Goal: Task Accomplishment & Management: Manage account settings

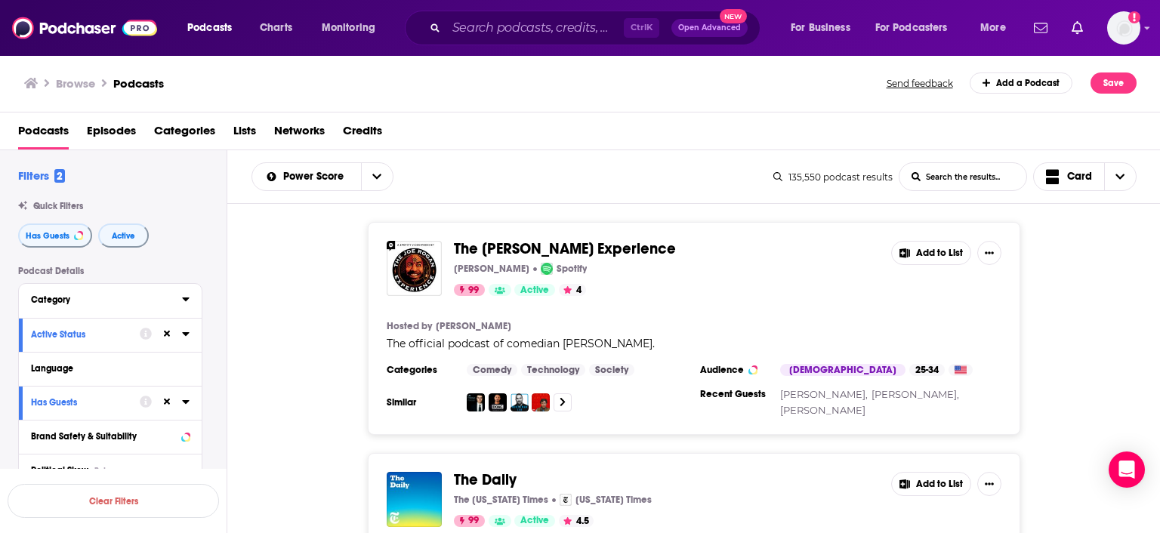
click at [186, 301] on icon at bounding box center [185, 300] width 7 height 4
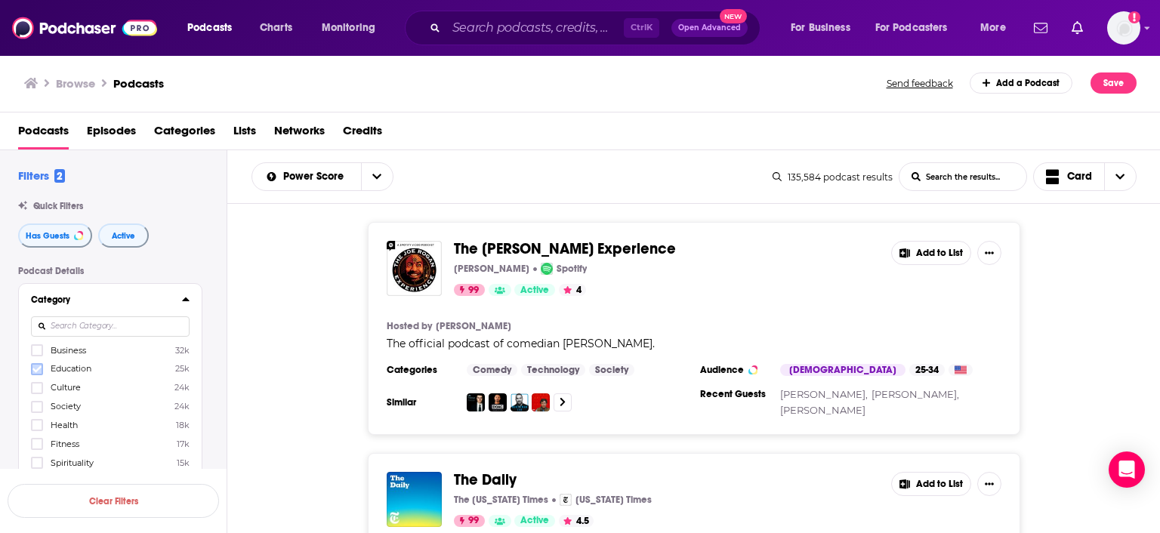
click at [41, 372] on icon at bounding box center [36, 369] width 9 height 9
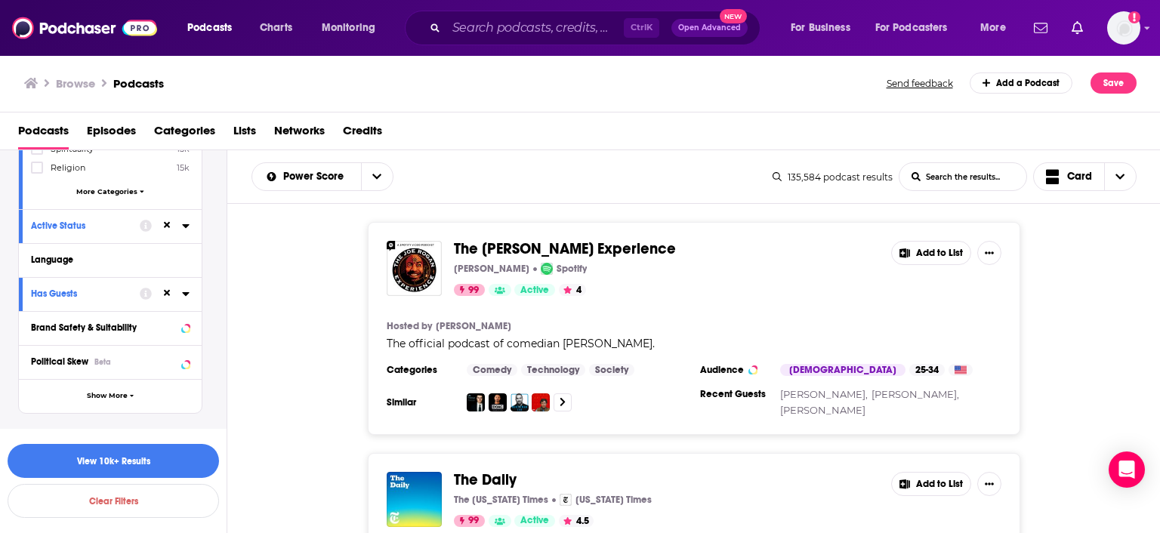
scroll to position [347, 0]
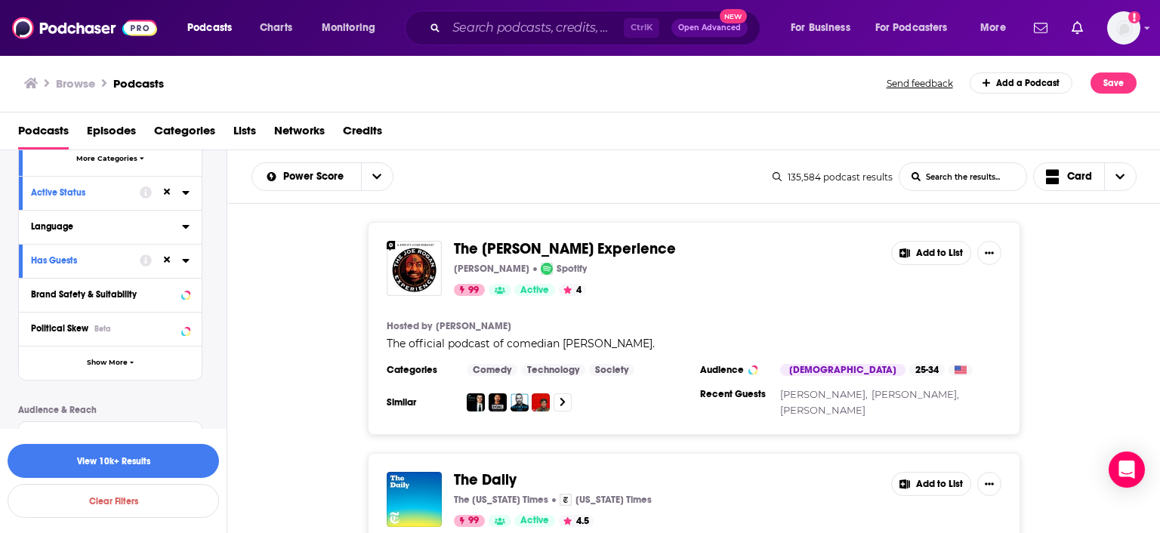
click at [71, 231] on div "Language" at bounding box center [101, 226] width 141 height 11
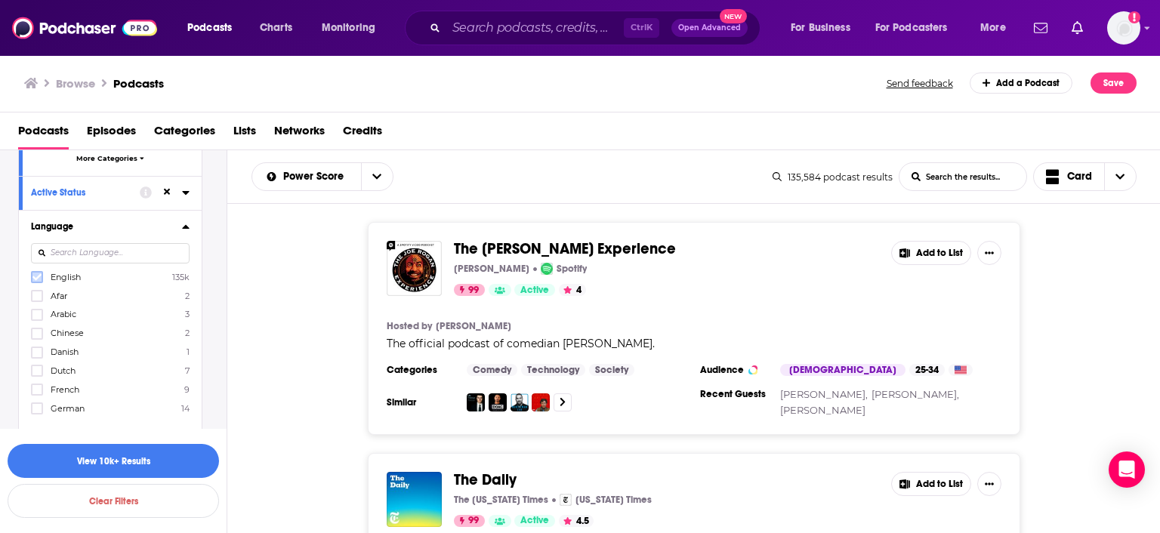
click at [37, 278] on icon at bounding box center [36, 277] width 9 height 7
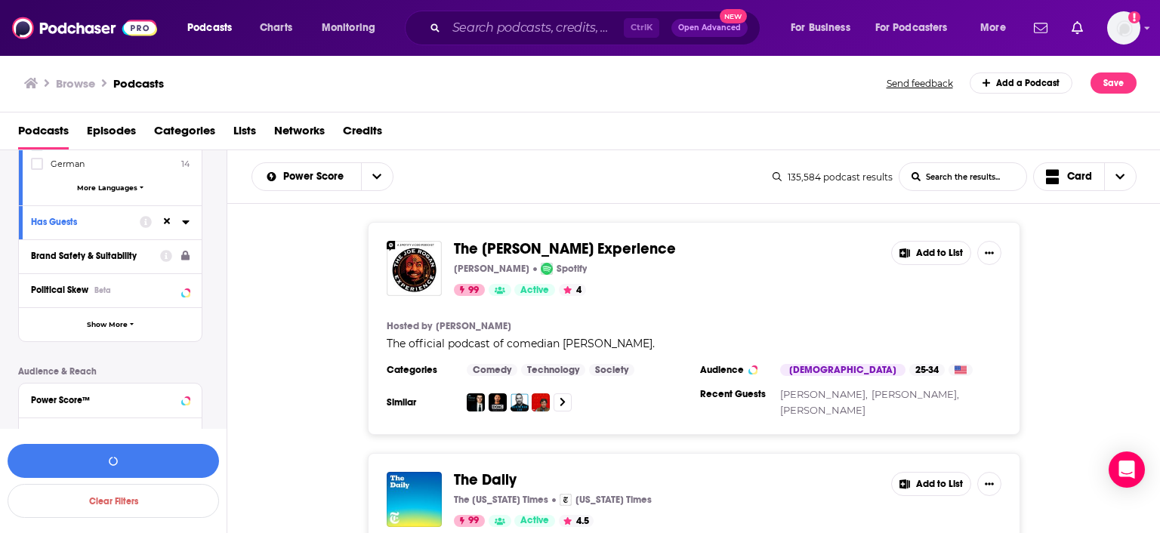
scroll to position [609, 0]
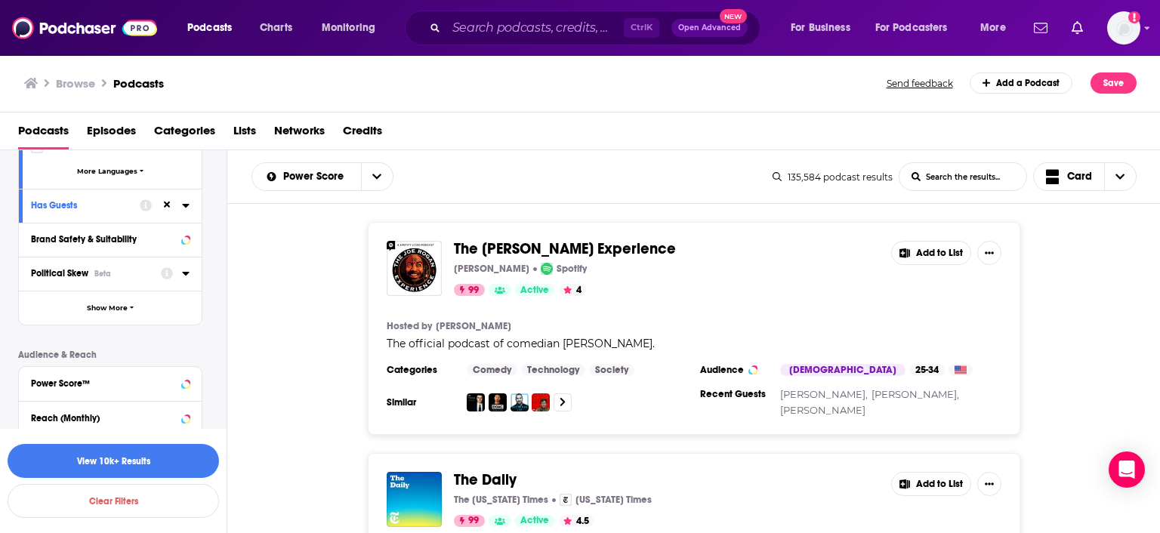
click at [67, 276] on span "Political Skew" at bounding box center [59, 273] width 57 height 11
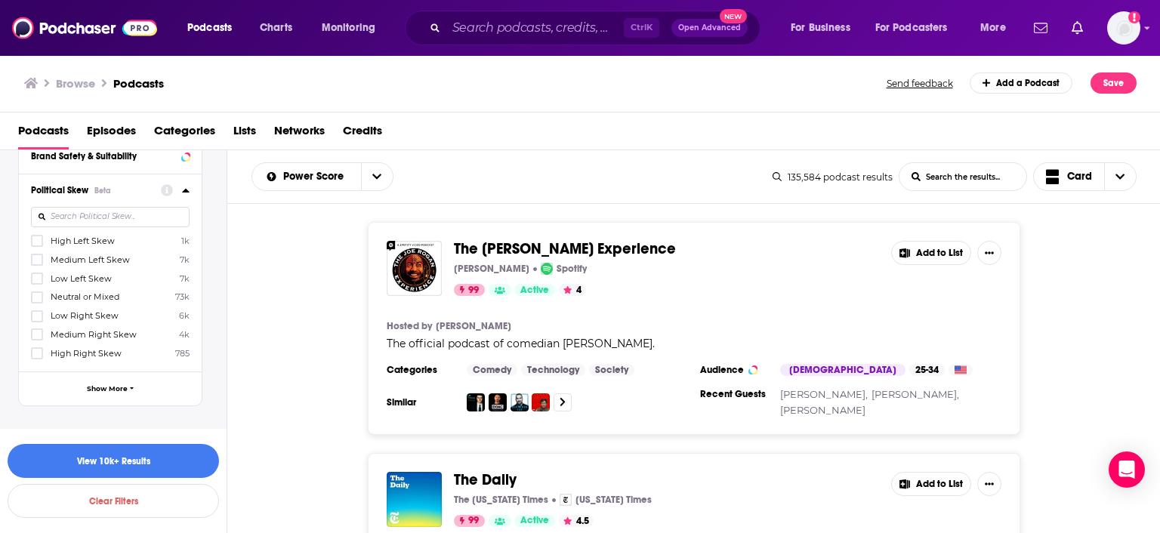
scroll to position [696, 0]
click at [36, 262] on label at bounding box center [37, 256] width 12 height 12
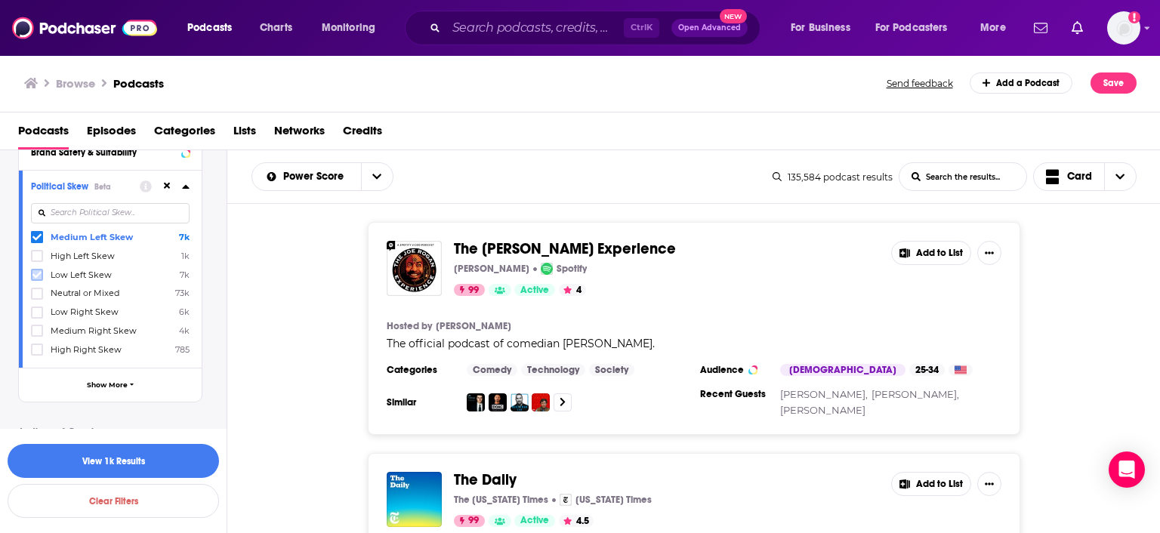
click at [38, 280] on icon at bounding box center [36, 274] width 9 height 9
click at [37, 295] on icon at bounding box center [36, 293] width 9 height 7
click at [35, 313] on icon at bounding box center [36, 312] width 9 height 7
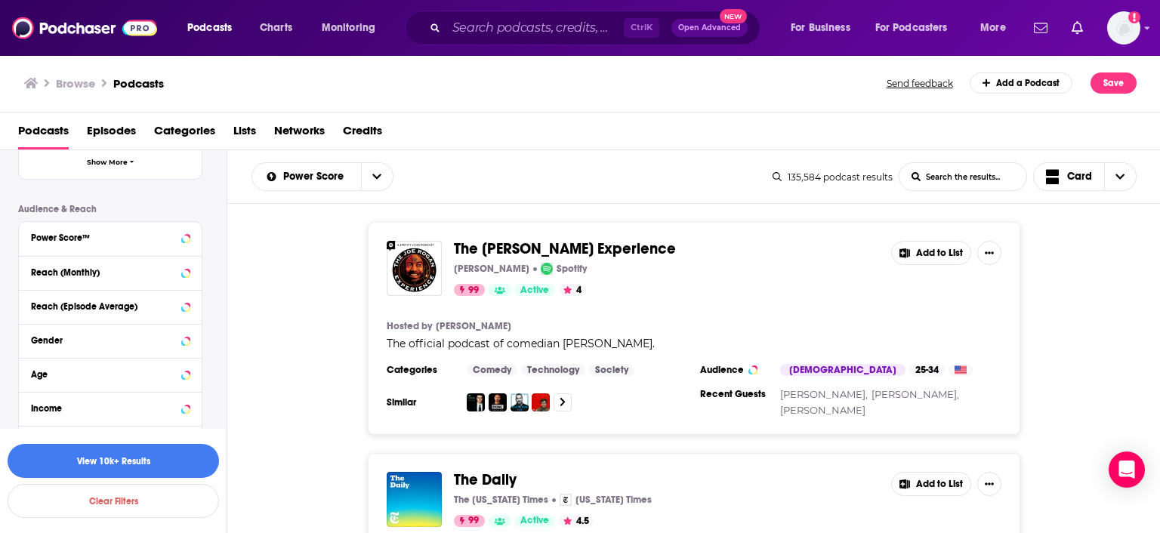
scroll to position [870, 0]
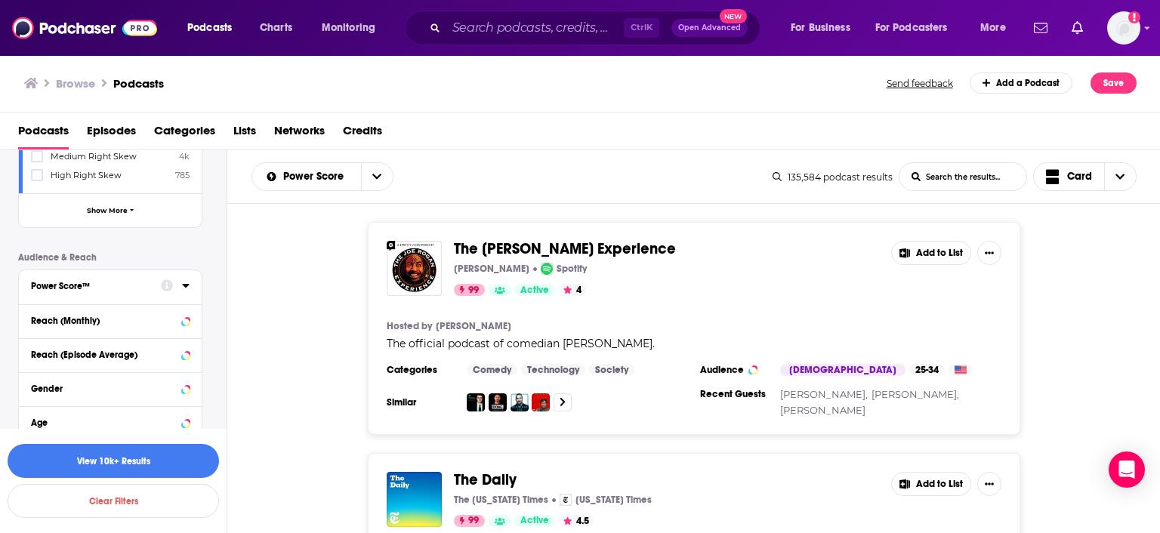
click at [79, 292] on div "Power Score™" at bounding box center [91, 286] width 120 height 11
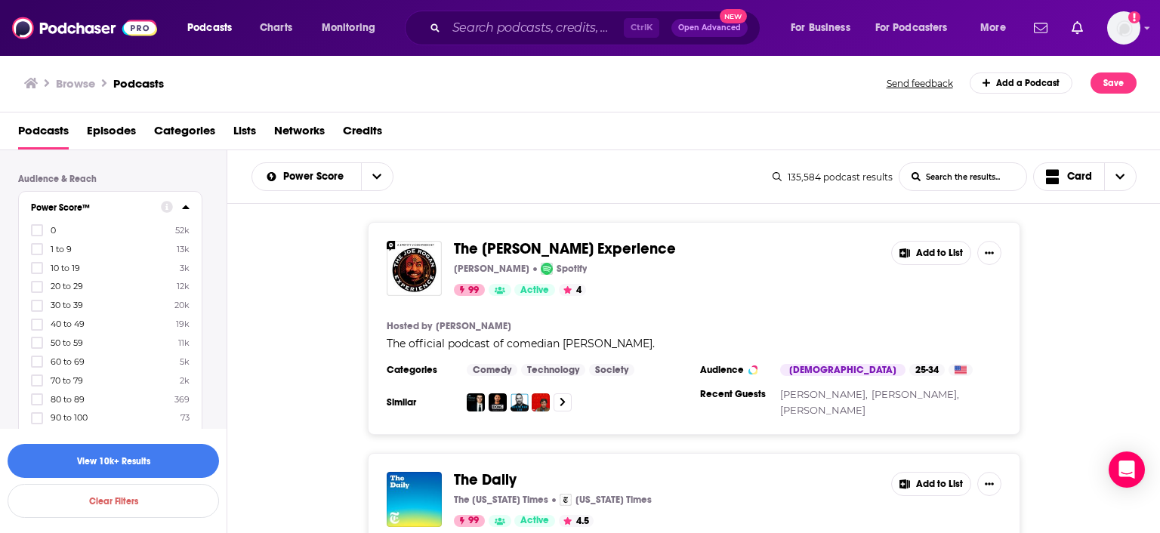
scroll to position [957, 0]
click at [35, 339] on icon at bounding box center [36, 334] width 9 height 9
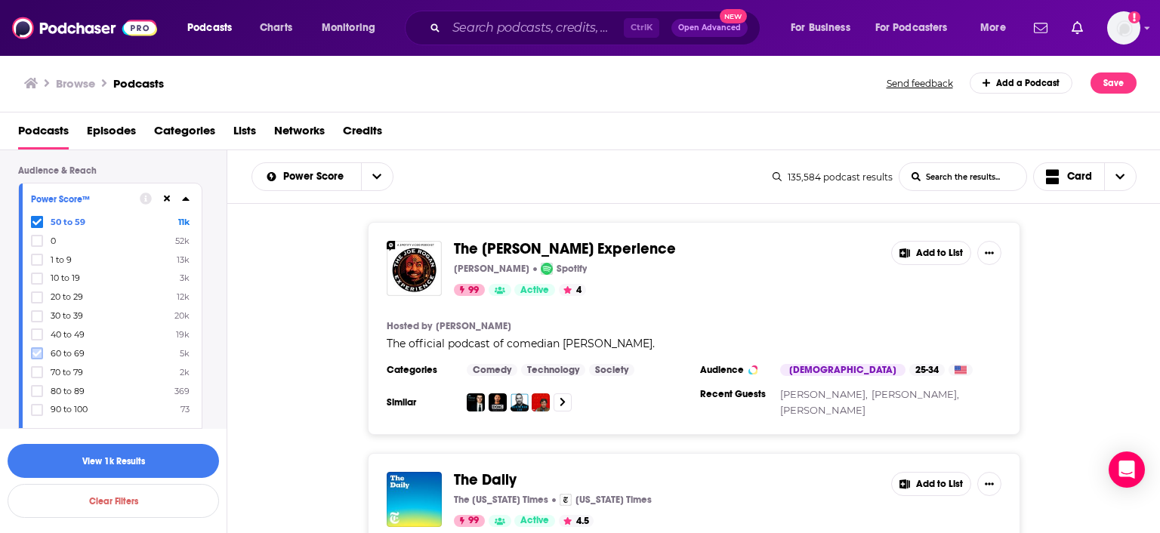
click at [35, 358] on icon at bounding box center [36, 353] width 9 height 9
click at [36, 375] on icon at bounding box center [36, 372] width 9 height 7
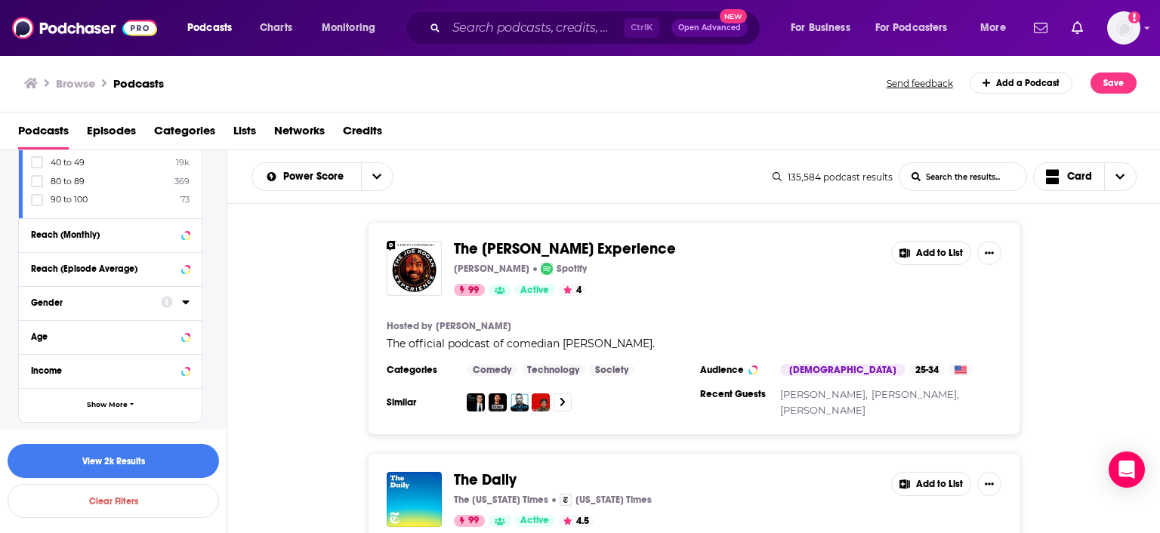
scroll to position [1170, 0]
click at [97, 408] on button "Show More" at bounding box center [110, 405] width 183 height 34
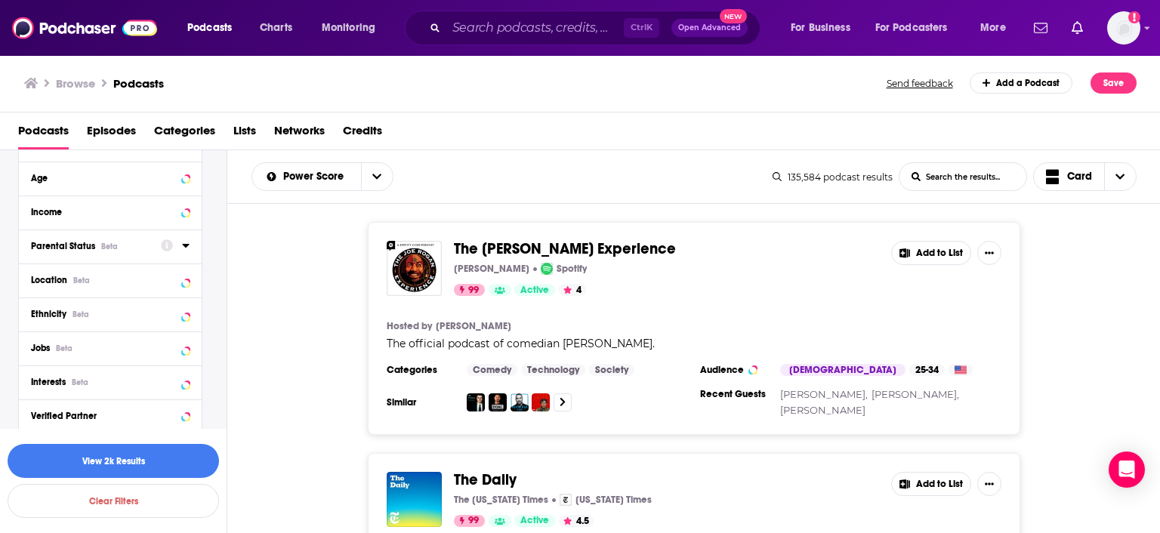
scroll to position [1320, 0]
click at [57, 289] on span "Location" at bounding box center [49, 285] width 36 height 11
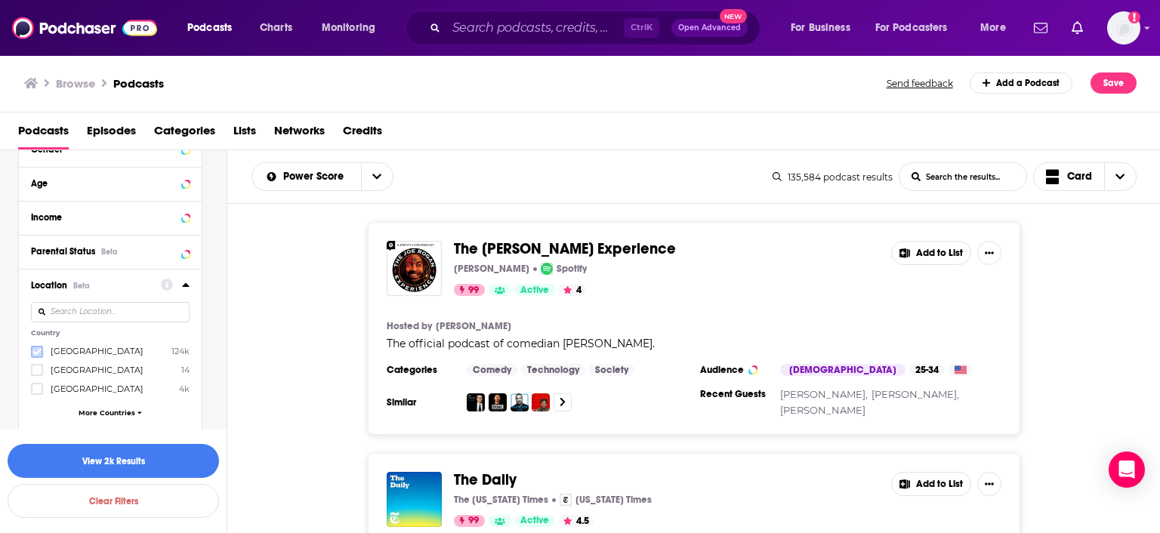
click at [37, 354] on icon at bounding box center [36, 351] width 9 height 7
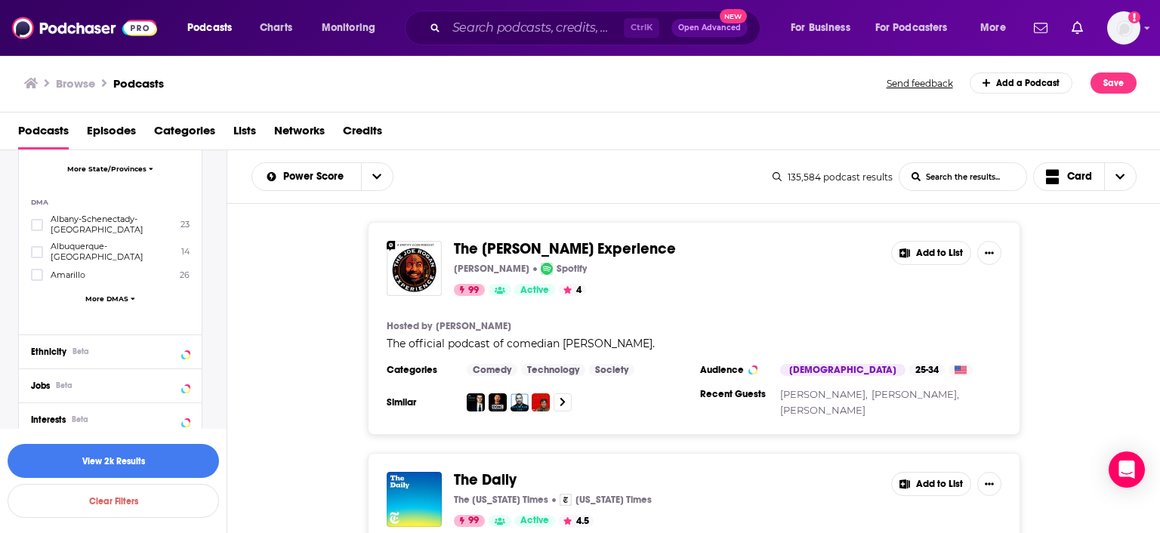
scroll to position [1782, 0]
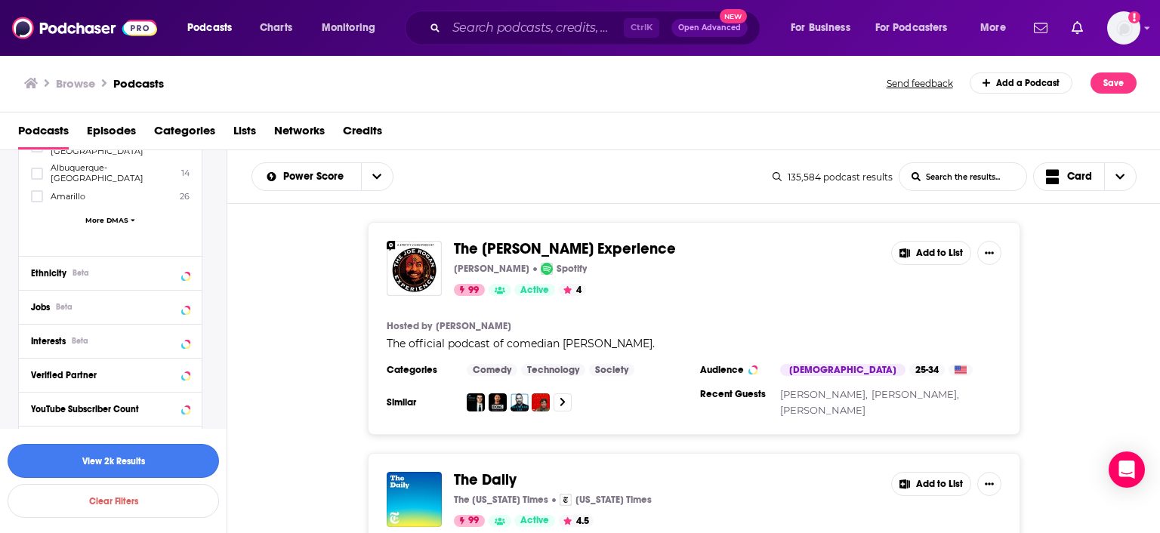
click at [125, 462] on button "View 2k Results" at bounding box center [114, 461] width 212 height 34
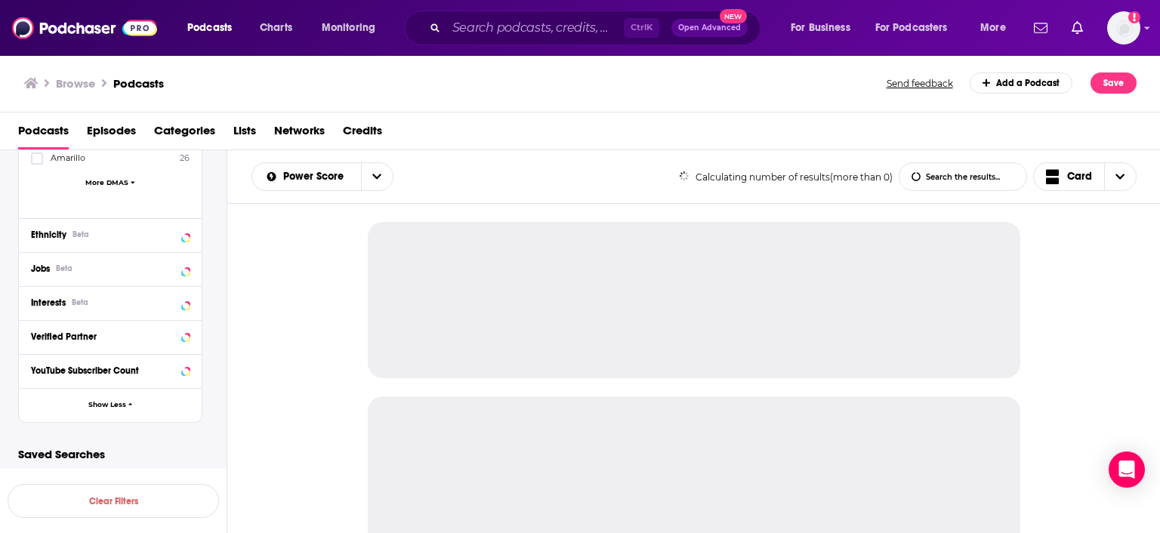
scroll to position [1477, 0]
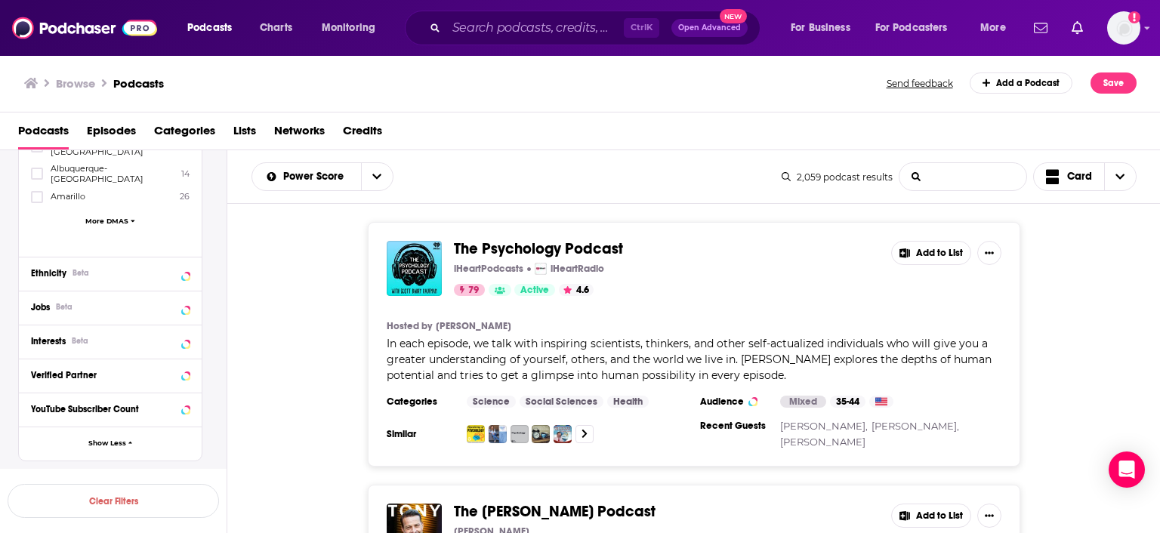
click at [961, 174] on input "List Search Input" at bounding box center [963, 176] width 127 height 27
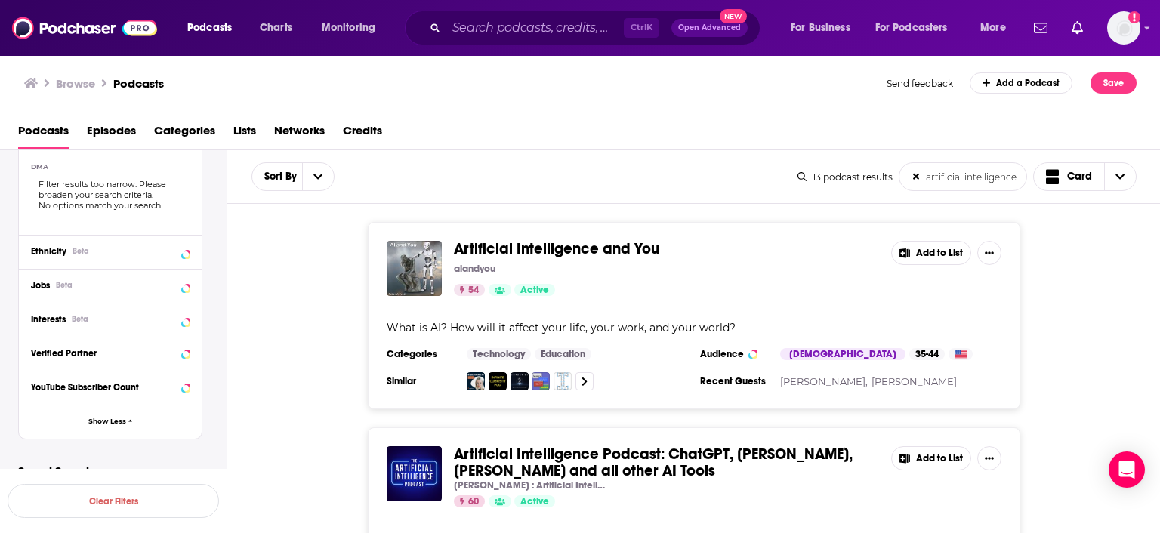
type input "artificial intelligence"
click at [938, 254] on button "Add to List" at bounding box center [931, 253] width 80 height 24
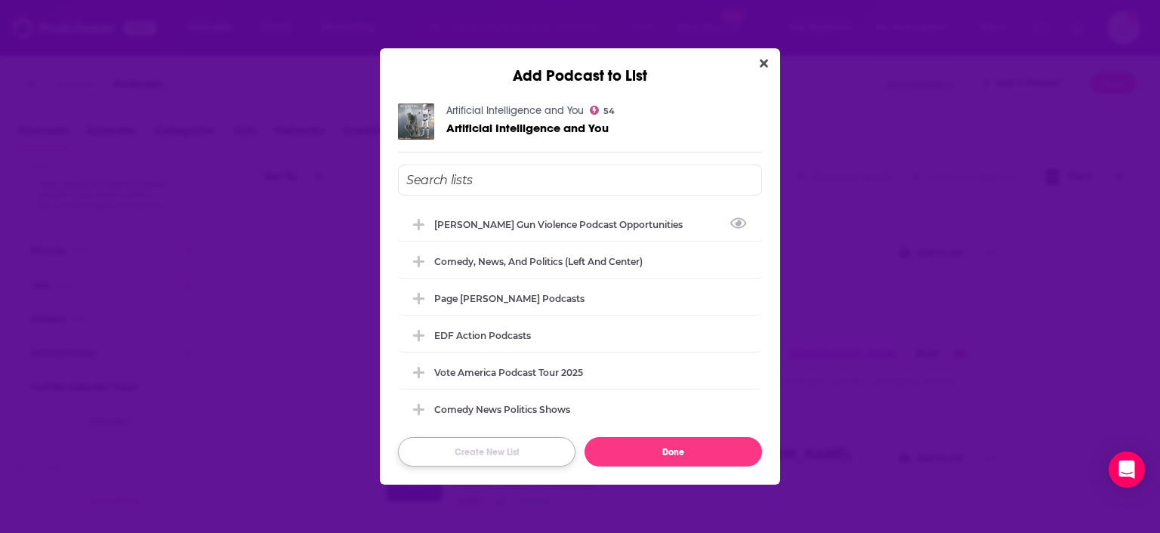
click at [476, 447] on button "Create New List" at bounding box center [487, 451] width 178 height 29
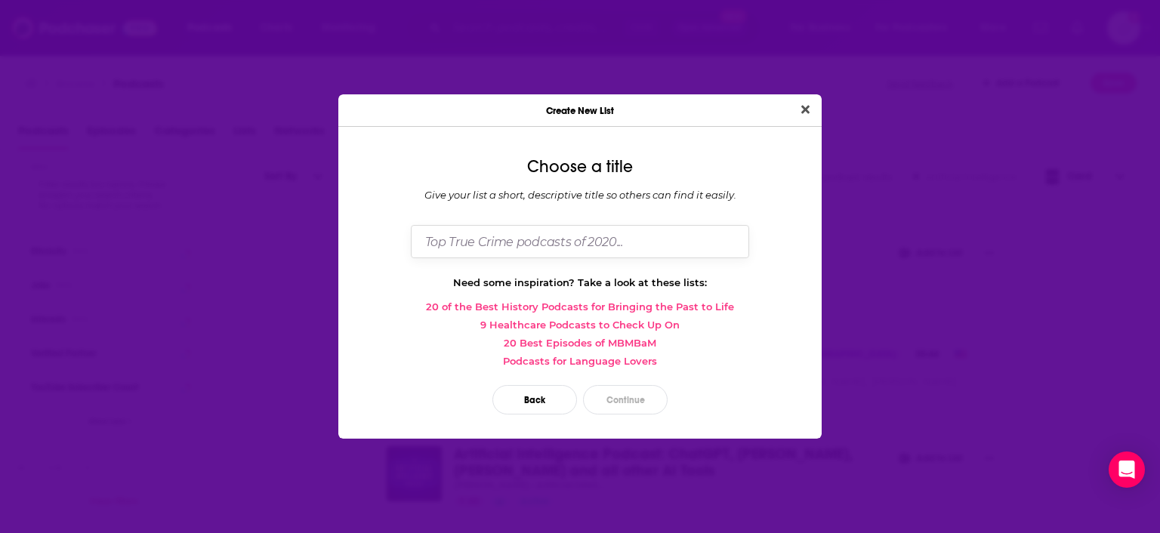
click at [493, 245] on input "Dialog" at bounding box center [580, 241] width 338 height 32
type input "TFA Education and AI Podcast List"
click at [615, 403] on button "Continue" at bounding box center [625, 399] width 85 height 29
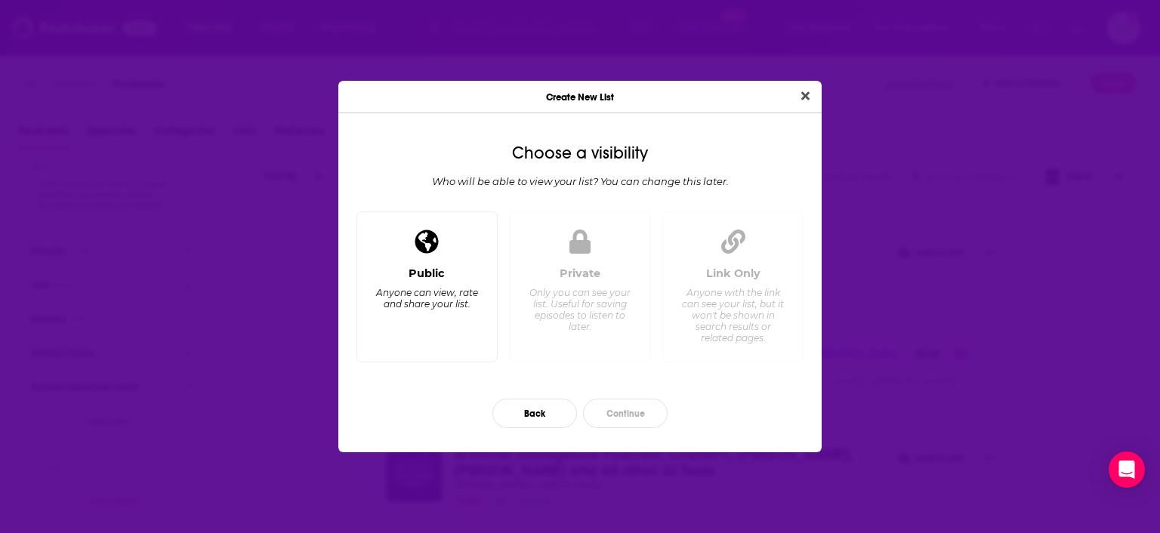
click at [415, 286] on div "Public Anyone can view, rate and share your list." at bounding box center [427, 309] width 116 height 84
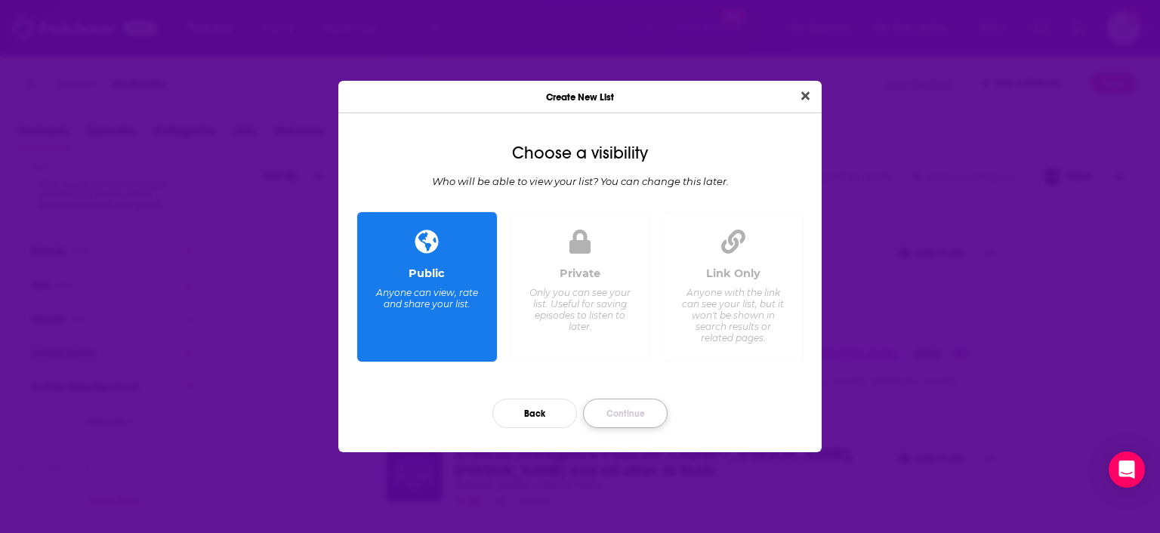
click at [633, 409] on button "Continue" at bounding box center [625, 413] width 85 height 29
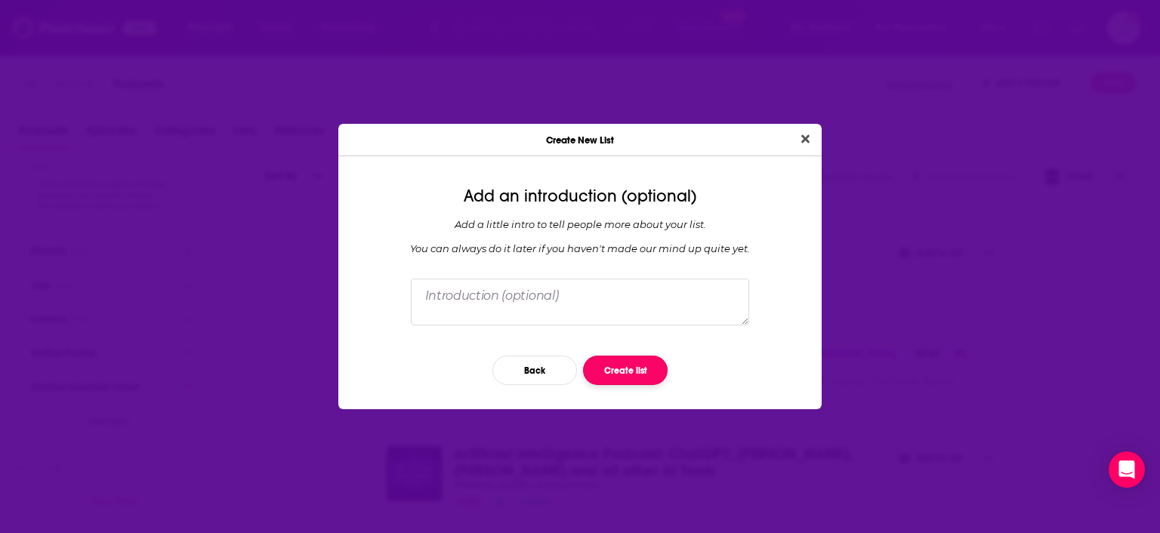
click at [630, 356] on button "Create list" at bounding box center [625, 370] width 85 height 29
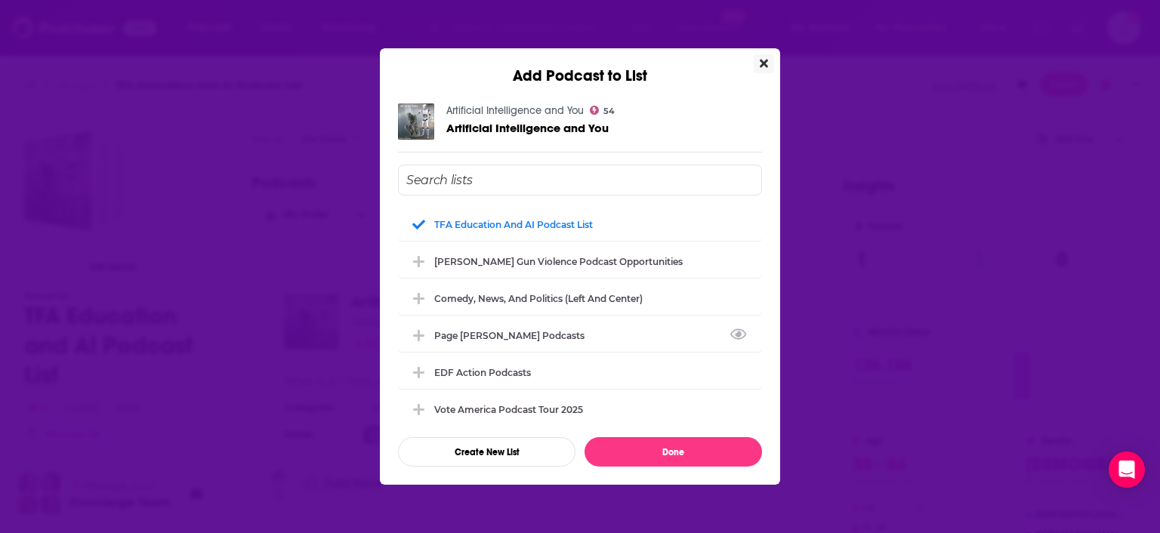
drag, startPoint x: 766, startPoint y: 63, endPoint x: 678, endPoint y: 483, distance: 429.1
click at [678, 483] on div "Add Podcast to List Artificial Intelligence and You 54 Artificial Intelligence …" at bounding box center [580, 266] width 400 height 437
click at [465, 223] on div "TFA Education and AI Podcast List" at bounding box center [518, 223] width 168 height 11
click at [672, 449] on button "Done" at bounding box center [674, 451] width 178 height 29
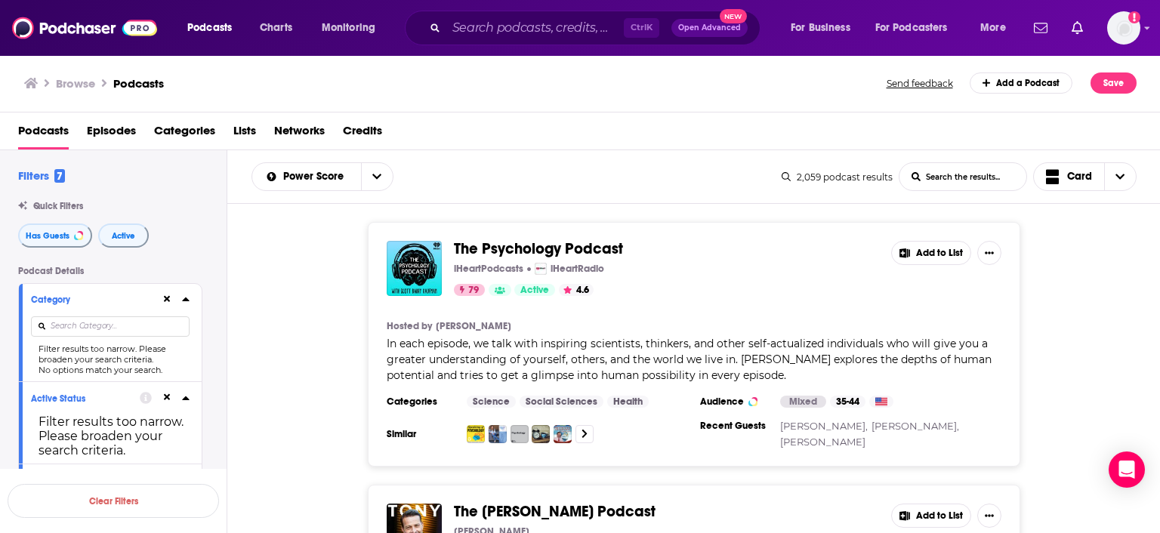
click at [971, 173] on input "List Search Input" at bounding box center [963, 176] width 127 height 27
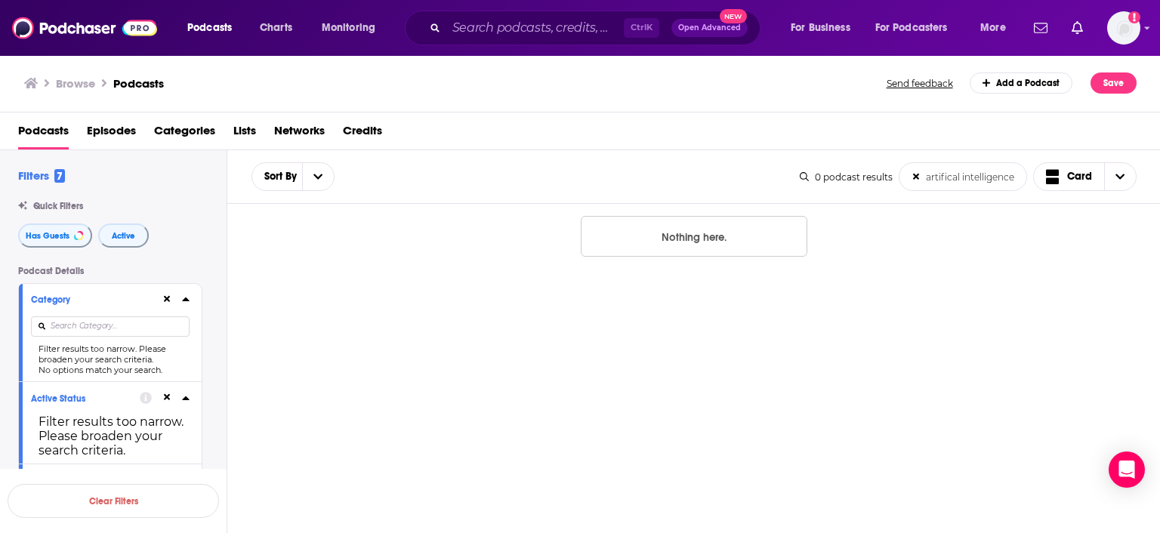
type input "artifical intelligence"
click at [915, 178] on icon at bounding box center [916, 177] width 6 height 6
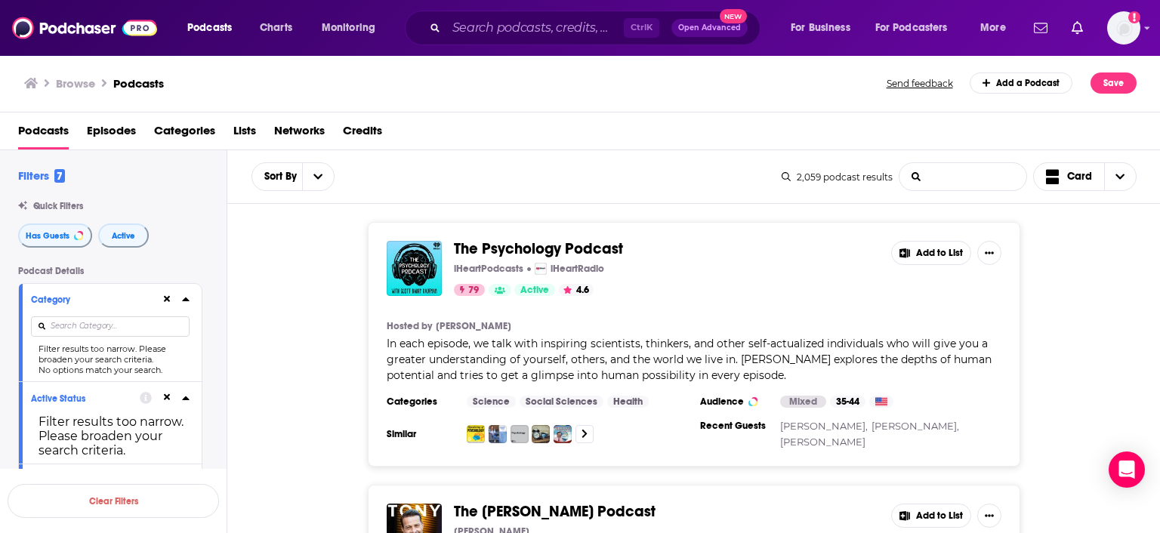
click at [957, 174] on input "List Search Input" at bounding box center [963, 176] width 127 height 27
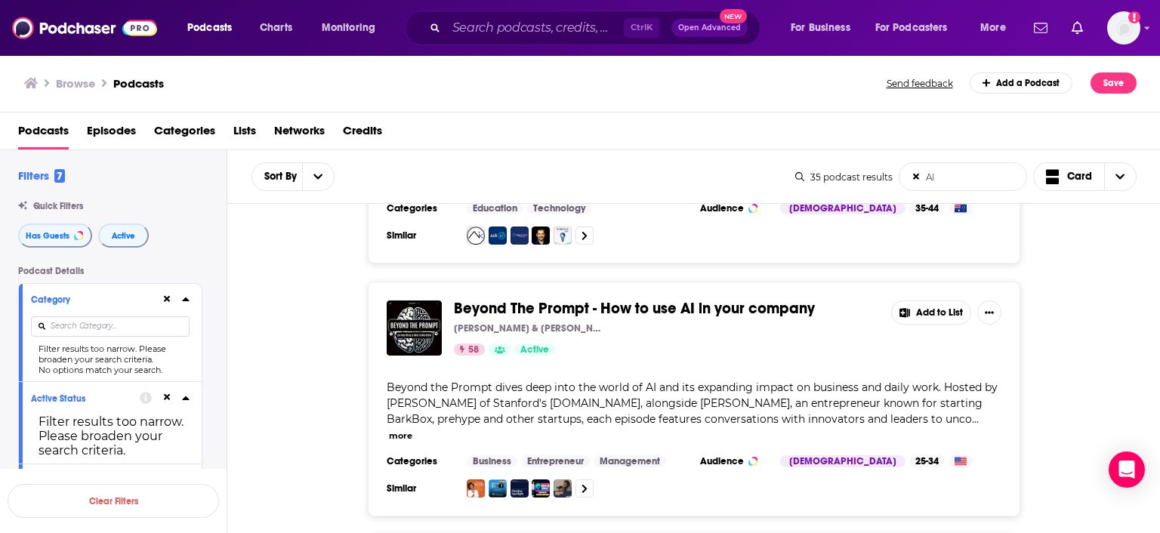
scroll to position [522, 0]
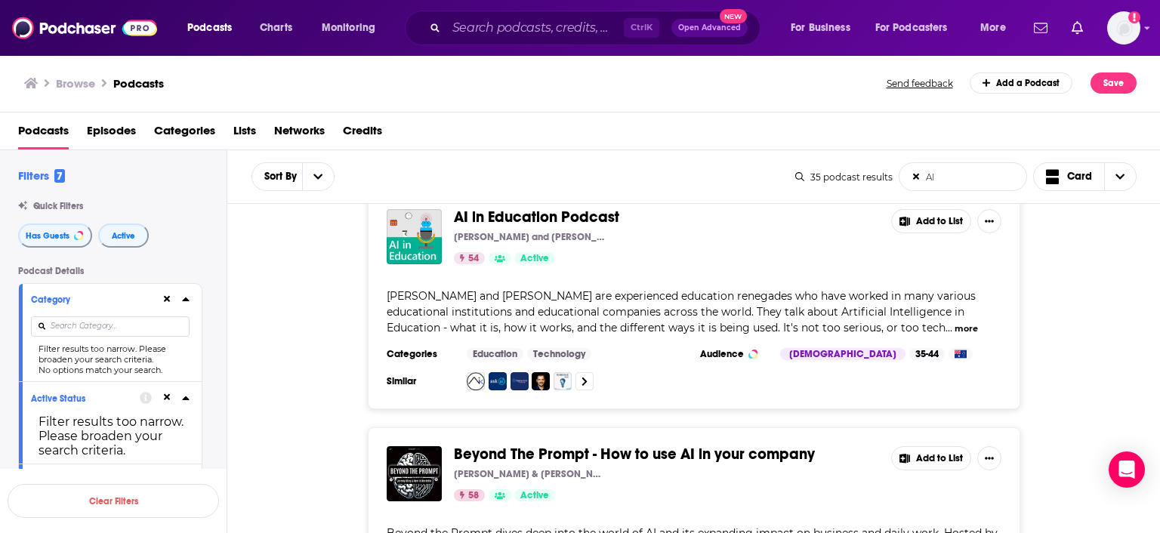
type input "AI"
click at [933, 218] on button "Add to List" at bounding box center [931, 221] width 80 height 24
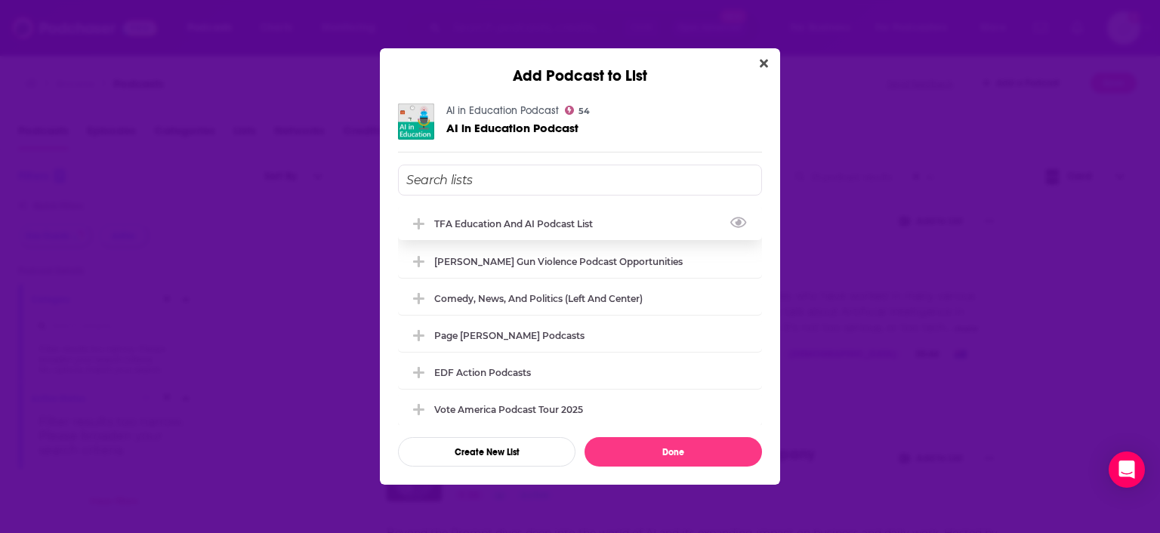
click at [486, 225] on div "TFA Education and AI Podcast List" at bounding box center [518, 223] width 168 height 11
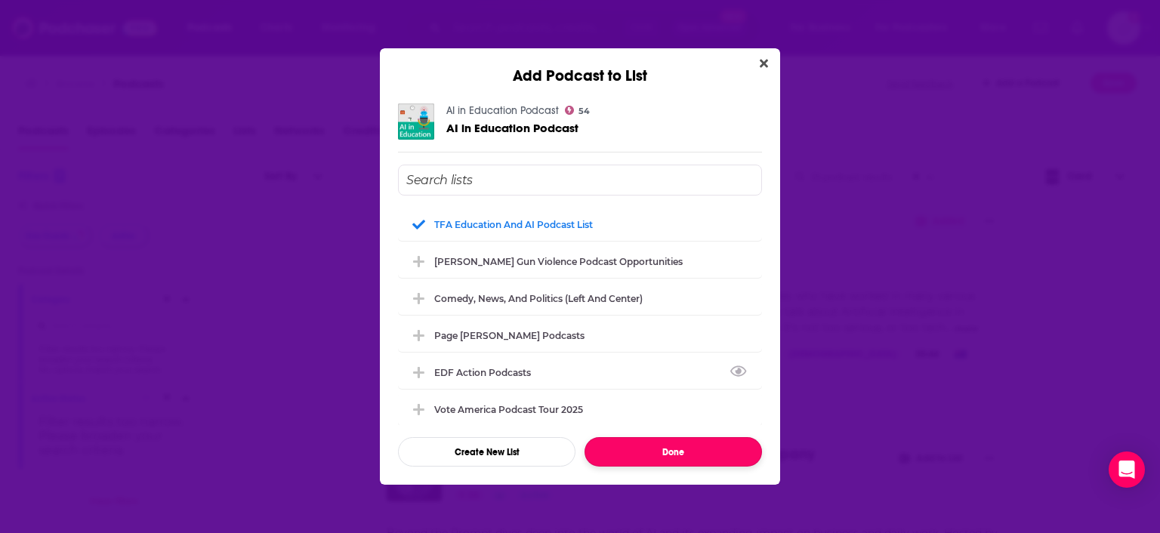
click at [701, 446] on button "Done" at bounding box center [674, 451] width 178 height 29
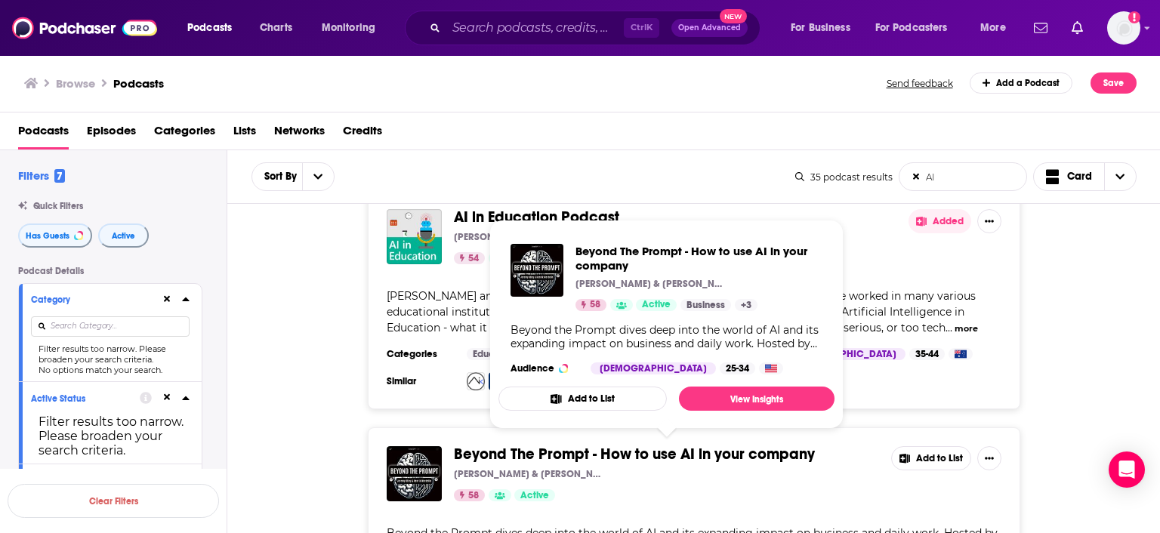
click at [1084, 349] on div "AI in Education Podcast [PERSON_NAME] and [PERSON_NAME] 54 Active Added [PERSON…" at bounding box center [694, 299] width 934 height 219
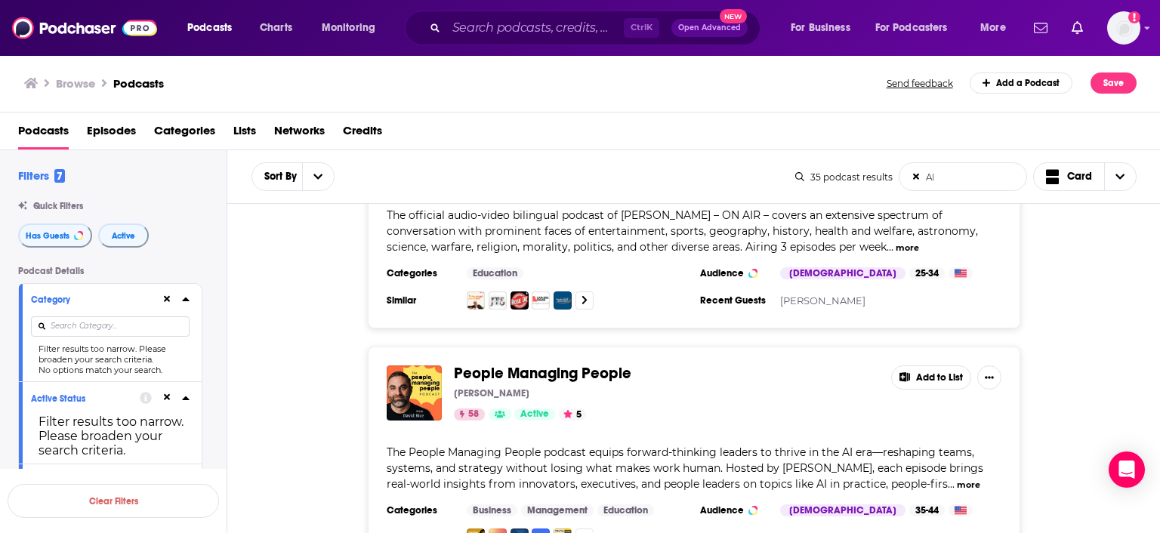
scroll to position [3133, 0]
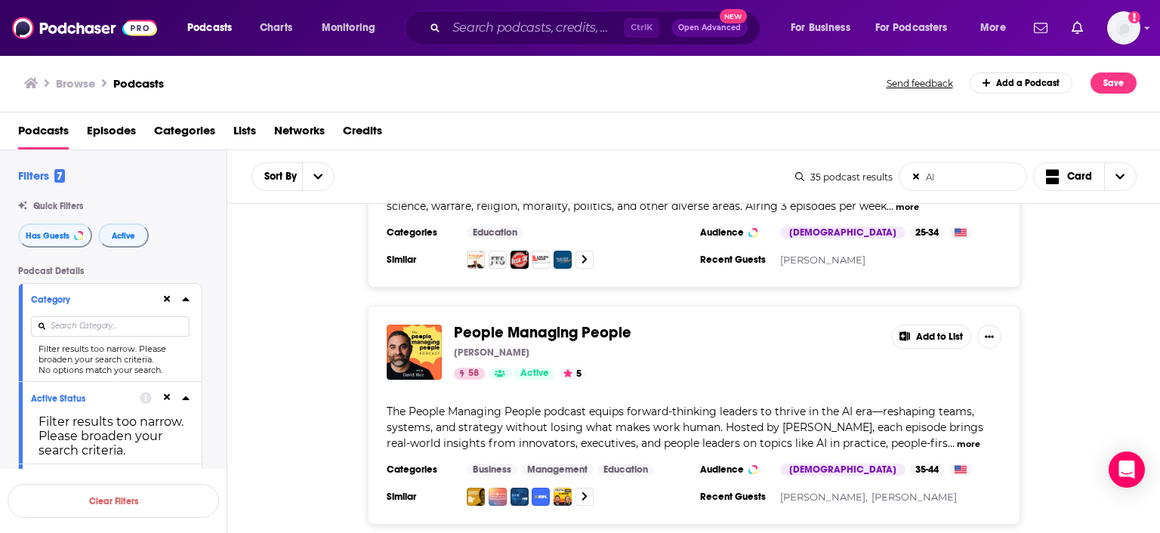
click at [932, 325] on button "Add to List" at bounding box center [931, 337] width 80 height 24
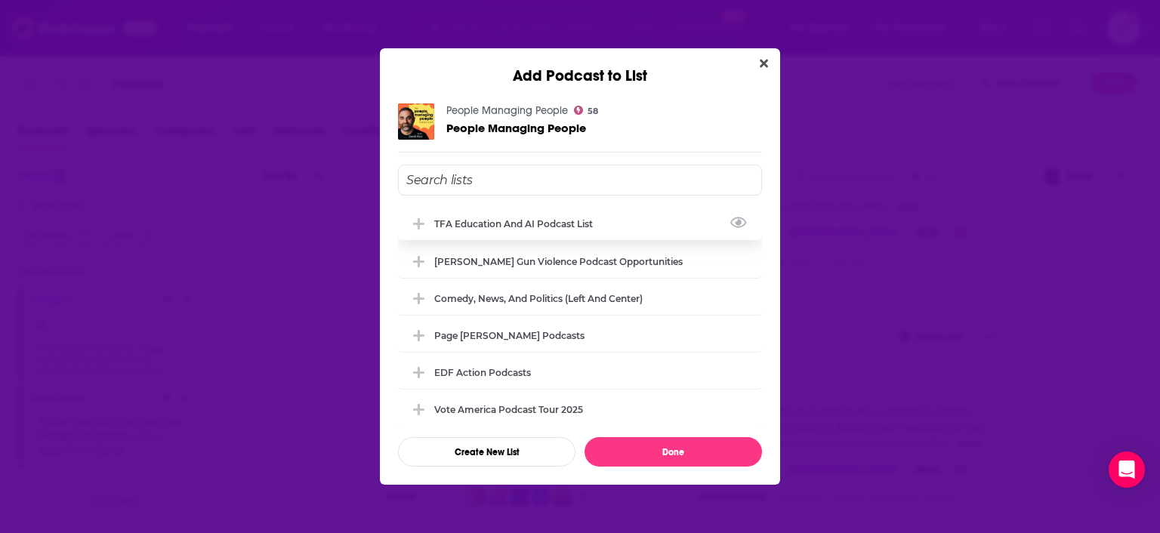
click at [515, 226] on div "TFA Education and AI Podcast List" at bounding box center [518, 223] width 168 height 11
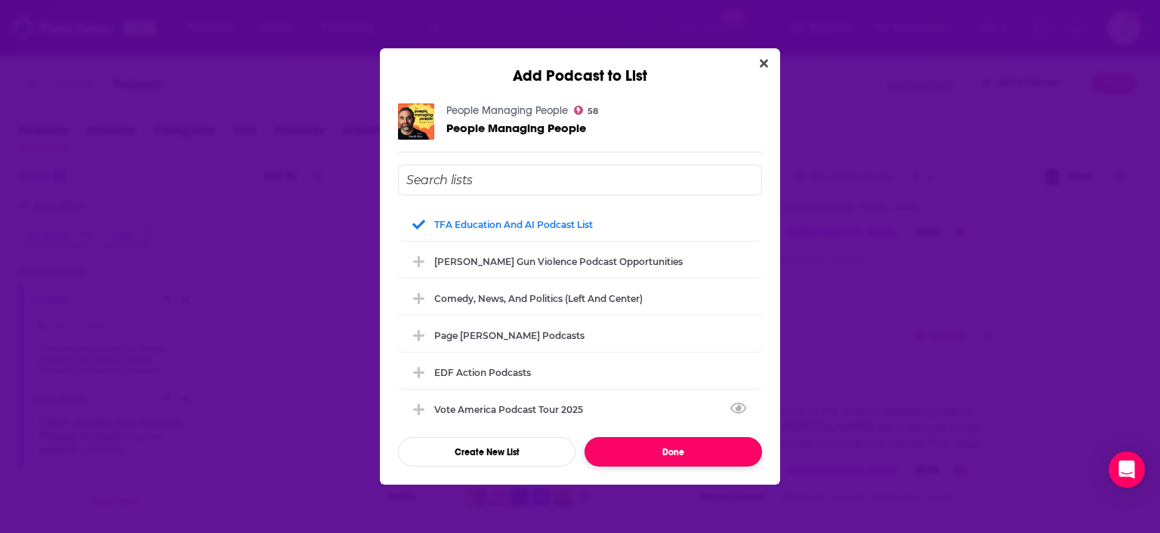
click at [713, 449] on button "Done" at bounding box center [674, 451] width 178 height 29
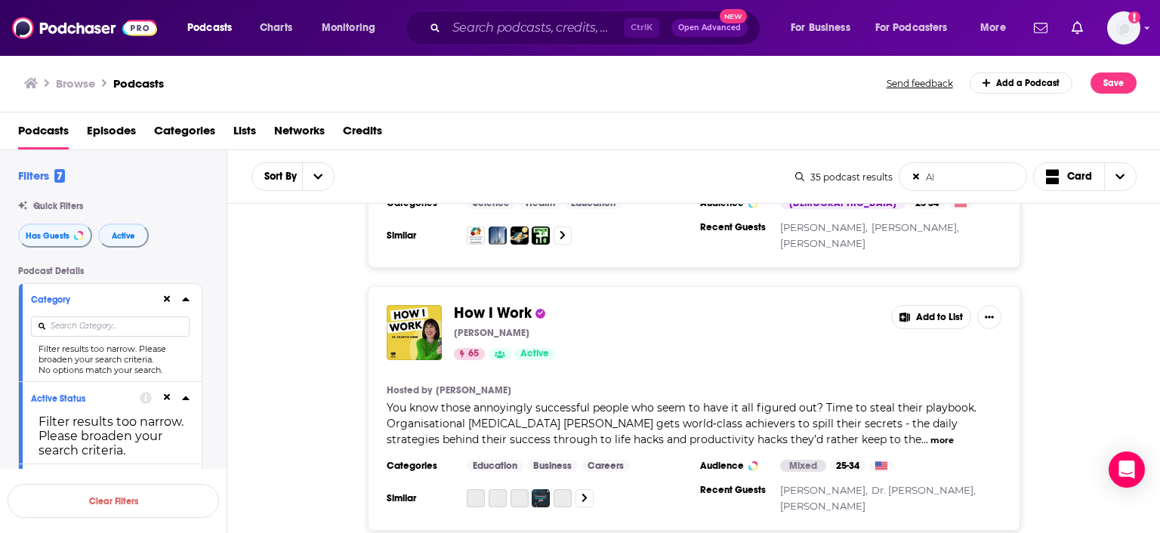
scroll to position [5569, 0]
click at [931, 305] on button "Add to List" at bounding box center [931, 317] width 80 height 24
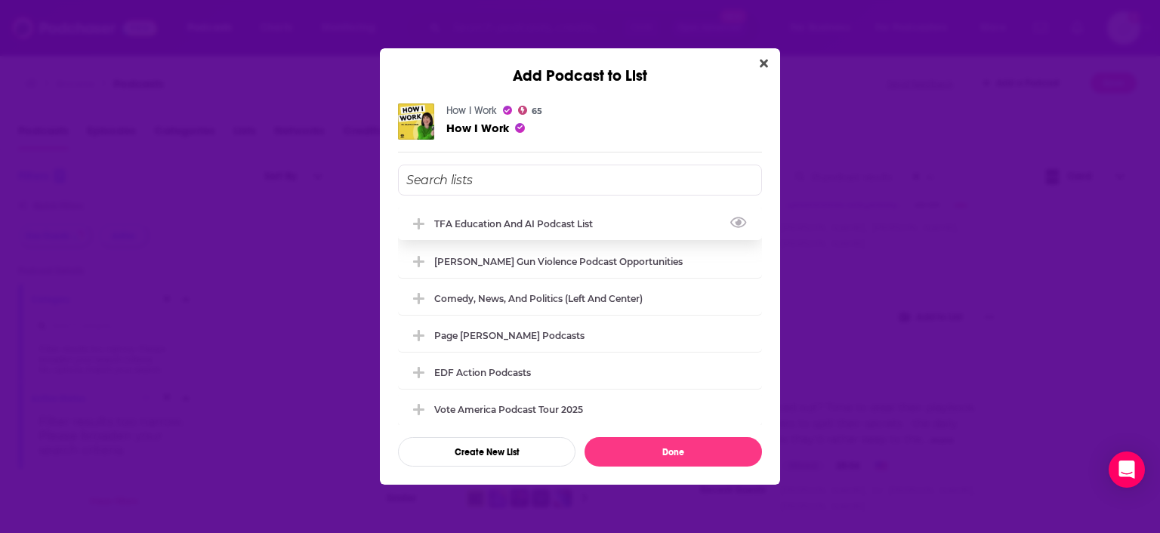
click at [561, 220] on div "TFA Education and AI Podcast List" at bounding box center [518, 223] width 168 height 11
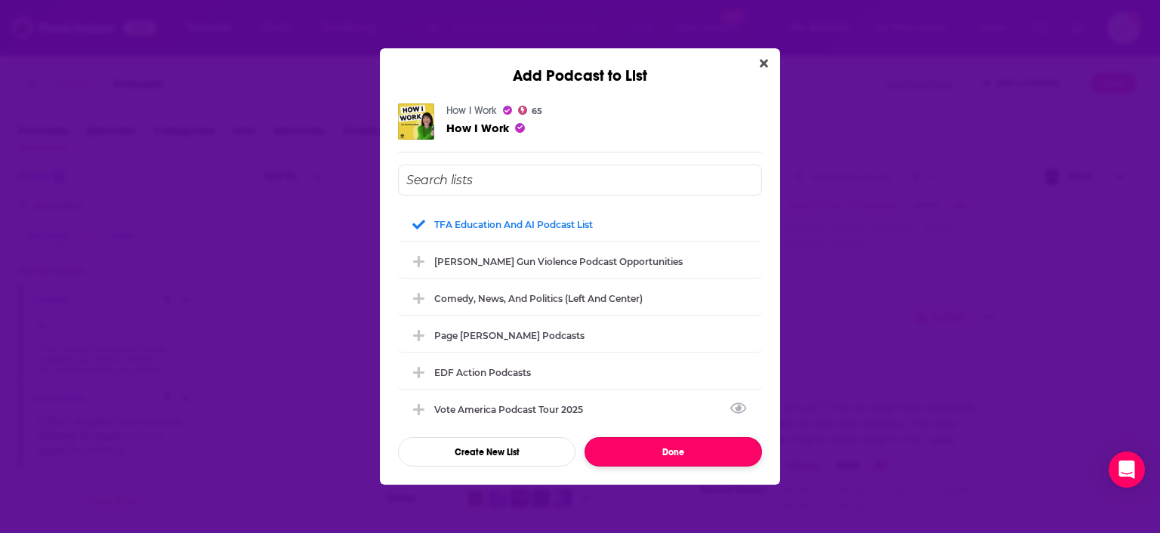
click at [693, 446] on button "Done" at bounding box center [674, 451] width 178 height 29
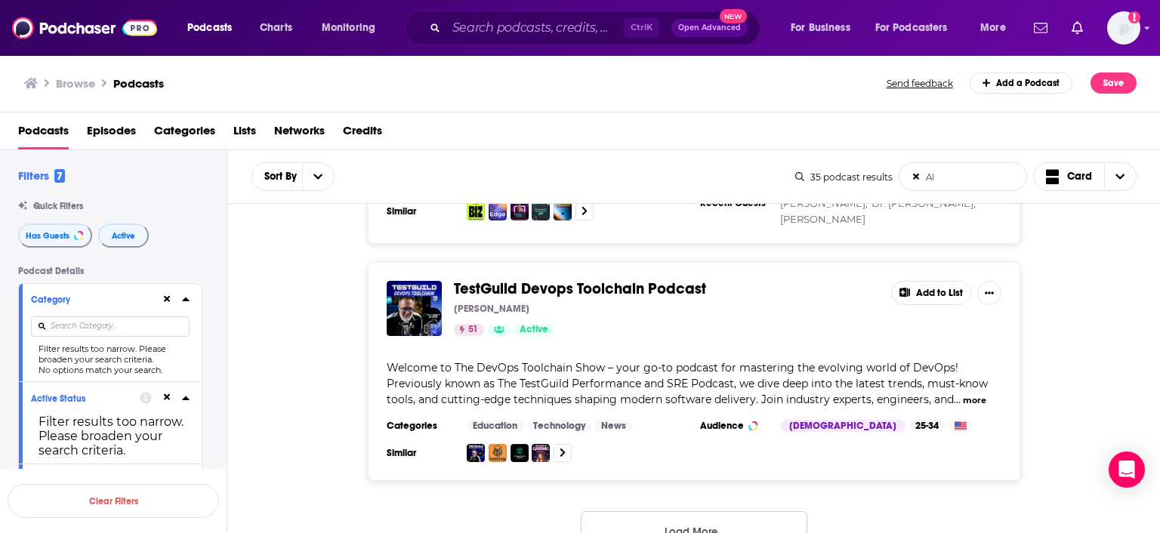
scroll to position [5857, 0]
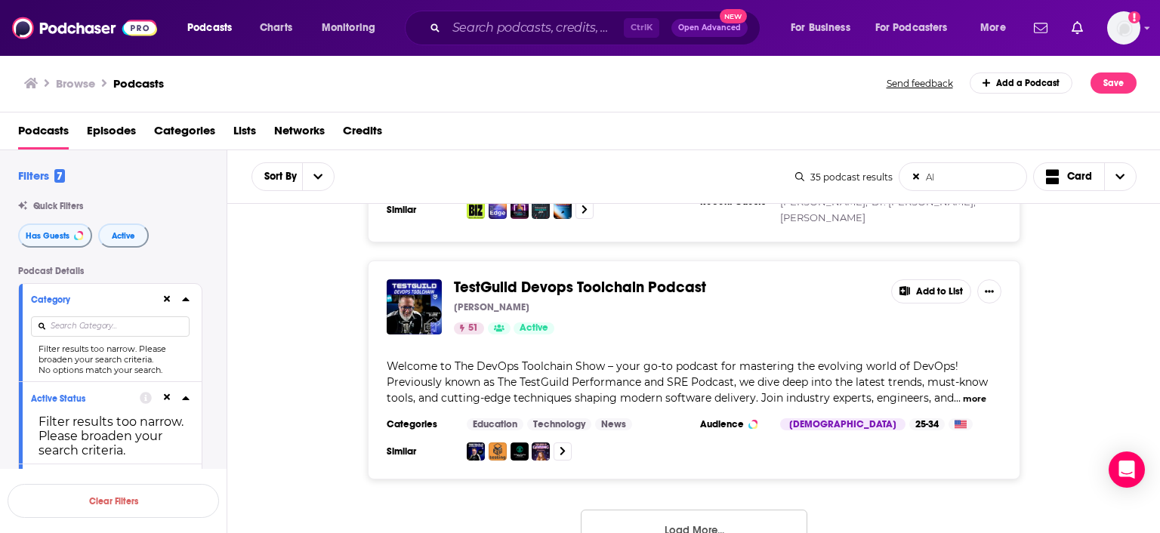
click at [706, 510] on button "Load More..." at bounding box center [694, 530] width 227 height 41
click at [1083, 273] on div "TestGuild Devops Toolchain Podcast [PERSON_NAME] 51 Active Add to List Welcome …" at bounding box center [694, 370] width 934 height 219
click at [1084, 317] on div "TestGuild Devops Toolchain Podcast [PERSON_NAME] 51 Active Add to List Welcome …" at bounding box center [694, 370] width 934 height 219
click at [916, 178] on icon at bounding box center [916, 177] width 6 height 6
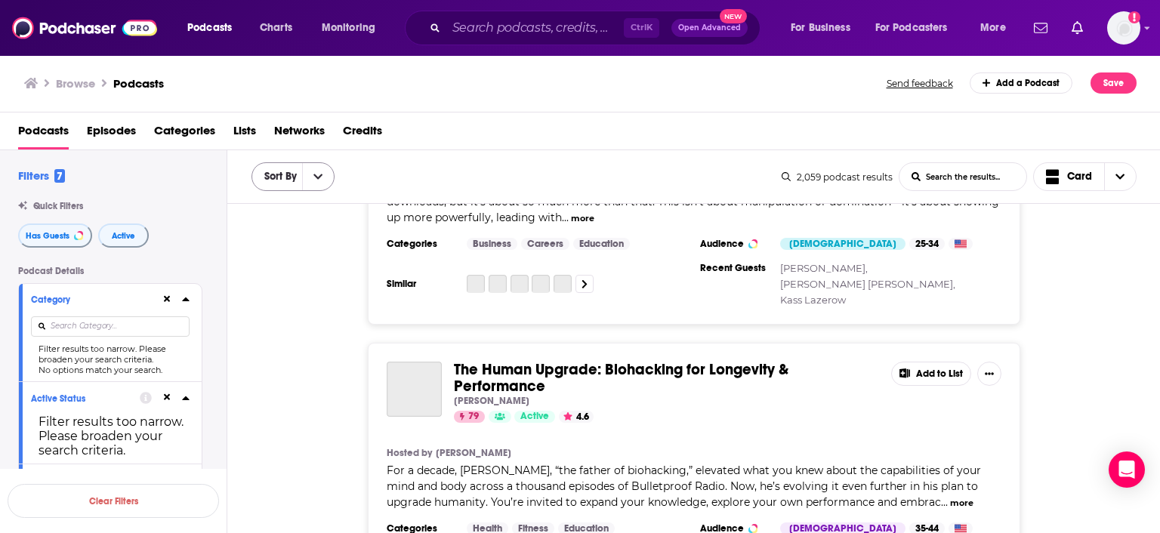
scroll to position [4573, 0]
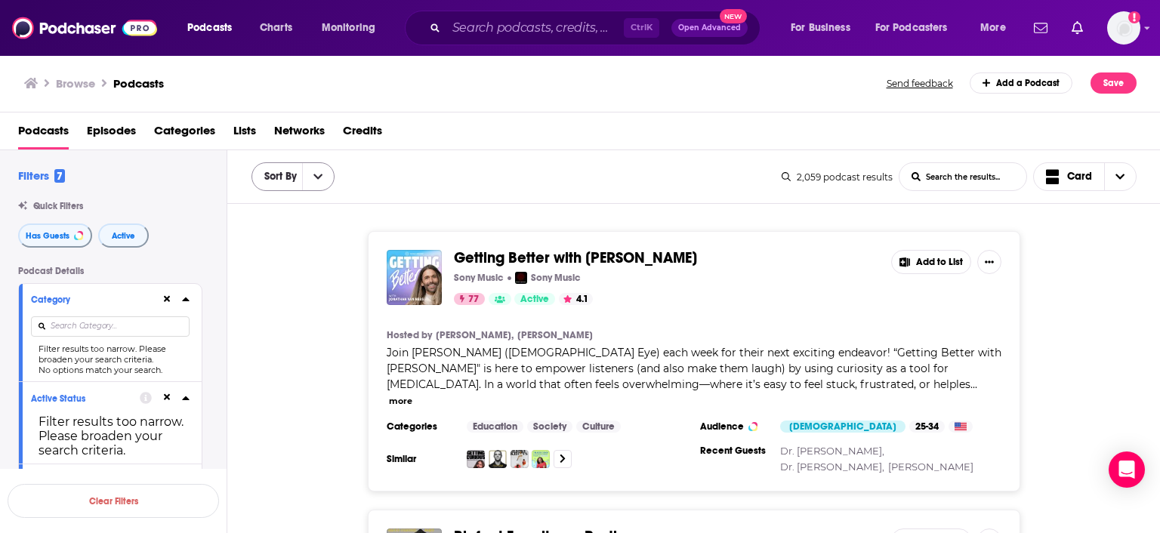
click at [315, 180] on icon "open menu" at bounding box center [317, 176] width 9 height 11
click at [298, 283] on span "Power Score" at bounding box center [313, 280] width 60 height 8
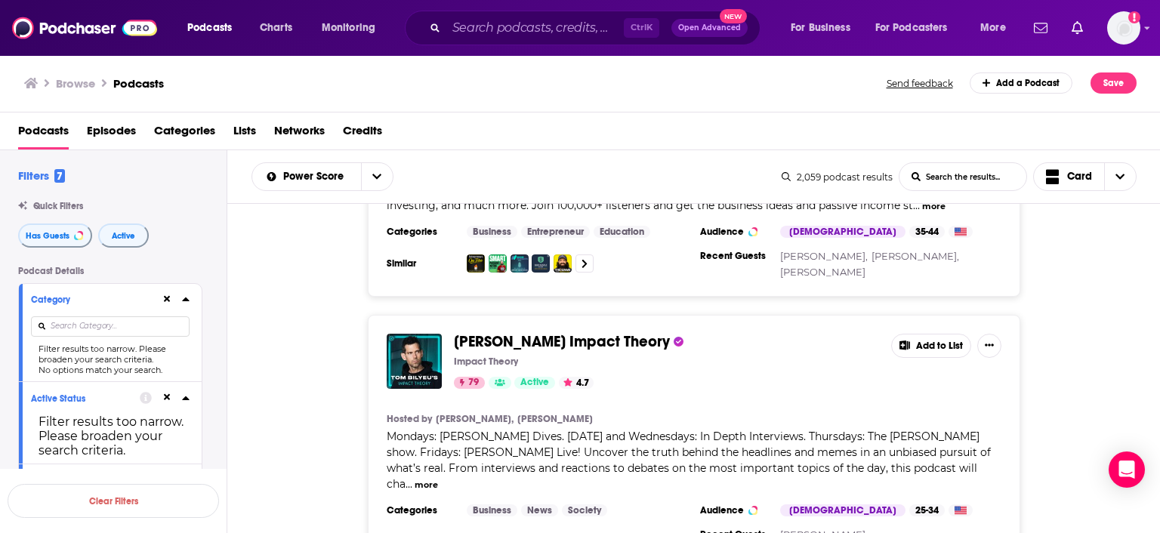
scroll to position [0, 0]
click at [73, 360] on div "Filter results too narrow. Please broaden your search criteria." at bounding box center [110, 354] width 159 height 21
click at [82, 329] on input at bounding box center [110, 327] width 159 height 20
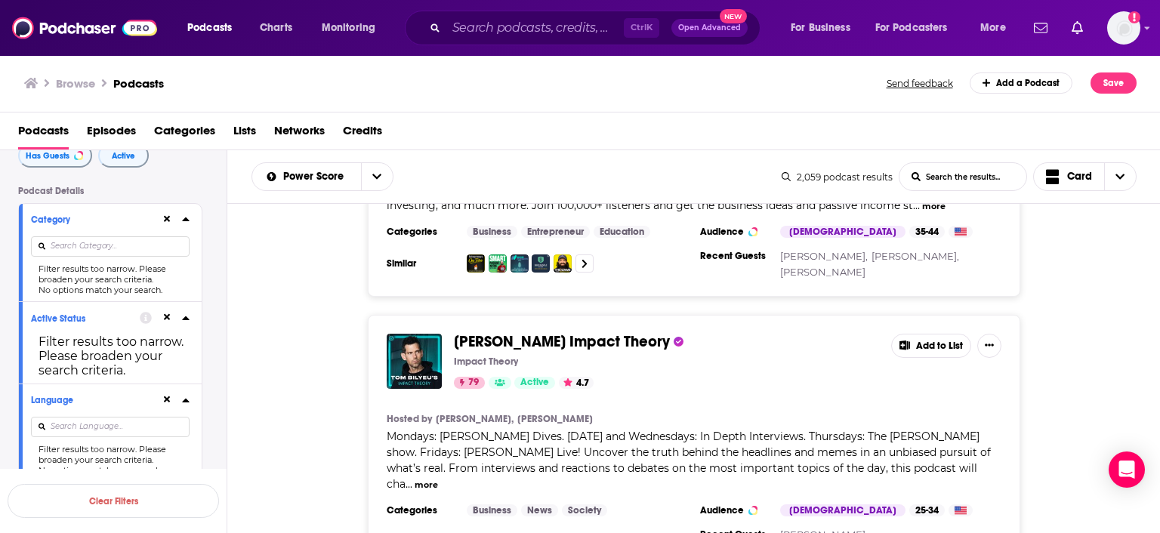
scroll to position [87, 0]
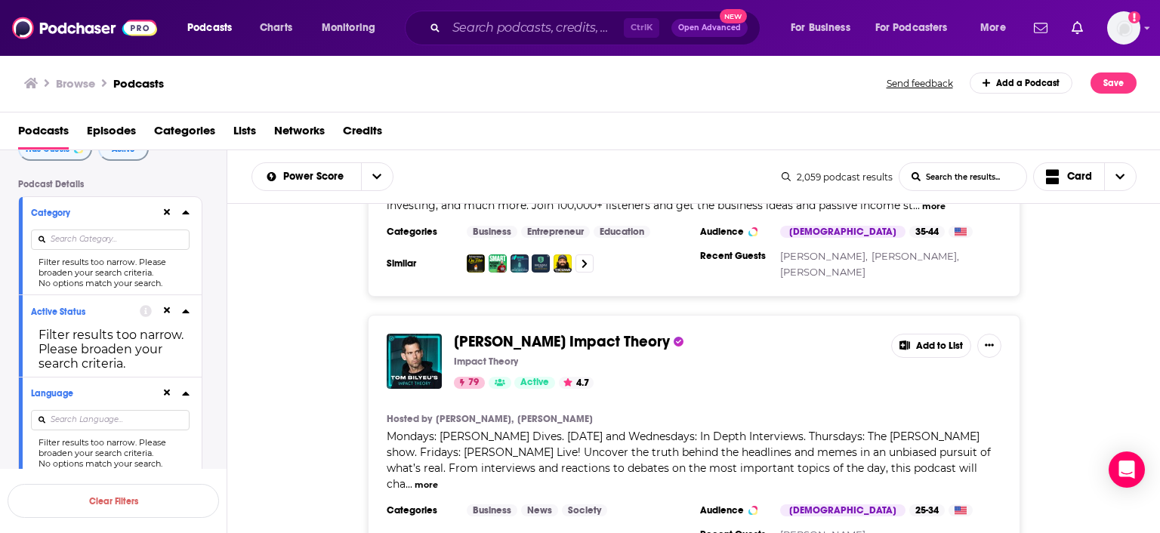
click at [73, 268] on div "Filter results too narrow. Please broaden your search criteria." at bounding box center [110, 267] width 159 height 21
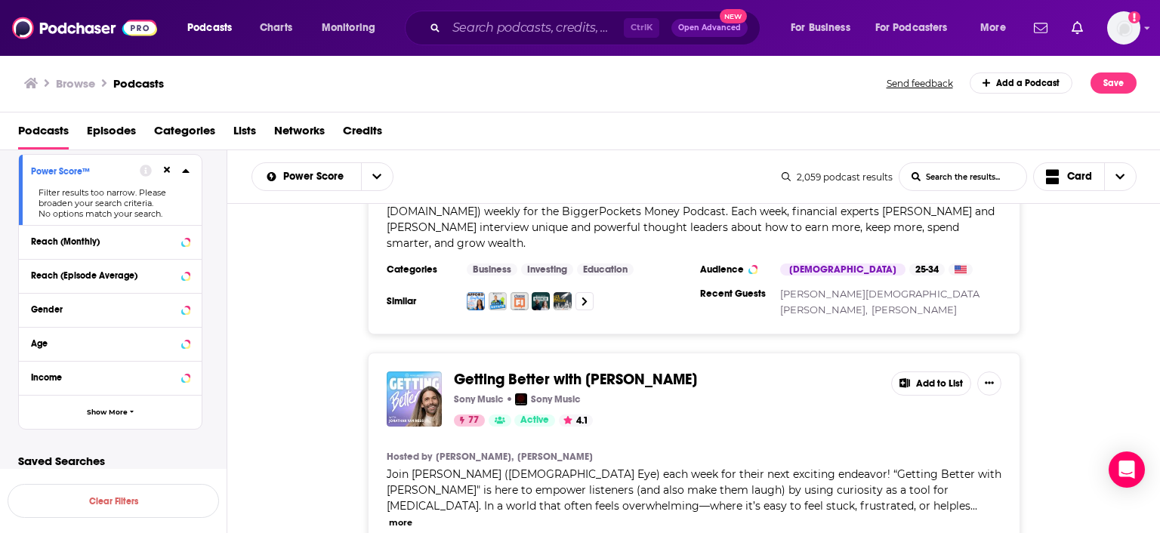
scroll to position [6004, 0]
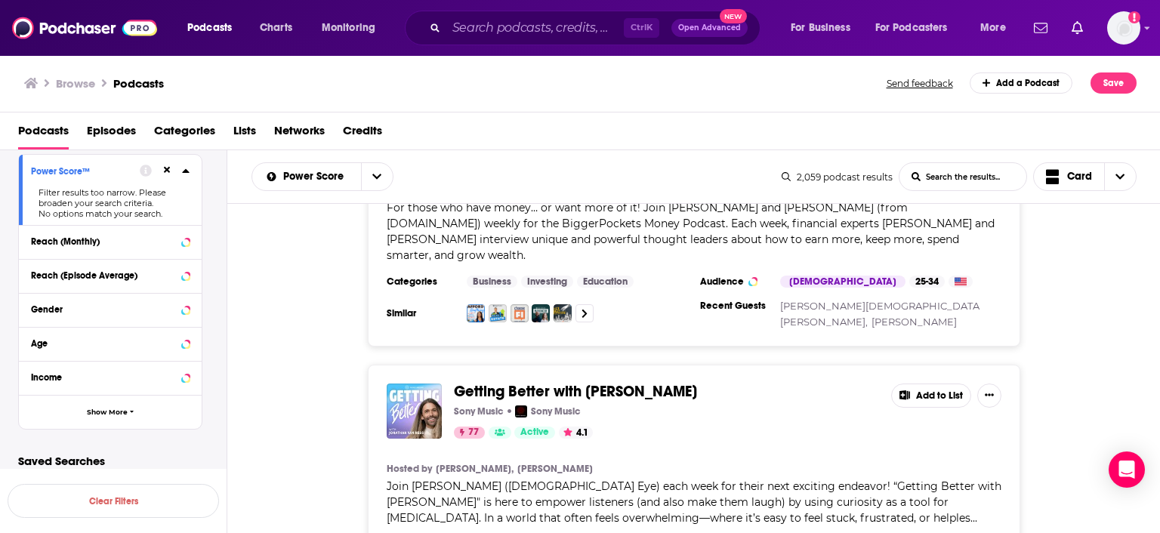
click at [925, 384] on button "Add to List" at bounding box center [931, 396] width 80 height 24
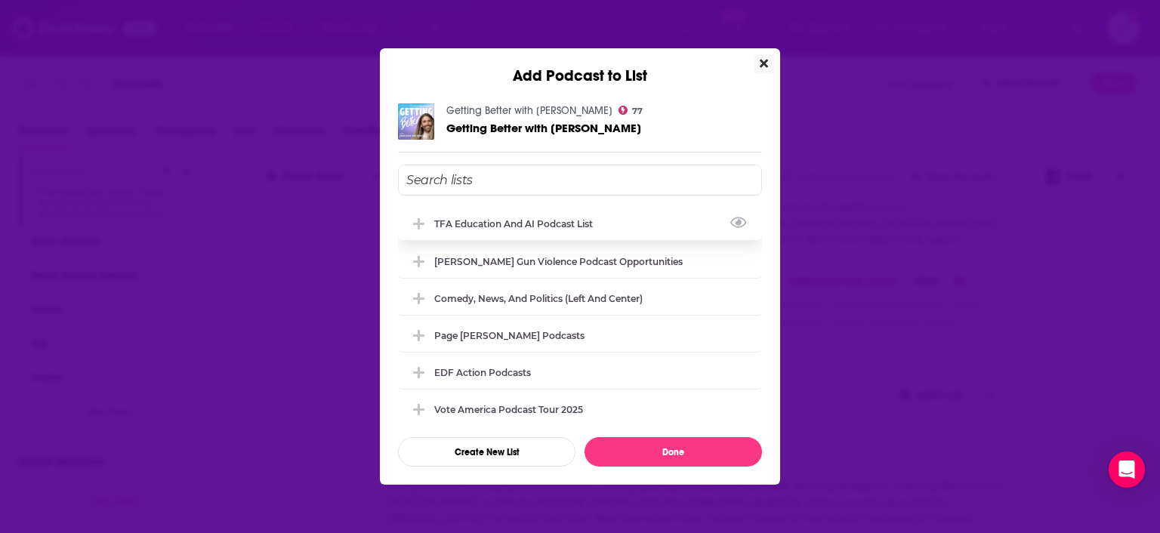
click at [539, 228] on div "TFA Education and AI Podcast List" at bounding box center [518, 223] width 168 height 11
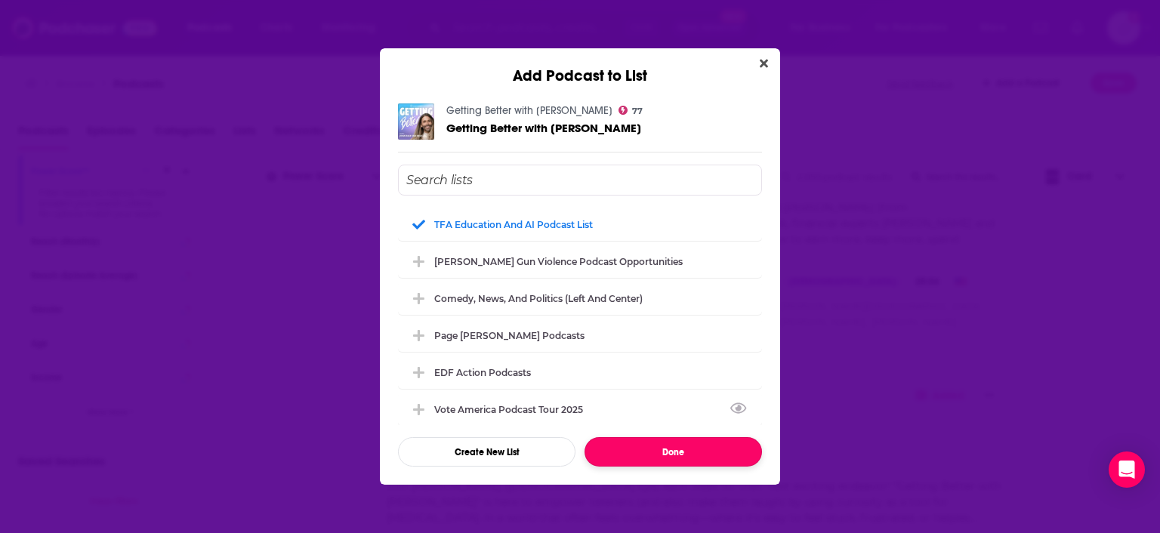
click at [675, 449] on button "Done" at bounding box center [674, 451] width 178 height 29
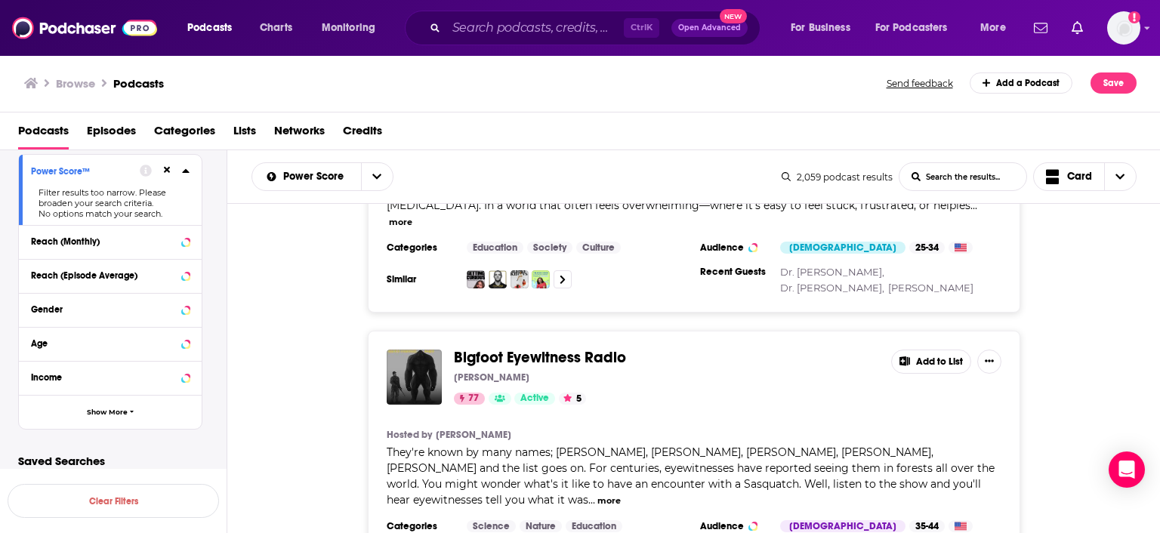
scroll to position [6321, 0]
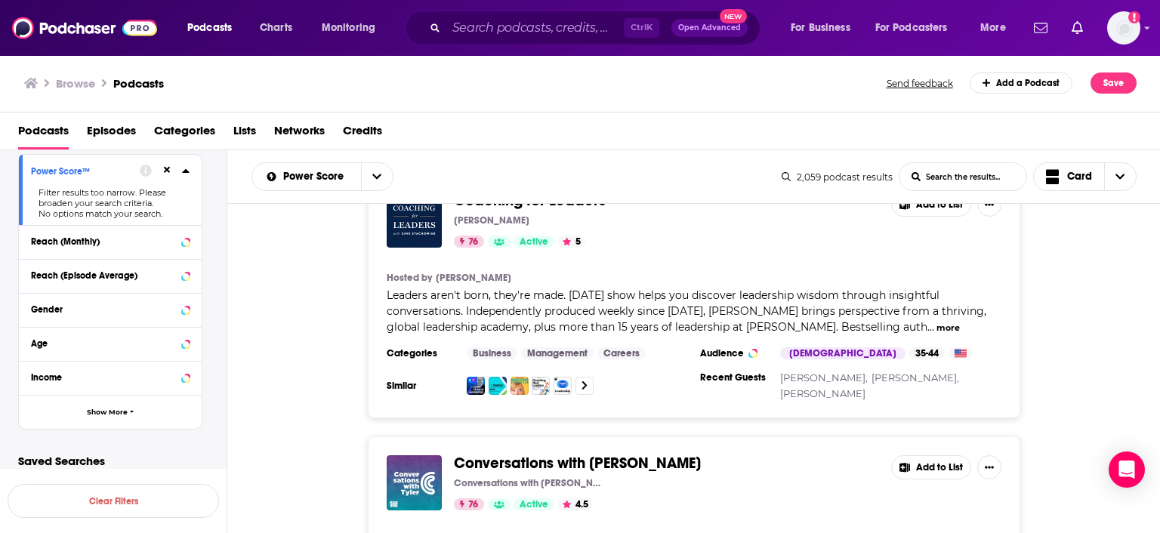
scroll to position [9888, 0]
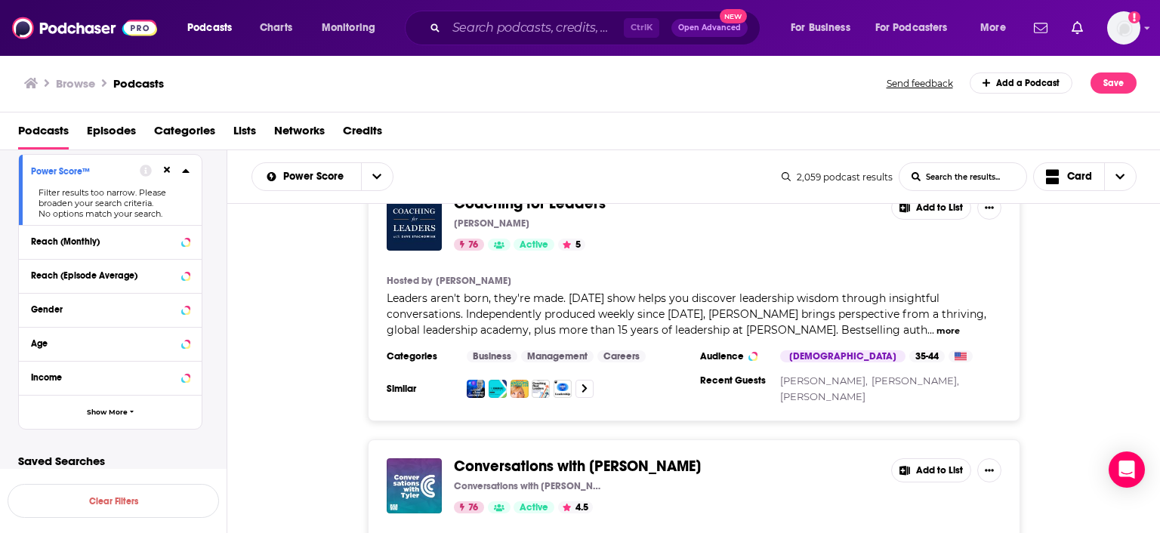
click at [947, 459] on button "Add to List" at bounding box center [931, 471] width 80 height 24
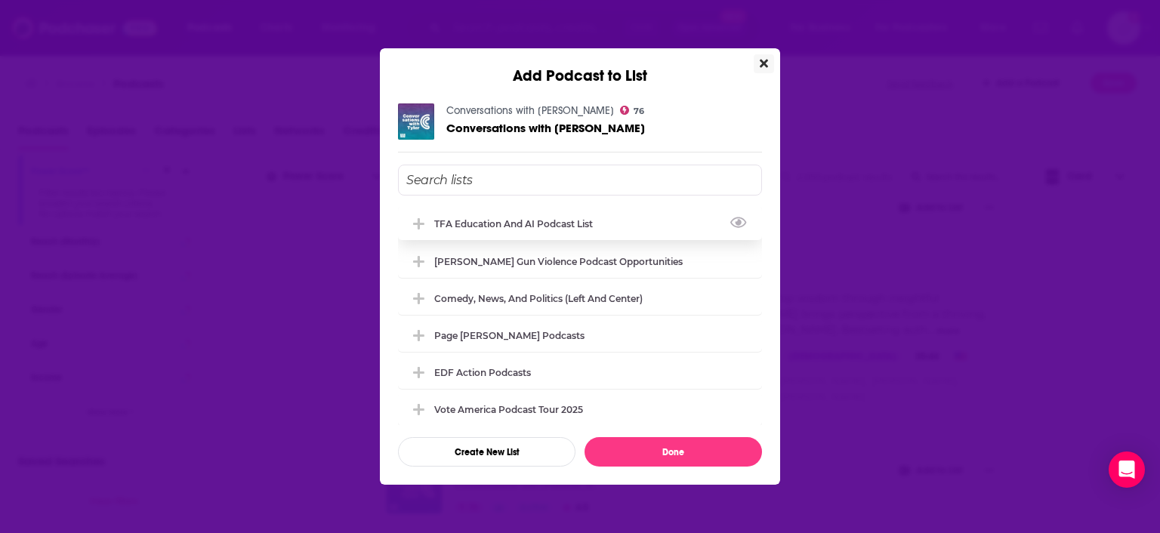
click at [548, 225] on div "TFA Education and AI Podcast List" at bounding box center [518, 223] width 168 height 11
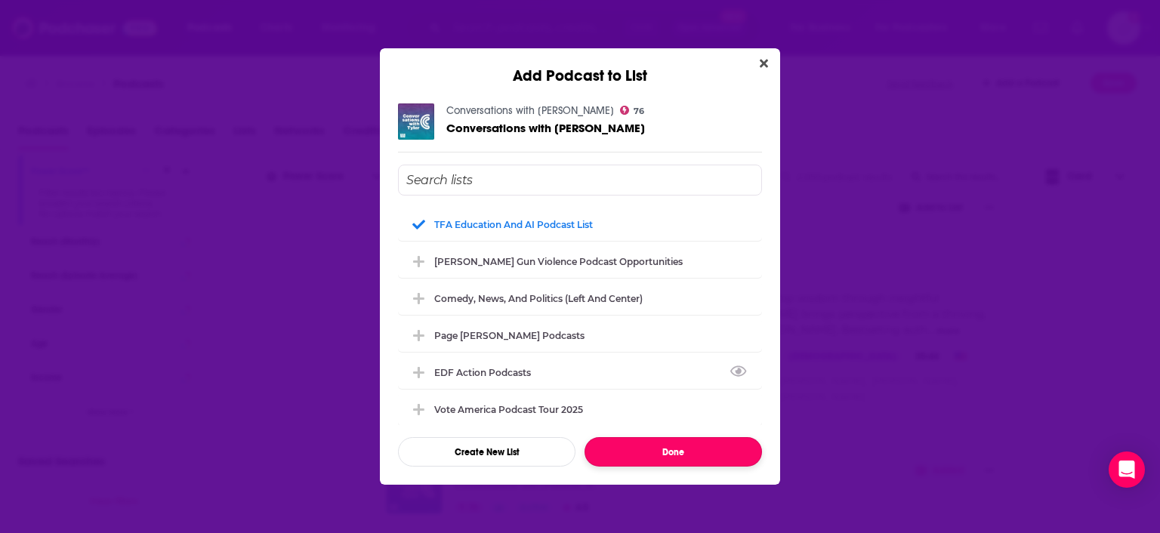
click at [681, 449] on button "Done" at bounding box center [674, 451] width 178 height 29
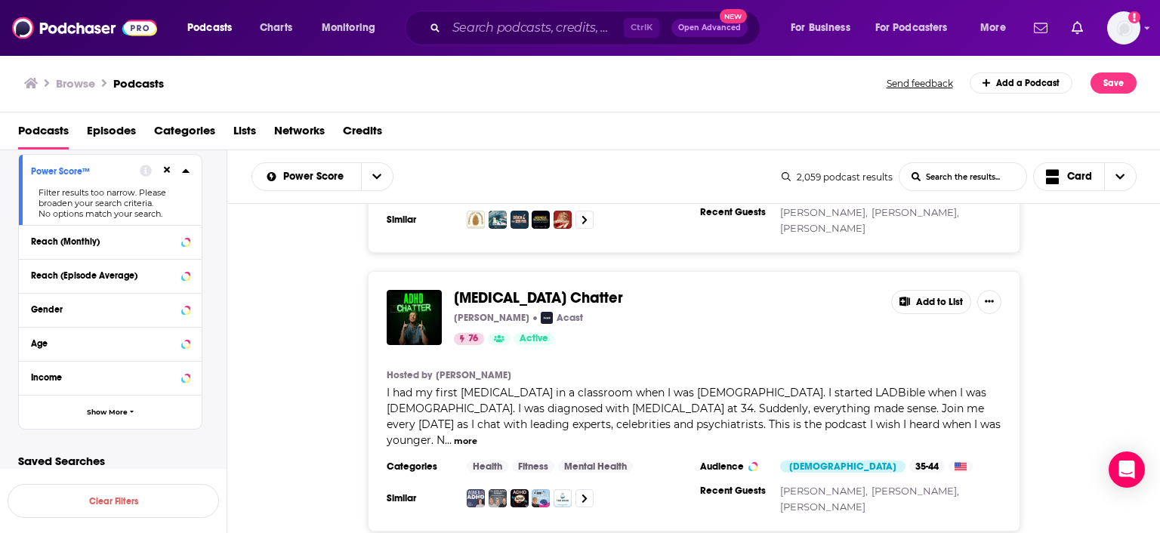
scroll to position [10759, 0]
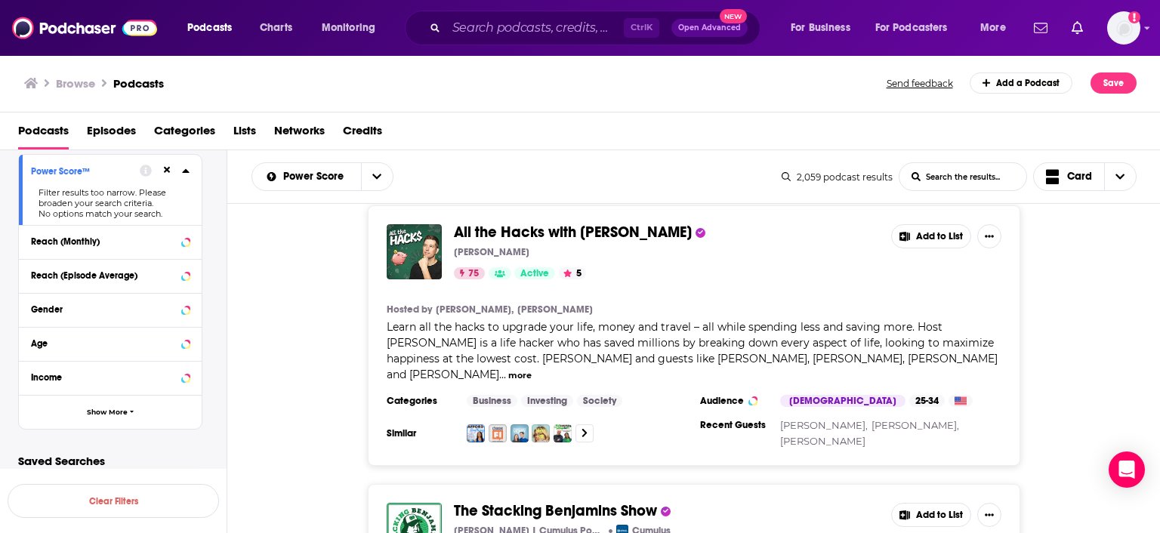
scroll to position [12800, 0]
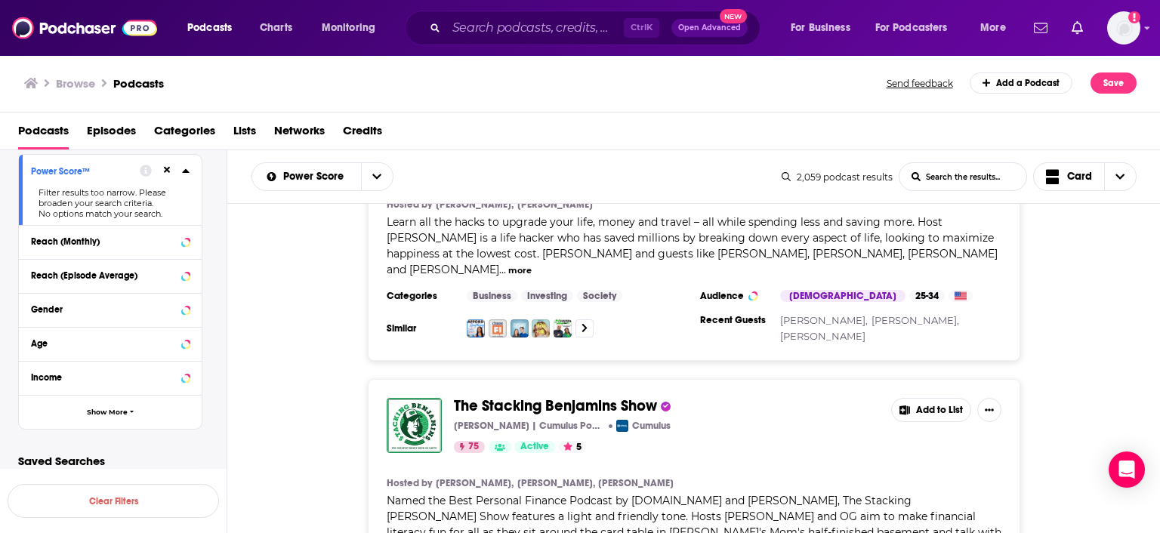
scroll to position [12975, 0]
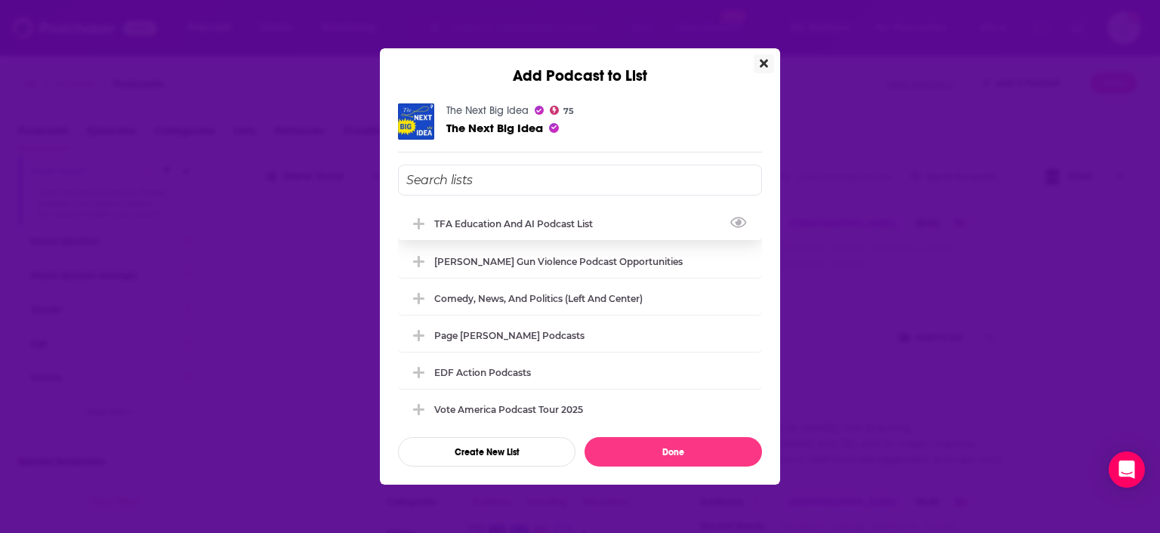
click at [514, 224] on div "TFA Education and AI Podcast List" at bounding box center [518, 223] width 168 height 11
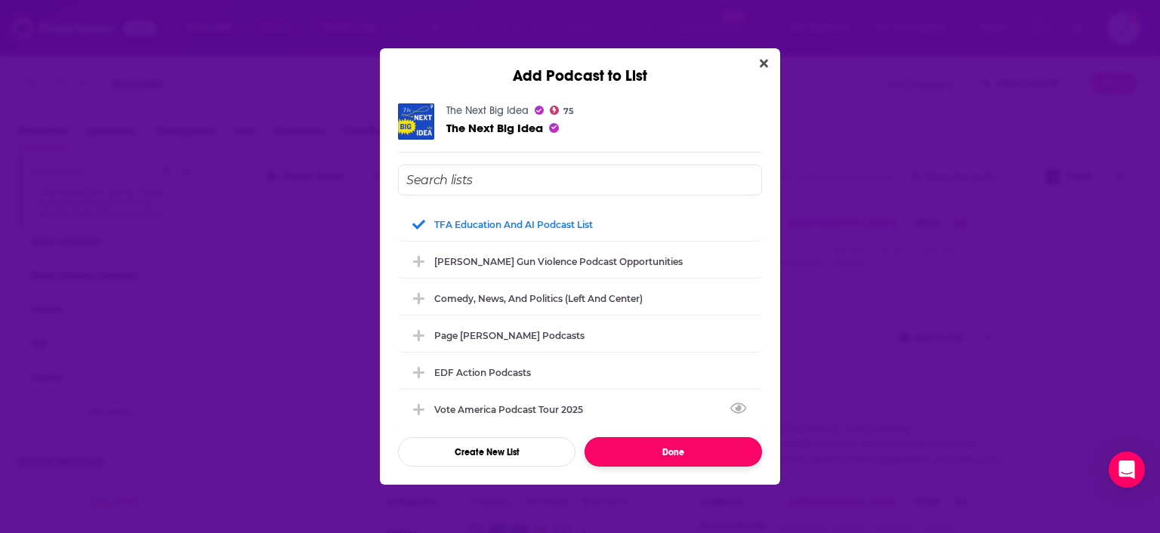
click at [709, 449] on button "Done" at bounding box center [674, 451] width 178 height 29
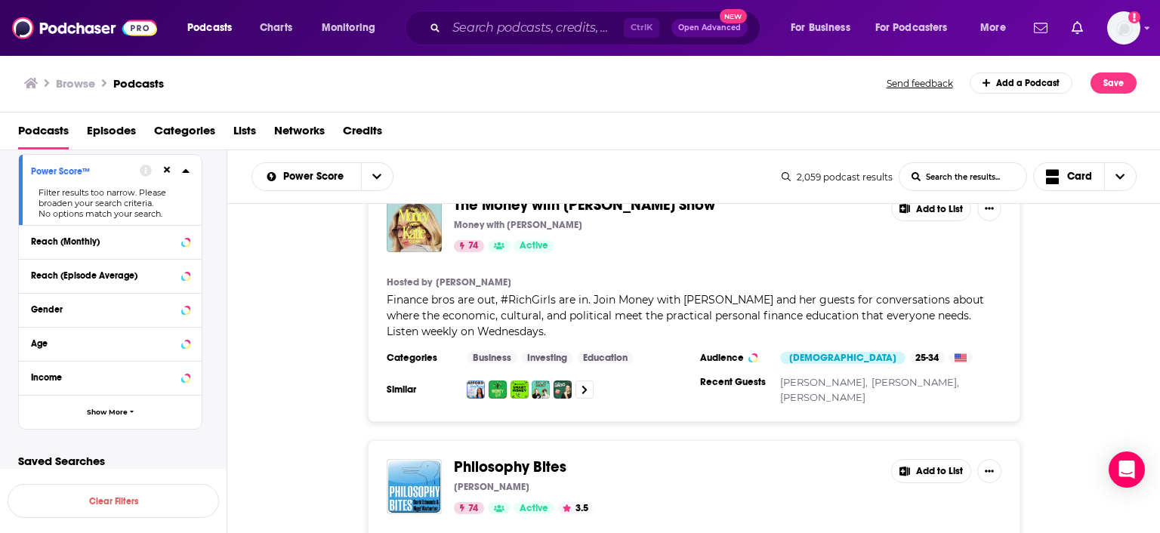
scroll to position [15324, 0]
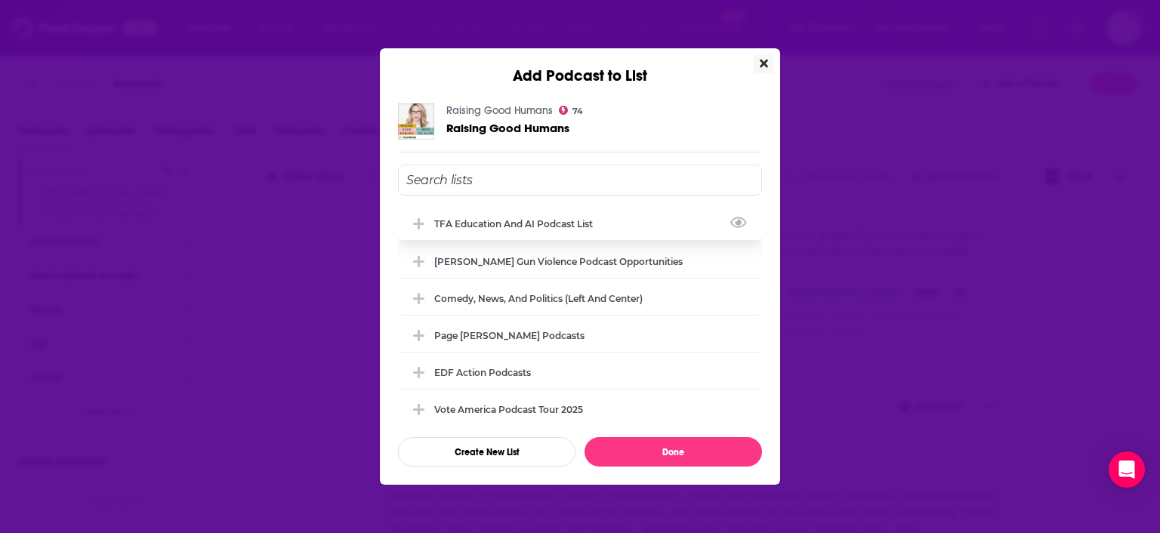
click at [537, 221] on div "TFA Education and AI Podcast List" at bounding box center [518, 223] width 168 height 11
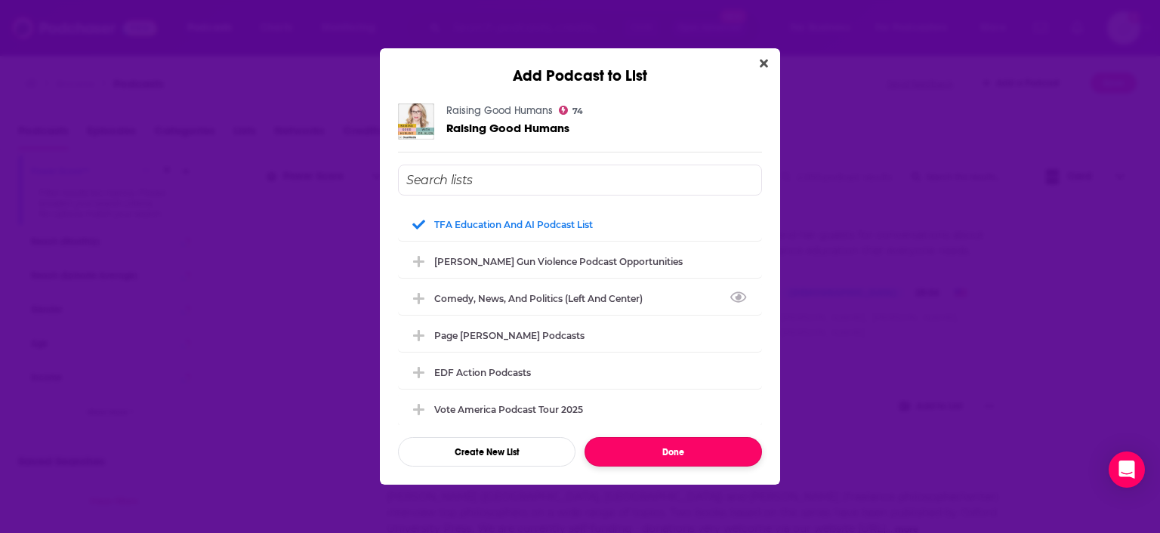
click at [705, 449] on button "Done" at bounding box center [674, 451] width 178 height 29
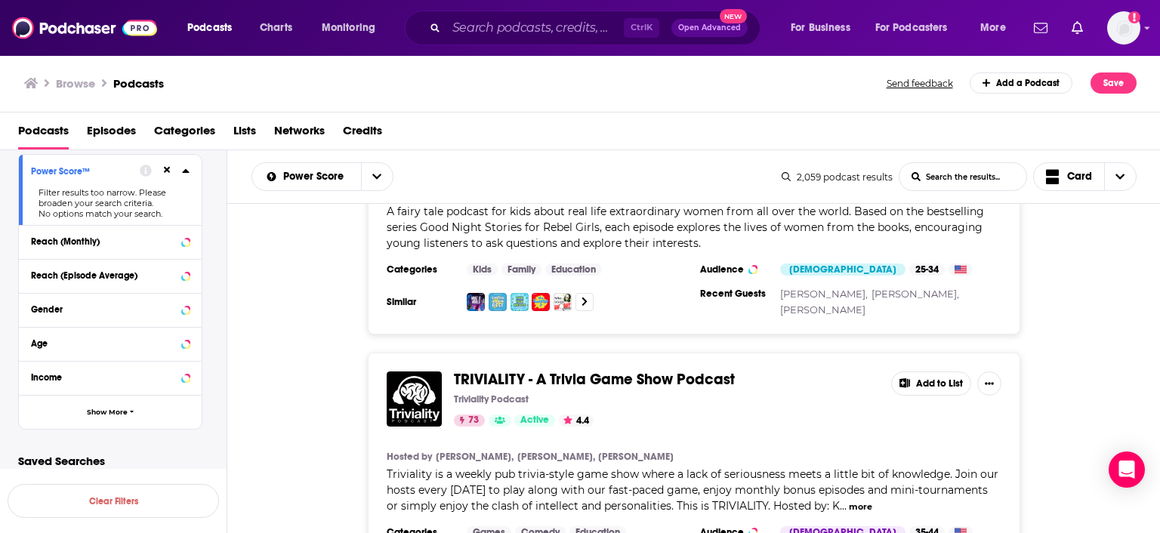
scroll to position [19293, 0]
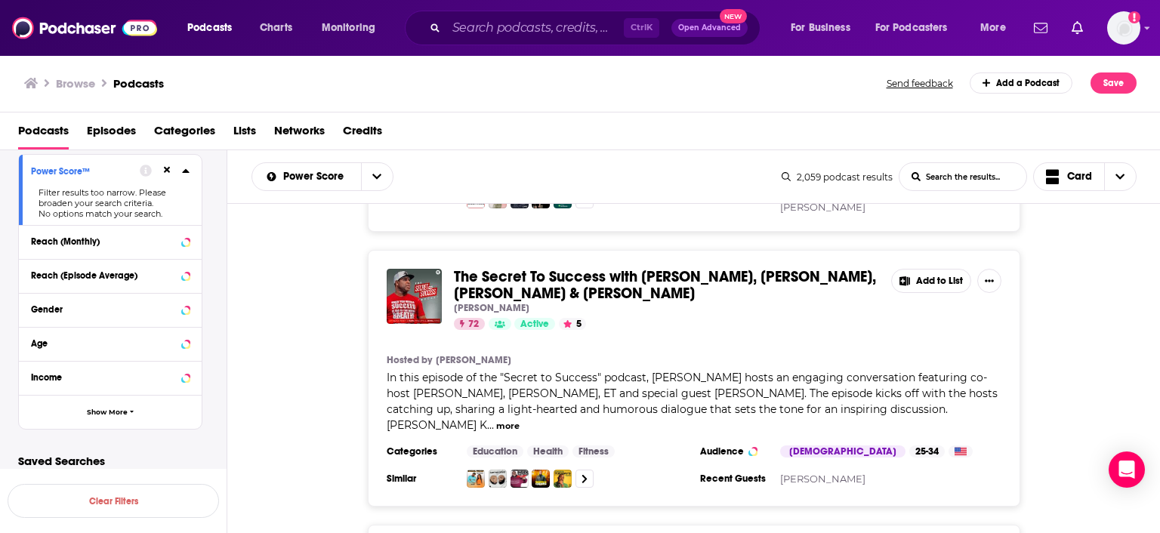
scroll to position [22600, 0]
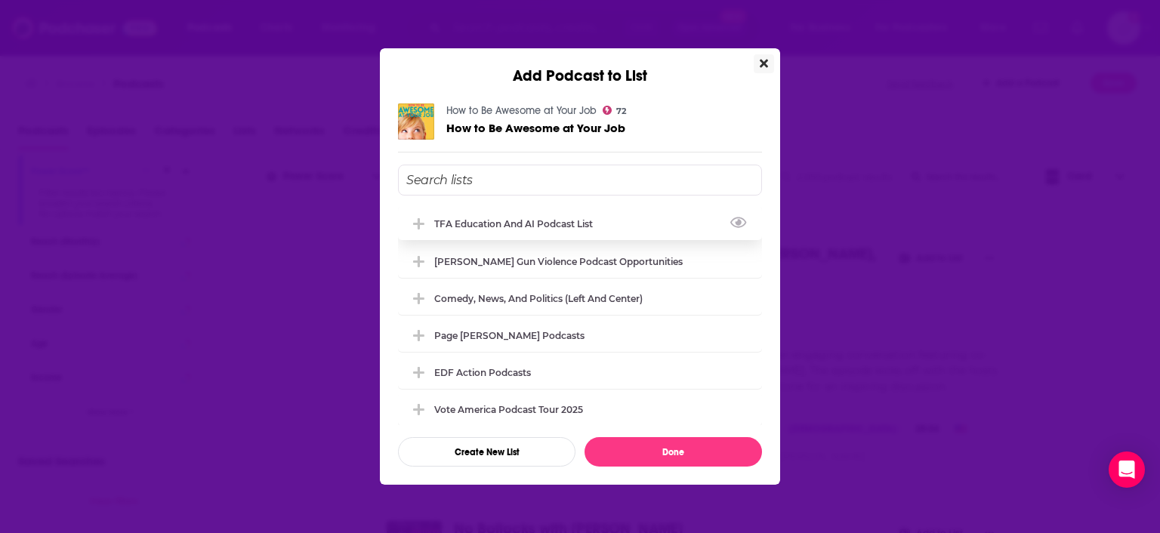
click at [459, 232] on div "TFA Education and AI Podcast List" at bounding box center [580, 223] width 364 height 33
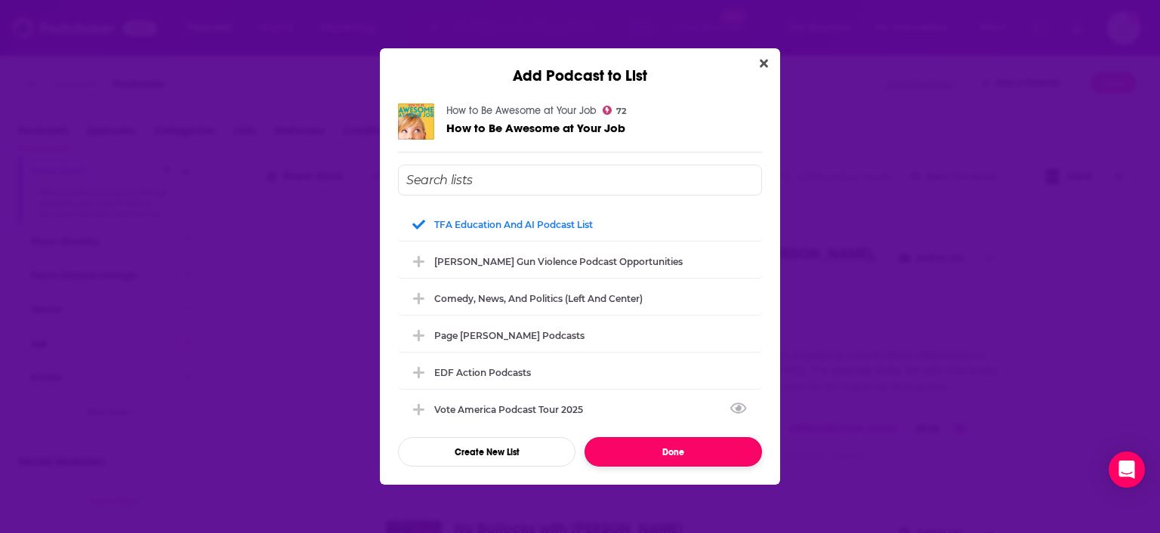
drag, startPoint x: 686, startPoint y: 458, endPoint x: 701, endPoint y: 378, distance: 81.5
click at [686, 459] on button "Done" at bounding box center [674, 451] width 178 height 29
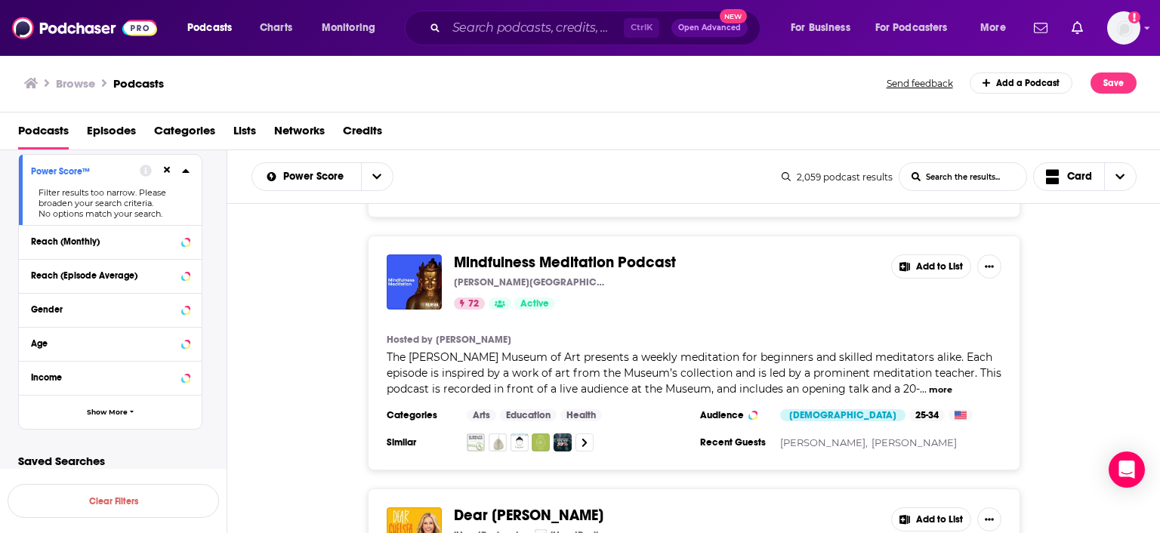
scroll to position [24167, 0]
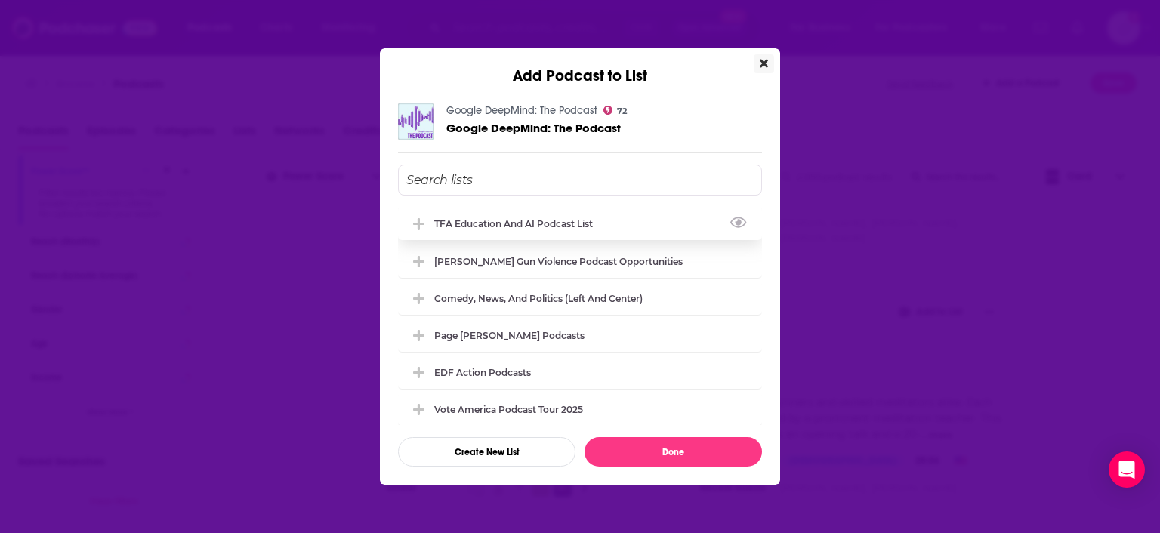
click at [478, 218] on div "TFA Education and AI Podcast List" at bounding box center [518, 223] width 168 height 11
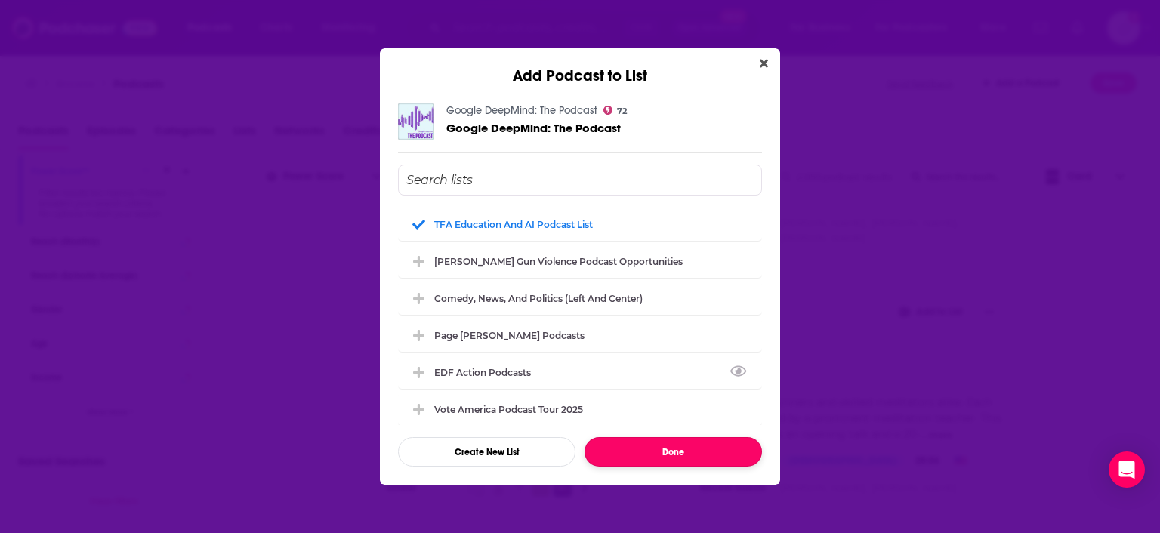
click at [720, 449] on button "Done" at bounding box center [674, 451] width 178 height 29
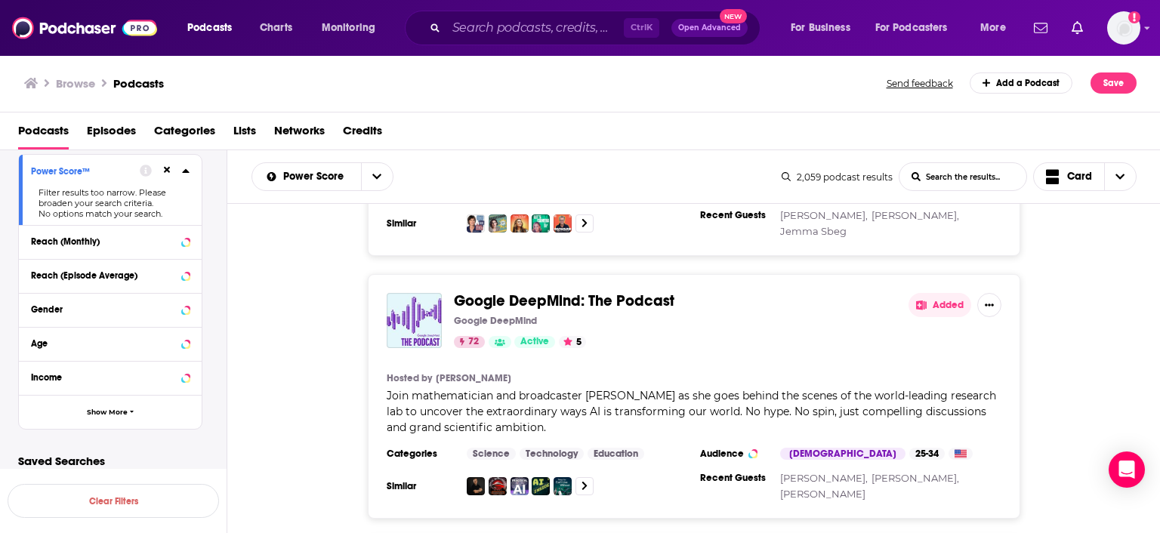
scroll to position [24689, 0]
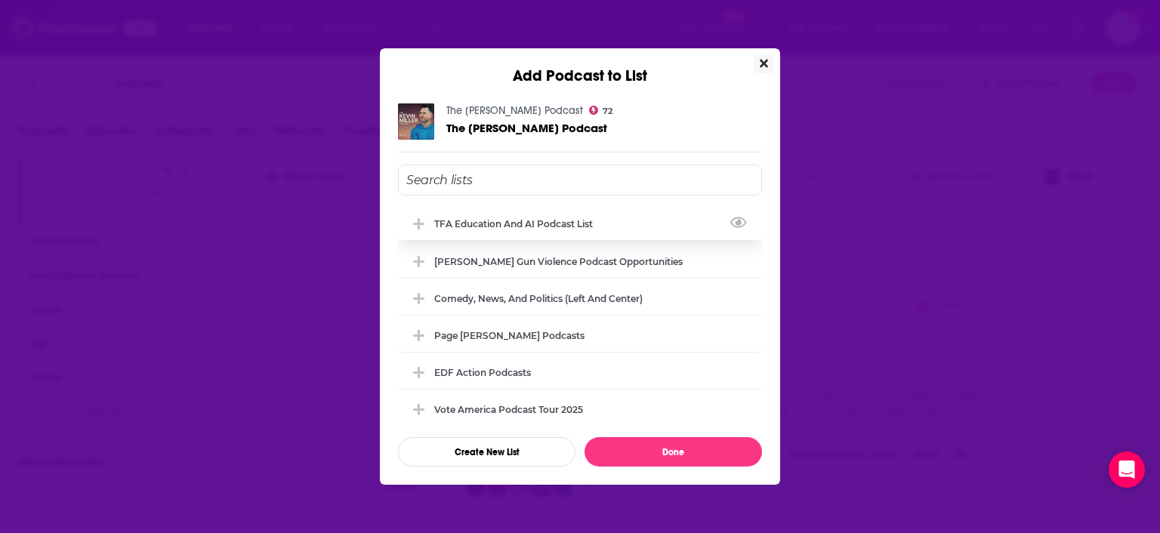
click at [483, 226] on div "TFA Education and AI Podcast List" at bounding box center [518, 223] width 168 height 11
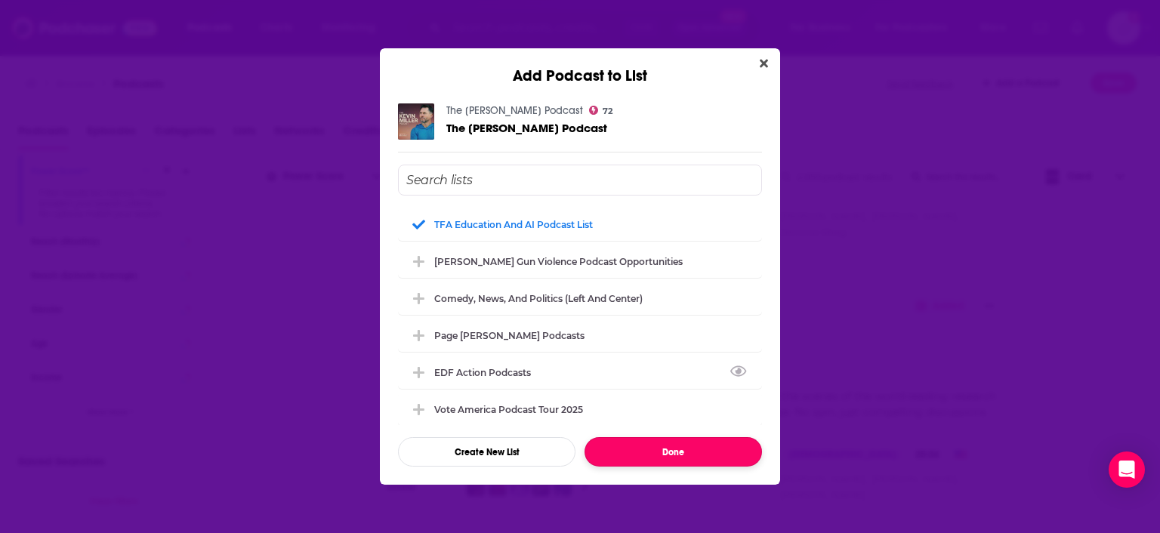
click at [703, 452] on button "Done" at bounding box center [674, 451] width 178 height 29
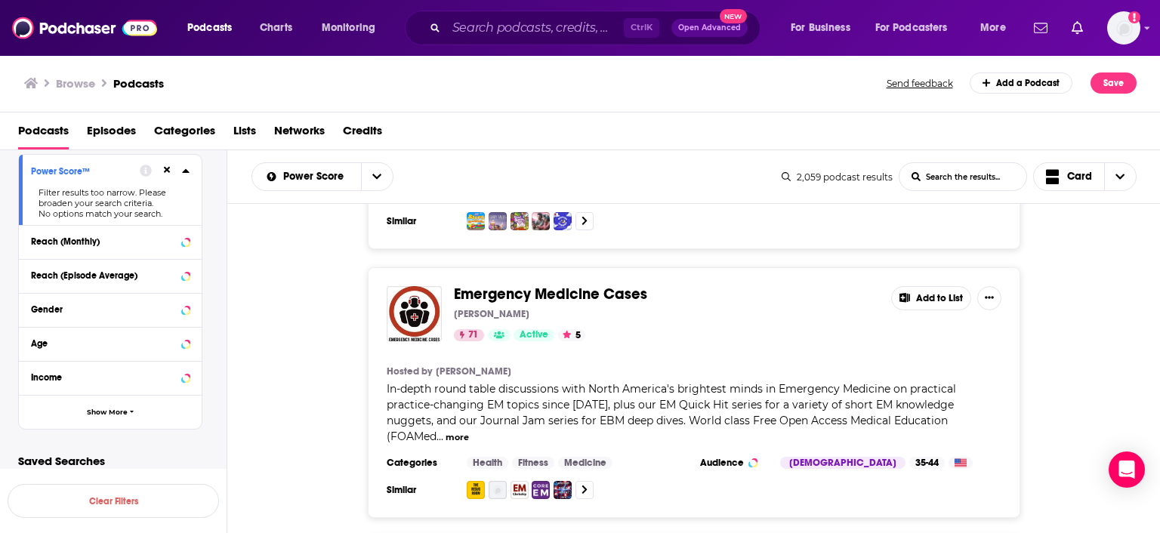
scroll to position [25745, 0]
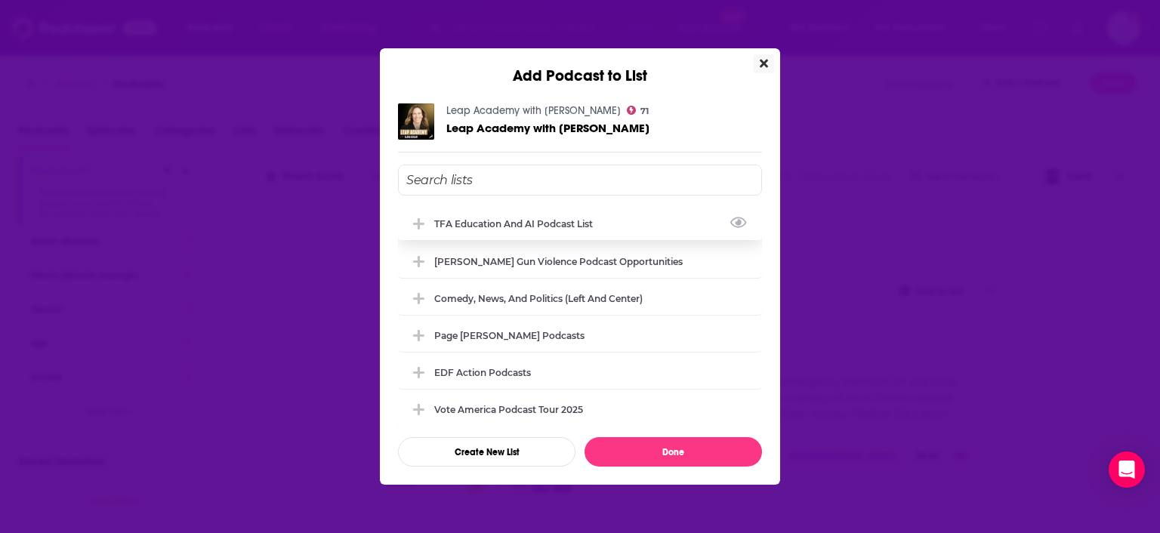
click at [444, 224] on div "TFA Education and AI Podcast List" at bounding box center [518, 223] width 168 height 11
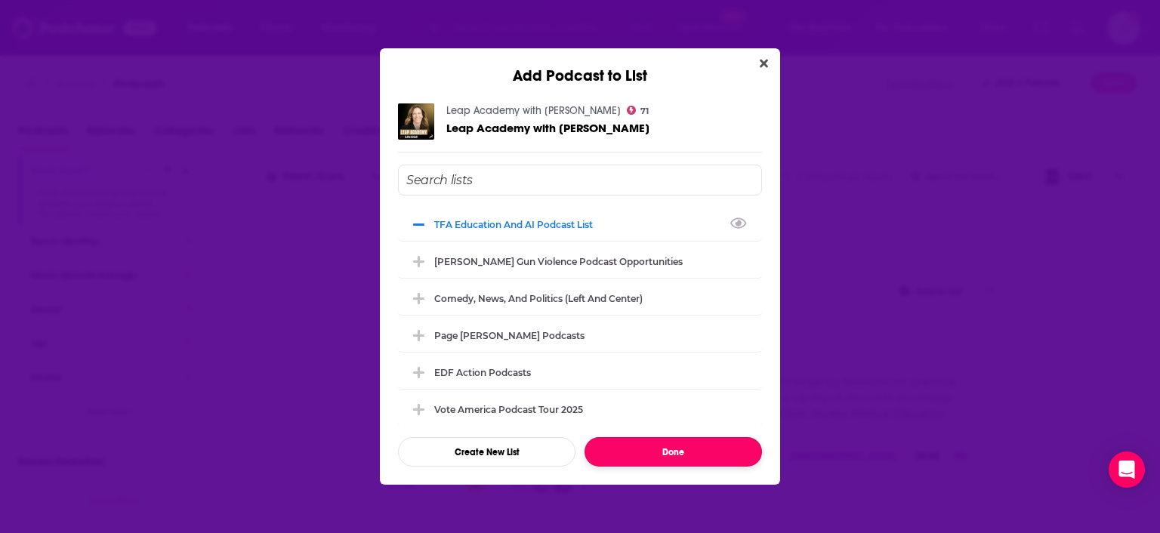
click at [683, 459] on button "Done" at bounding box center [674, 451] width 178 height 29
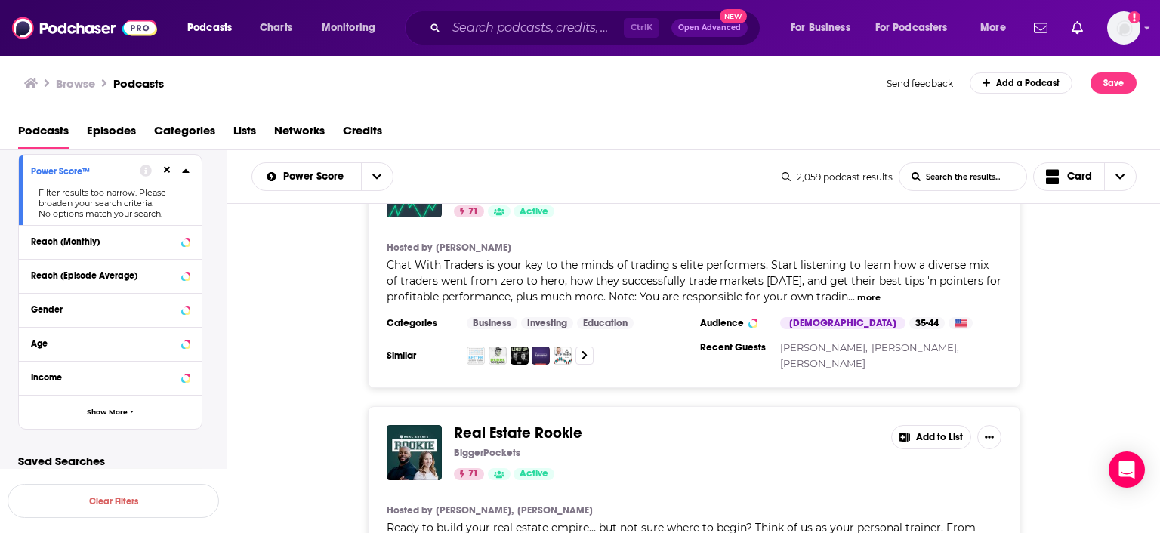
scroll to position [28095, 0]
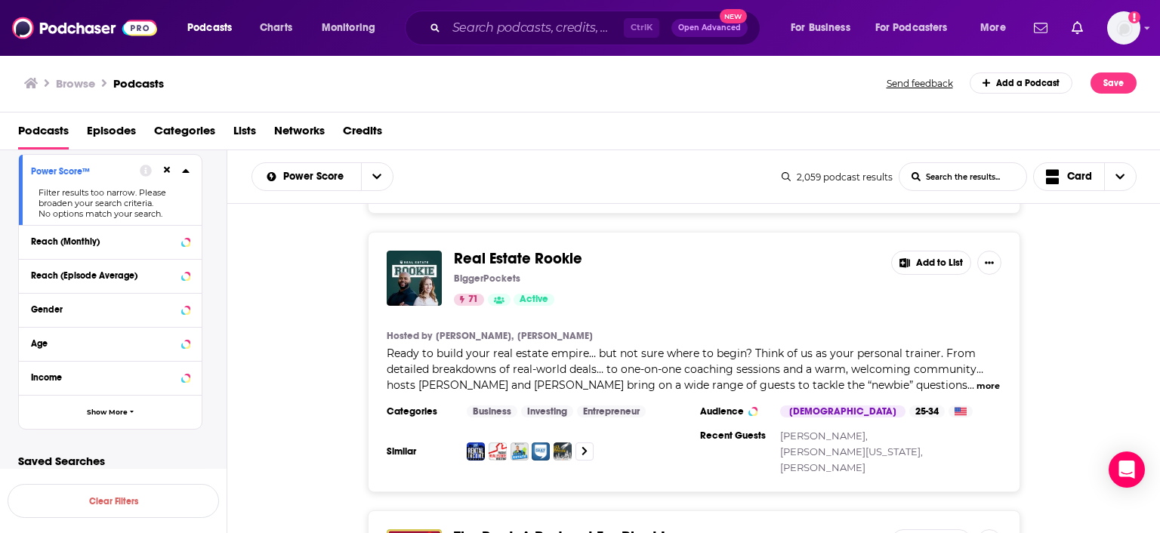
scroll to position [28008, 0]
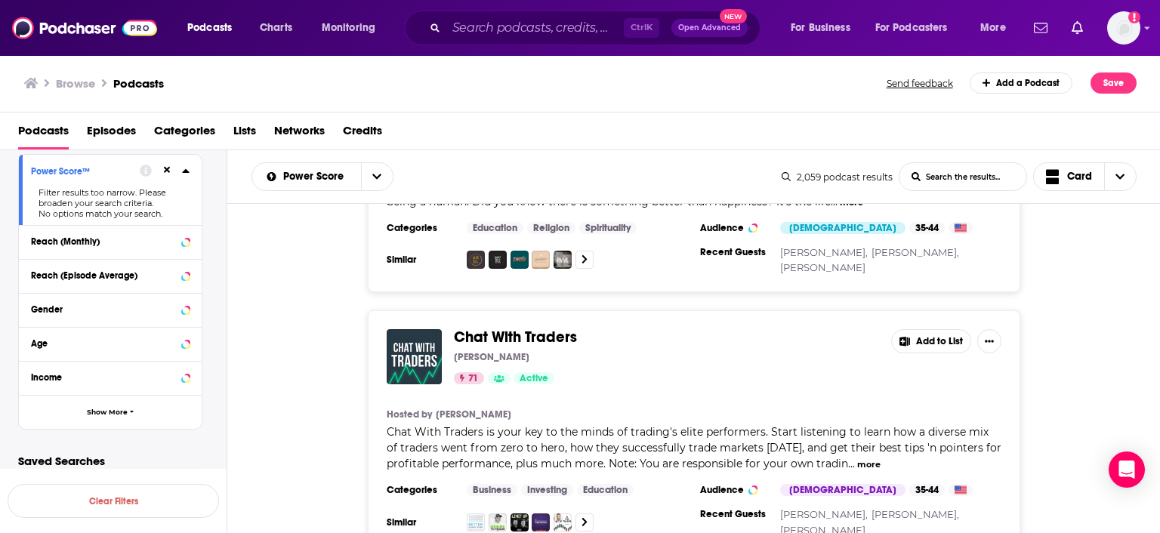
scroll to position [27834, 0]
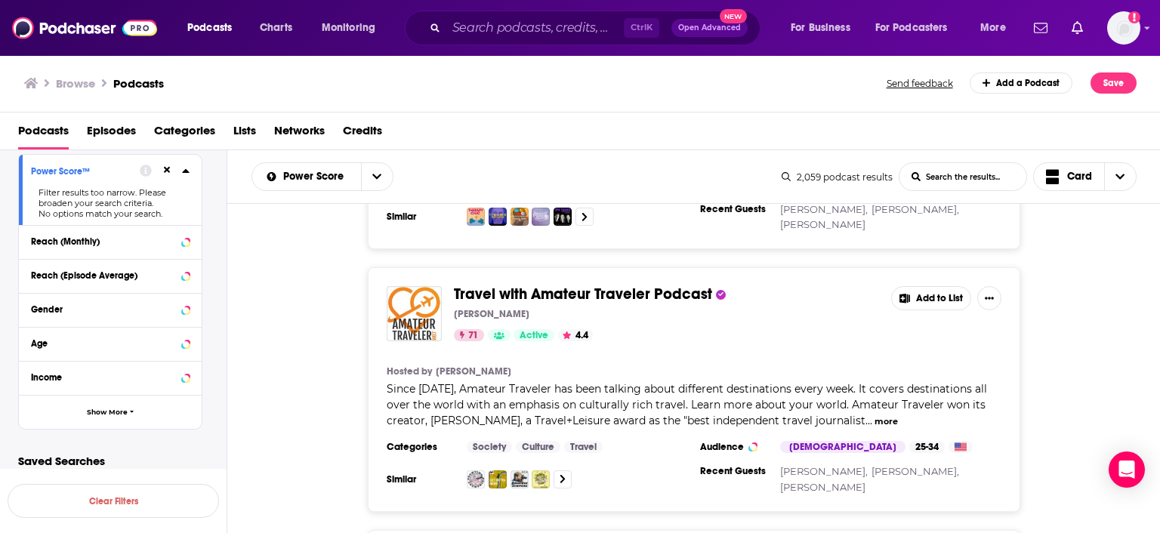
scroll to position [30010, 0]
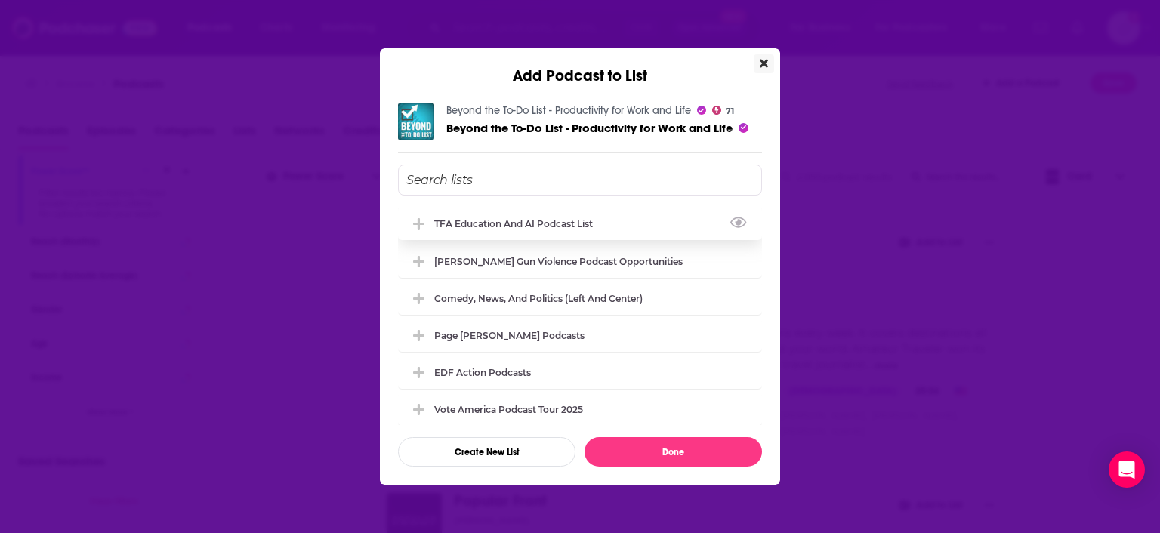
click at [513, 221] on div "TFA Education and AI Podcast List" at bounding box center [518, 223] width 168 height 11
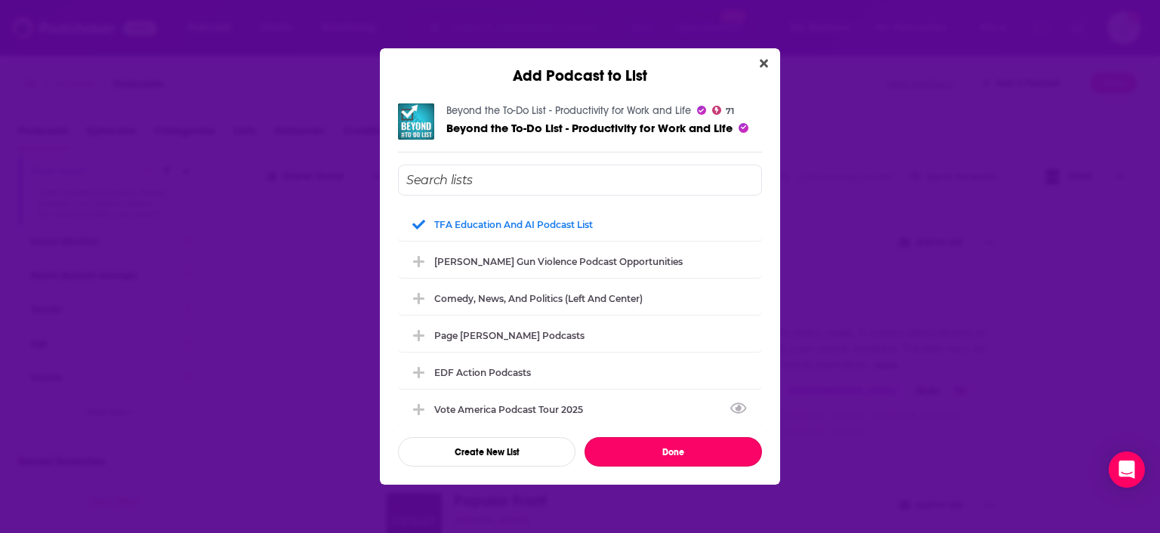
click at [668, 449] on button "Done" at bounding box center [674, 451] width 178 height 29
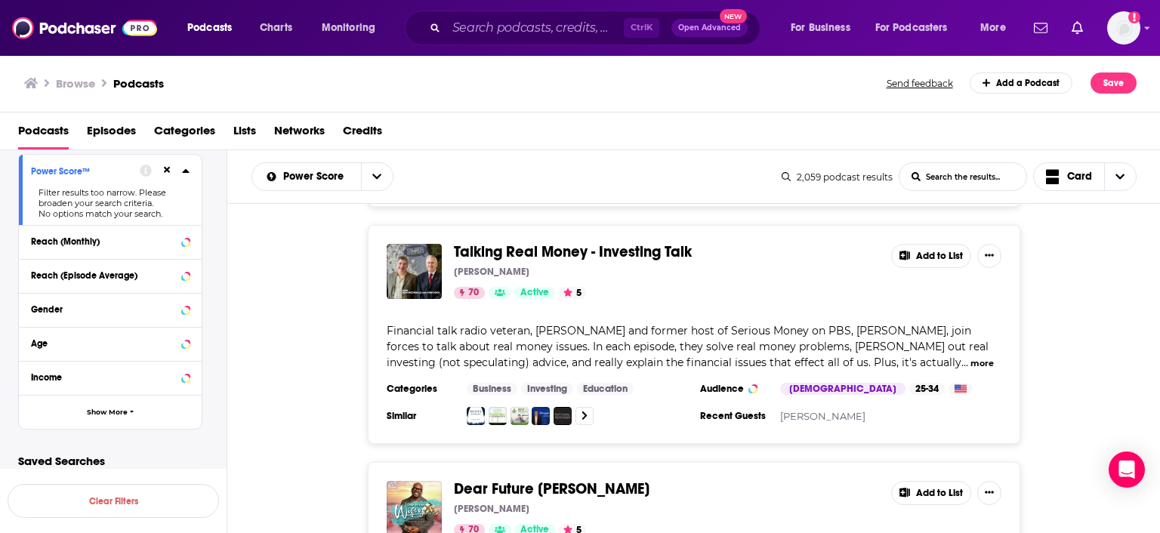
scroll to position [32134, 0]
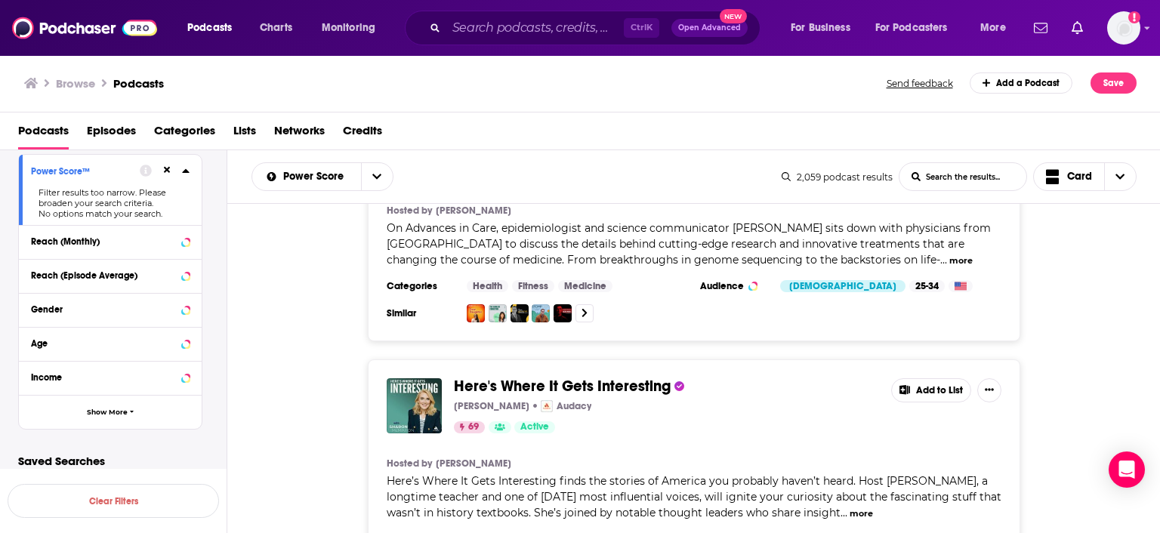
scroll to position [38403, 0]
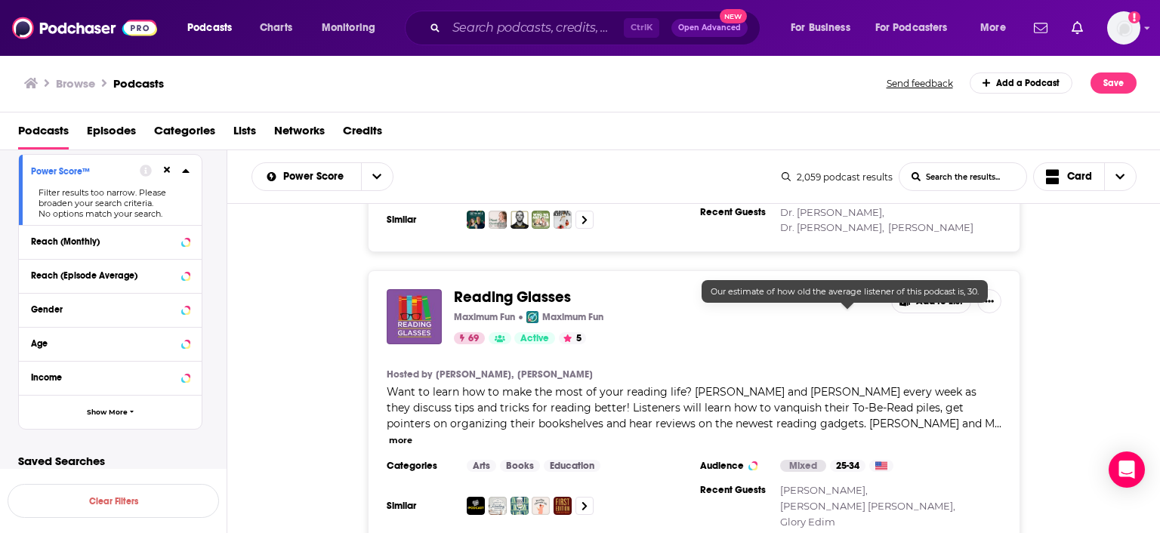
scroll to position [39448, 0]
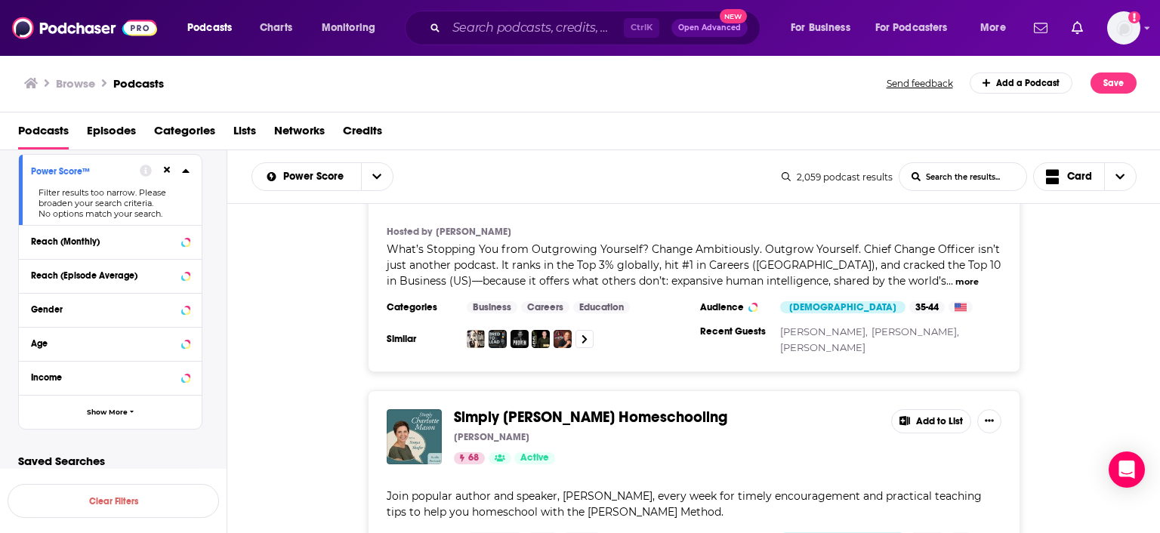
scroll to position [44654, 0]
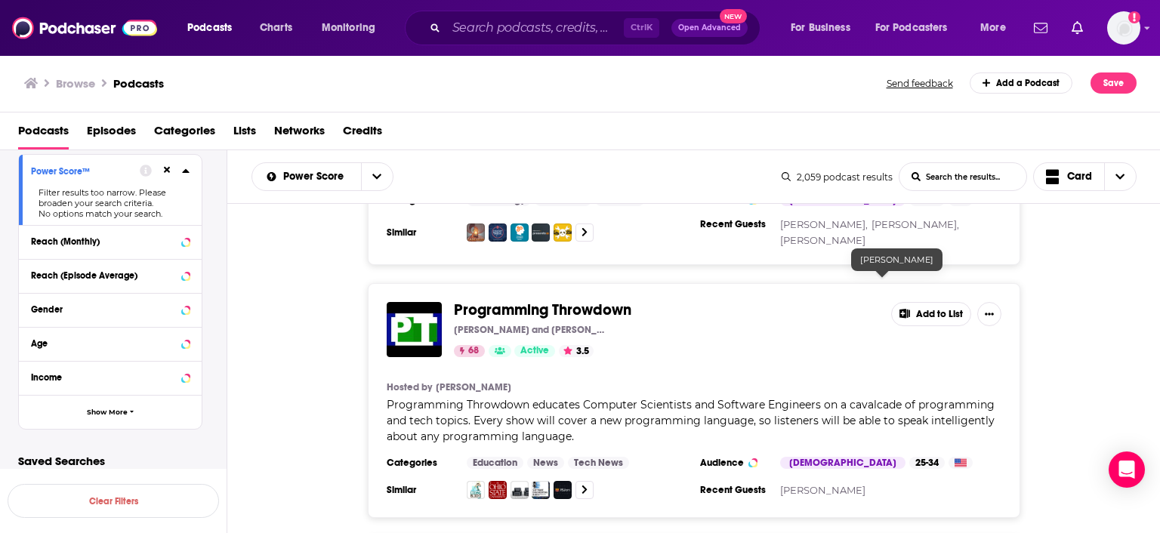
scroll to position [46307, 0]
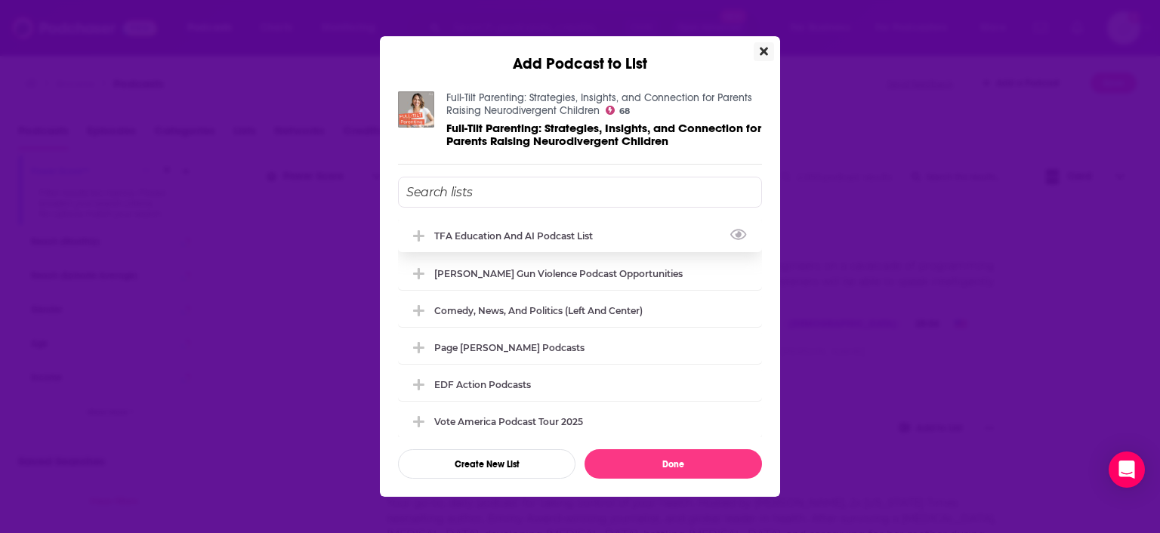
click at [525, 236] on div "TFA Education and AI Podcast List" at bounding box center [518, 235] width 168 height 11
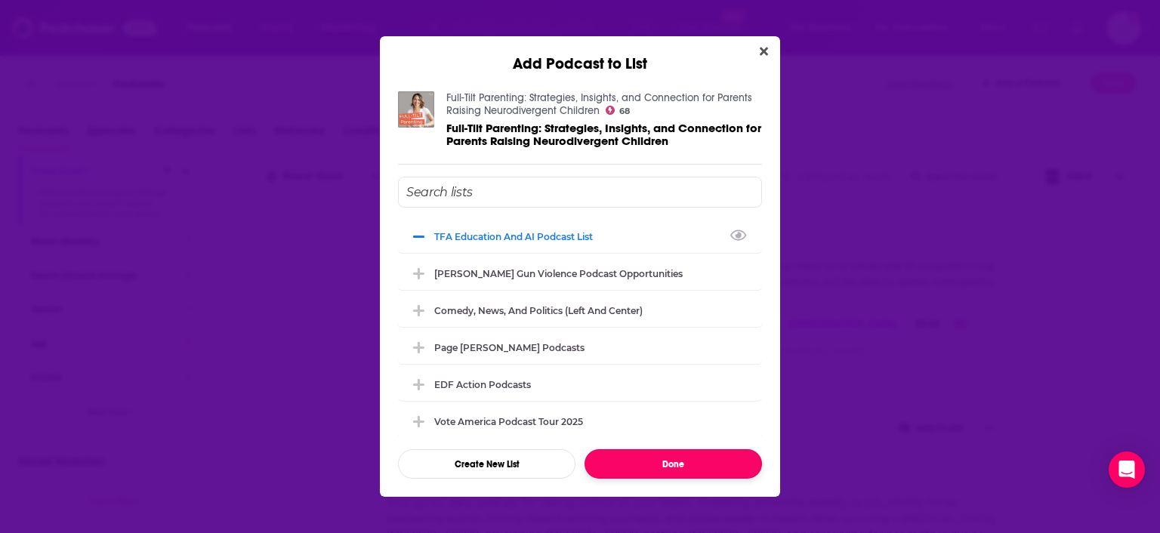
click at [695, 468] on button "Done" at bounding box center [674, 463] width 178 height 29
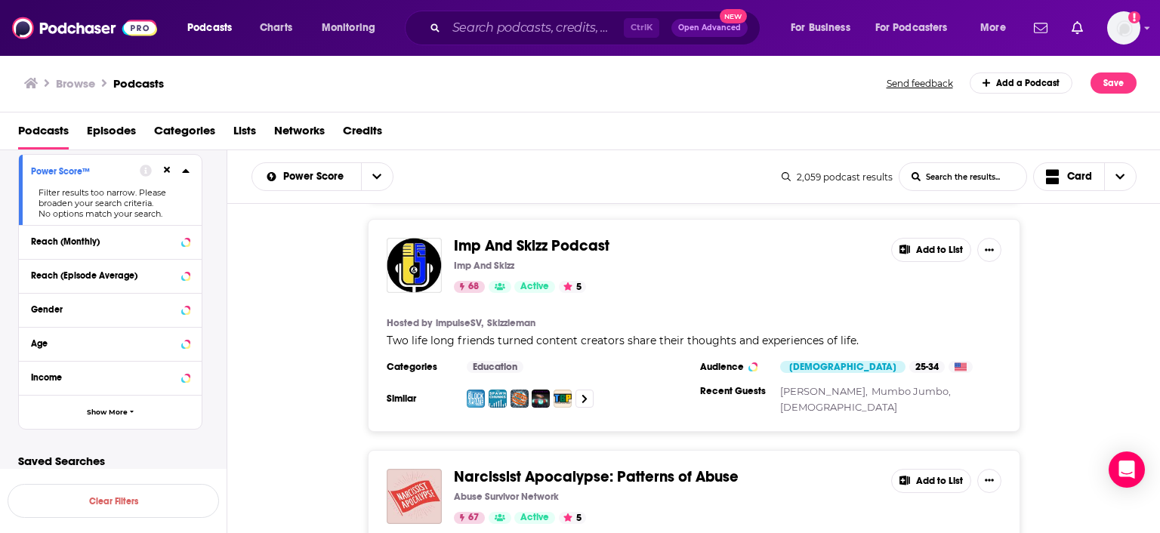
scroll to position [50854, 0]
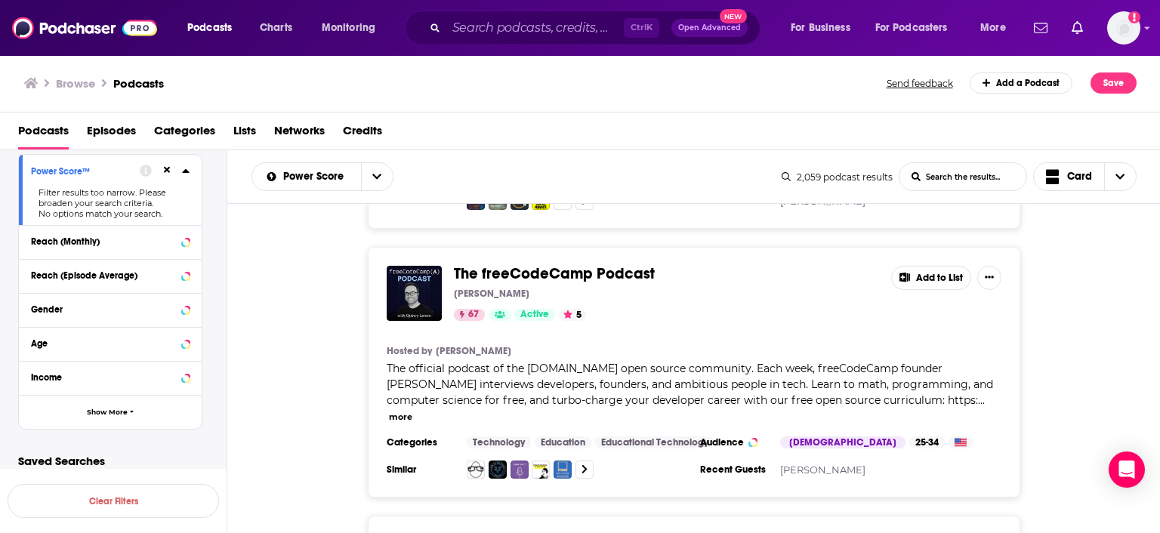
scroll to position [52072, 0]
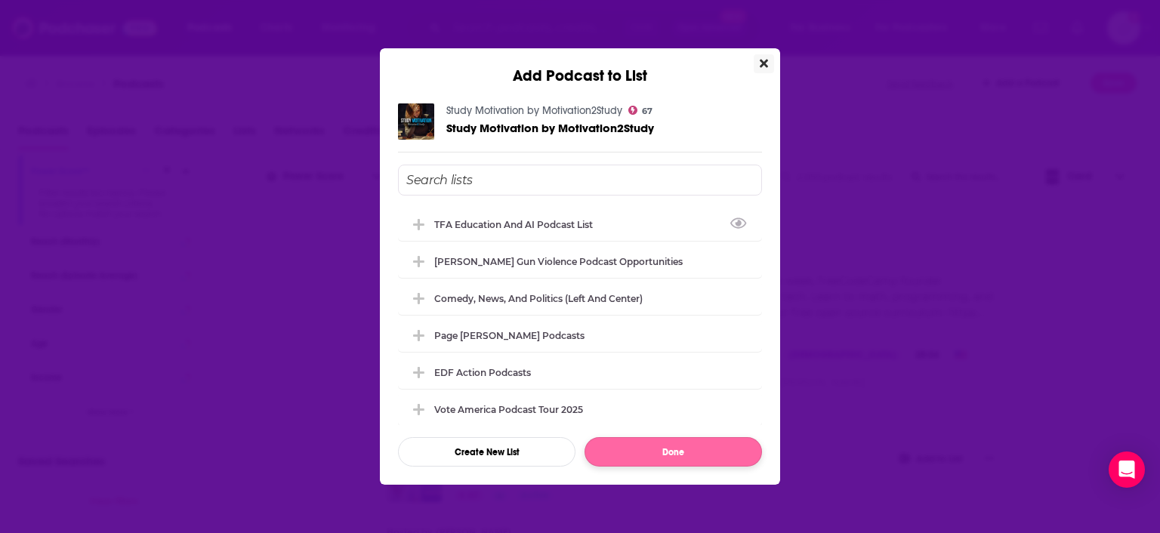
click at [555, 223] on div "TFA Education and AI Podcast List" at bounding box center [518, 224] width 168 height 11
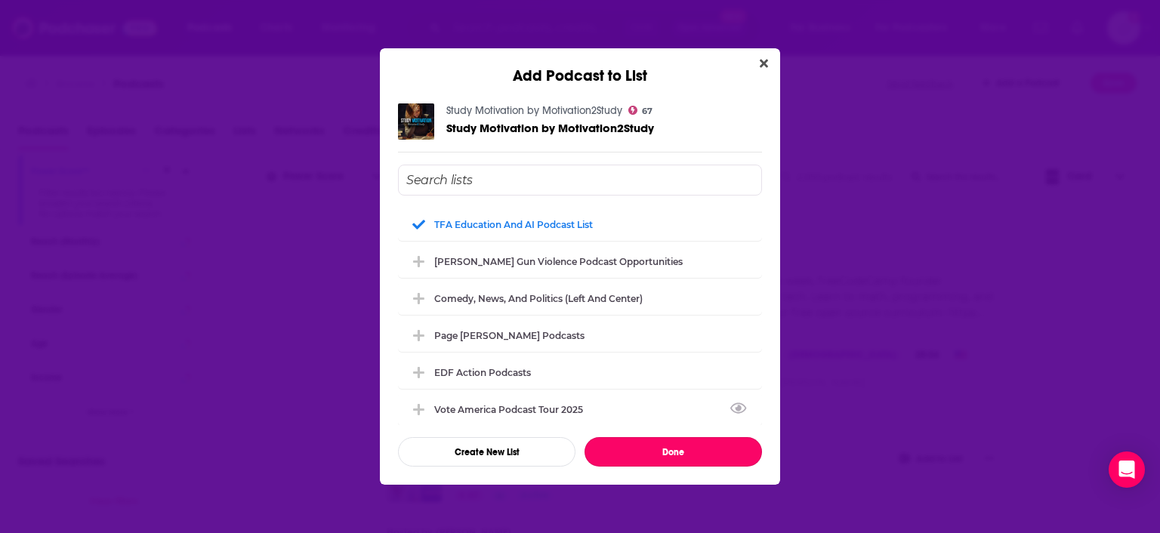
click at [668, 457] on button "Done" at bounding box center [674, 451] width 178 height 29
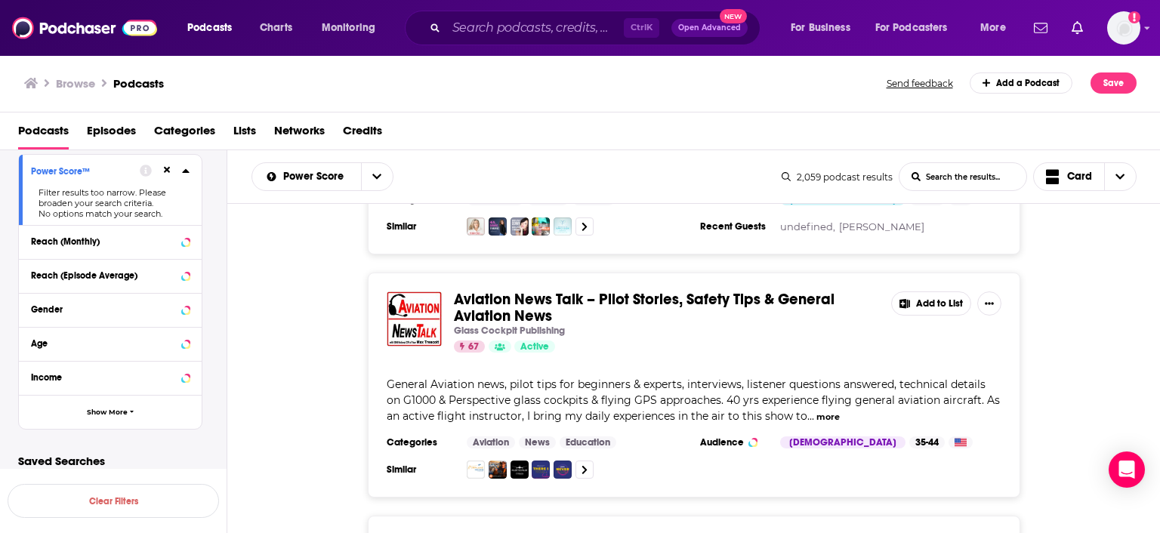
scroll to position [54073, 0]
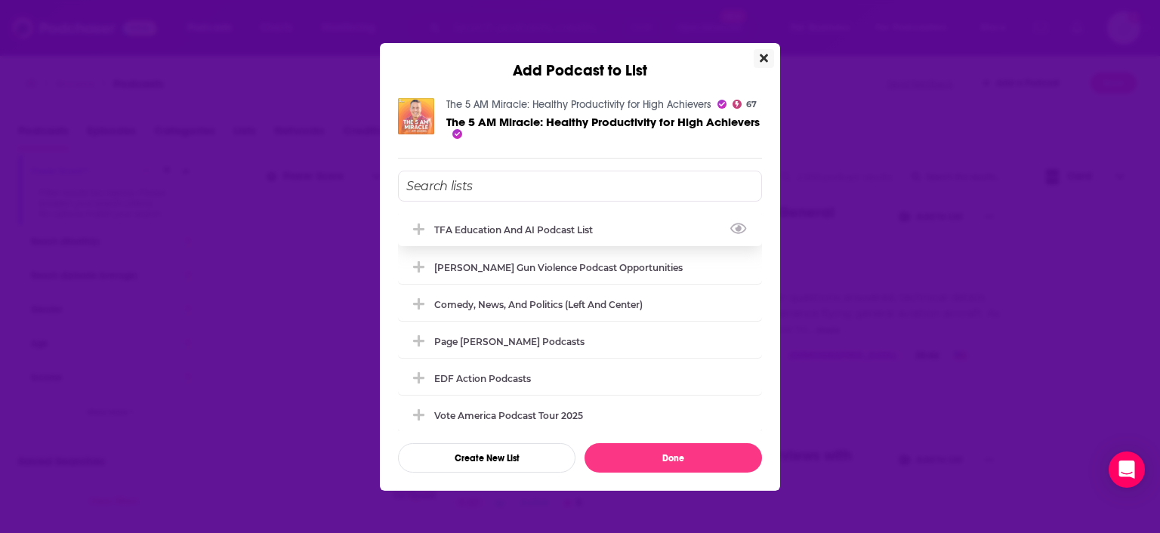
click at [519, 225] on div "TFA Education and AI Podcast List" at bounding box center [518, 229] width 168 height 11
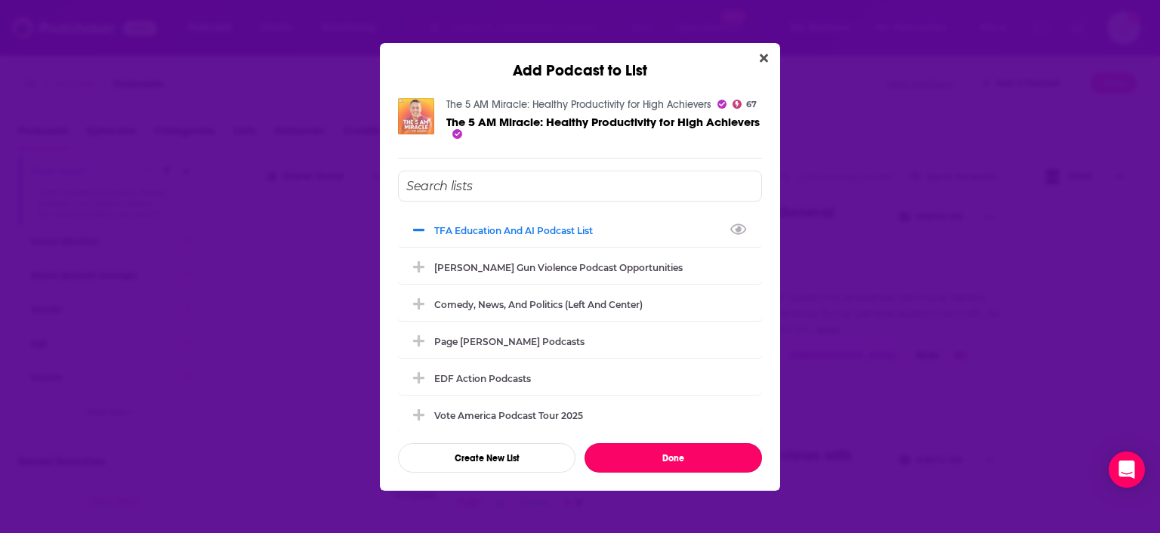
click at [698, 459] on button "Done" at bounding box center [674, 457] width 178 height 29
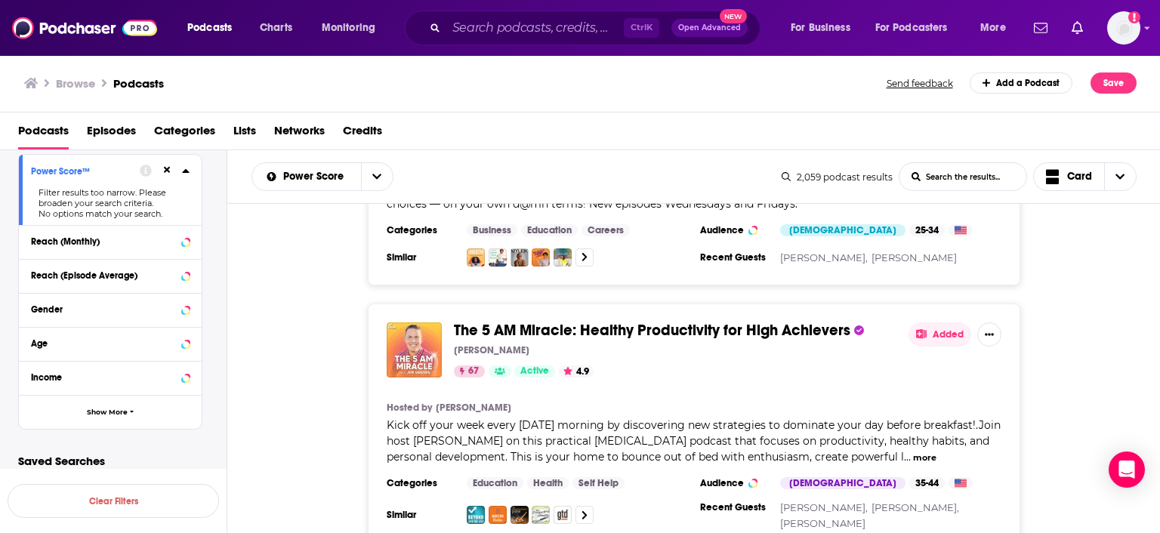
scroll to position [55379, 0]
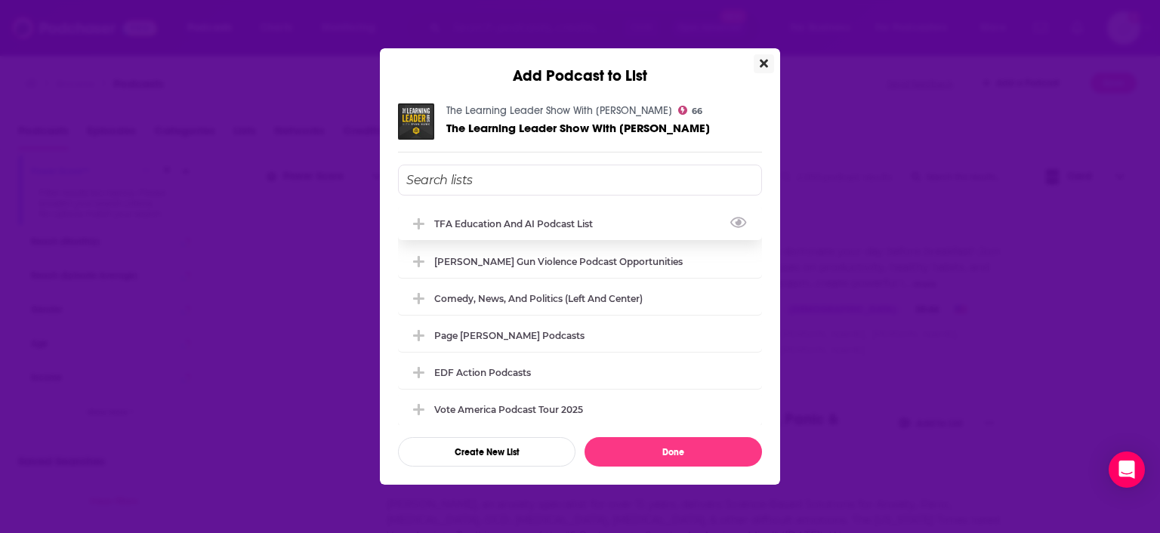
click at [540, 224] on div "TFA Education and AI Podcast List" at bounding box center [518, 223] width 168 height 11
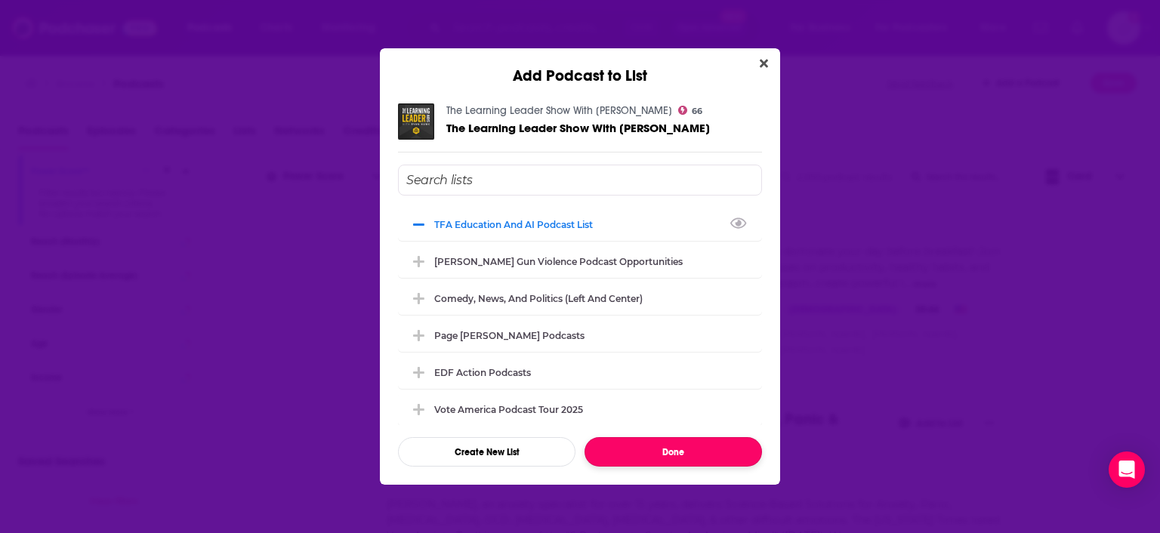
click at [690, 447] on button "Done" at bounding box center [674, 451] width 178 height 29
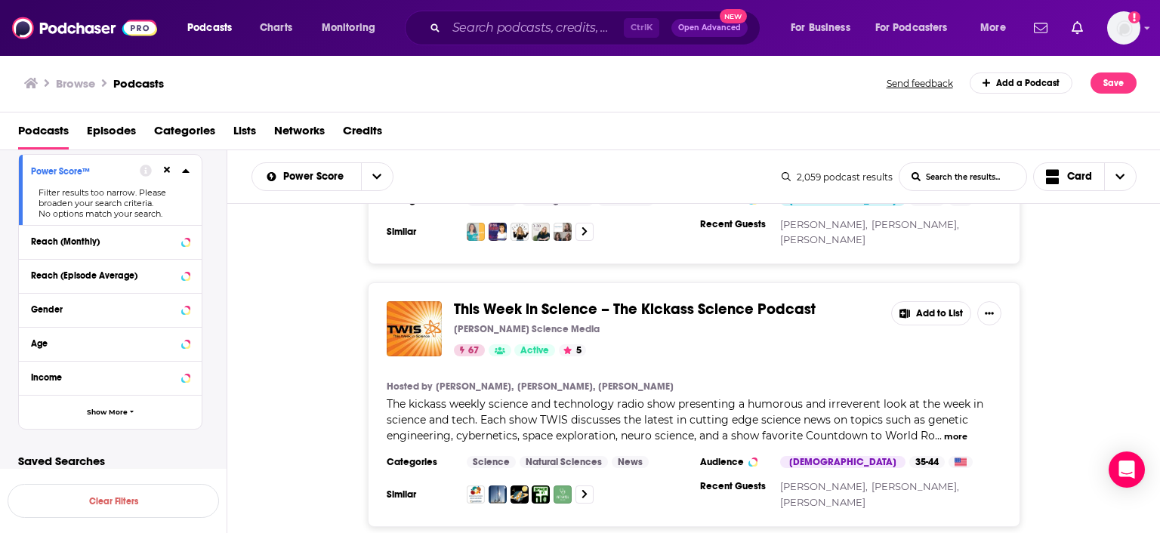
scroll to position [56249, 0]
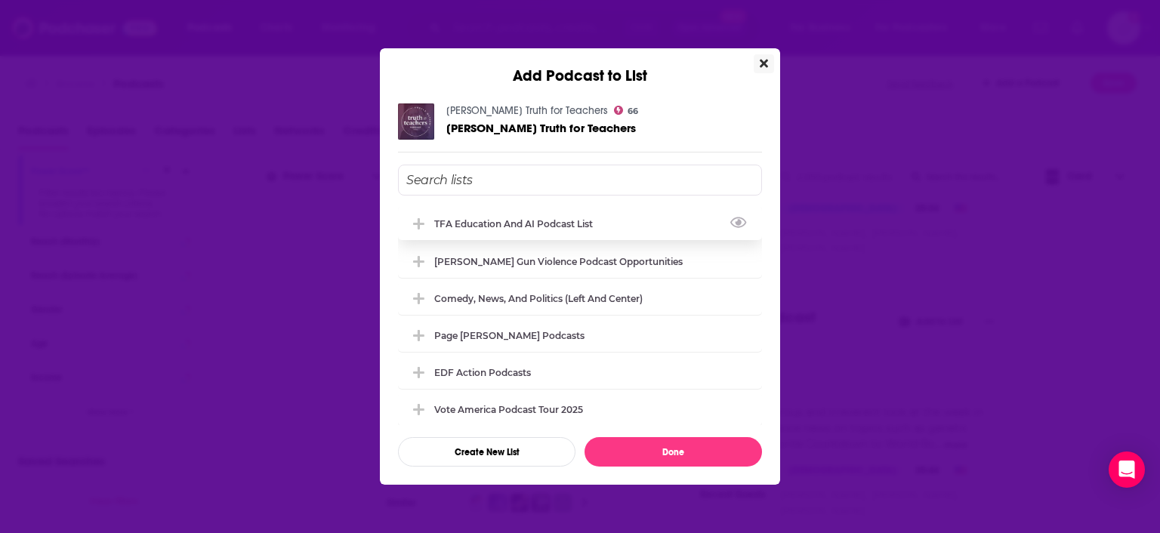
click at [556, 230] on div "TFA Education and AI Podcast List" at bounding box center [580, 223] width 364 height 33
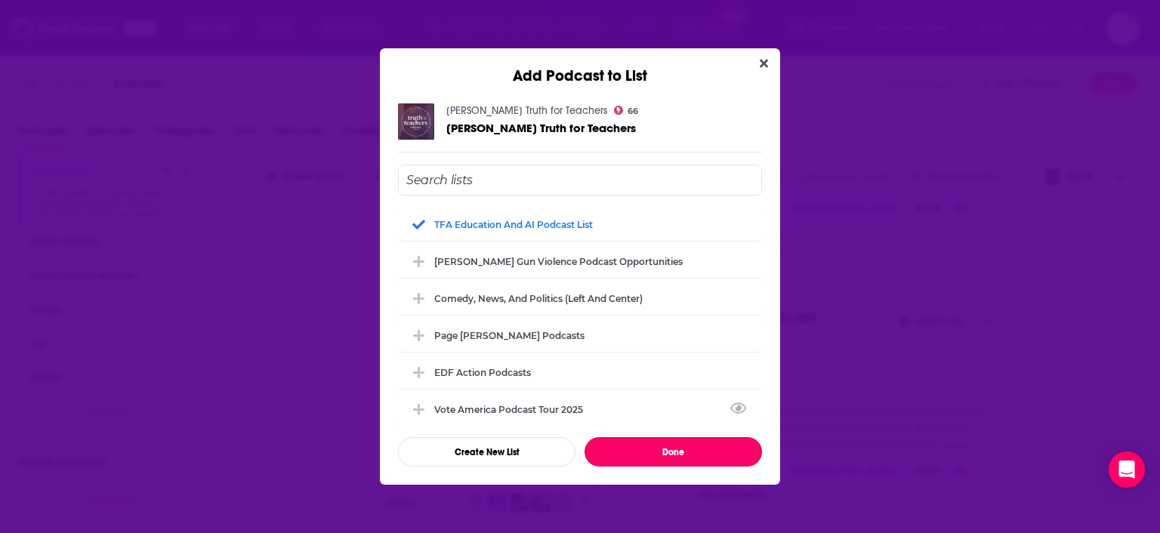
click at [681, 449] on button "Done" at bounding box center [674, 451] width 178 height 29
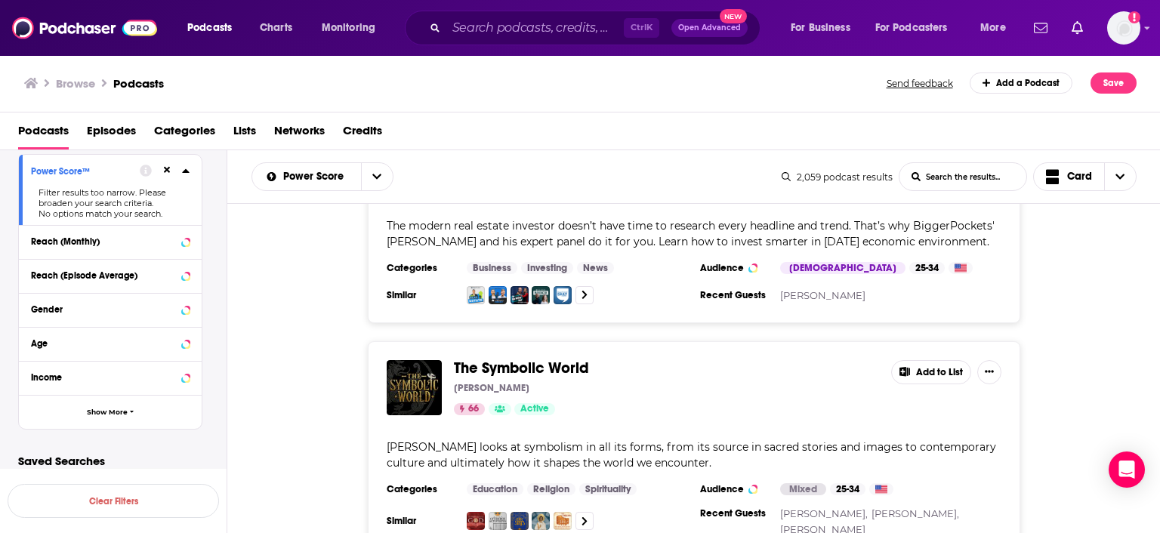
scroll to position [57072, 0]
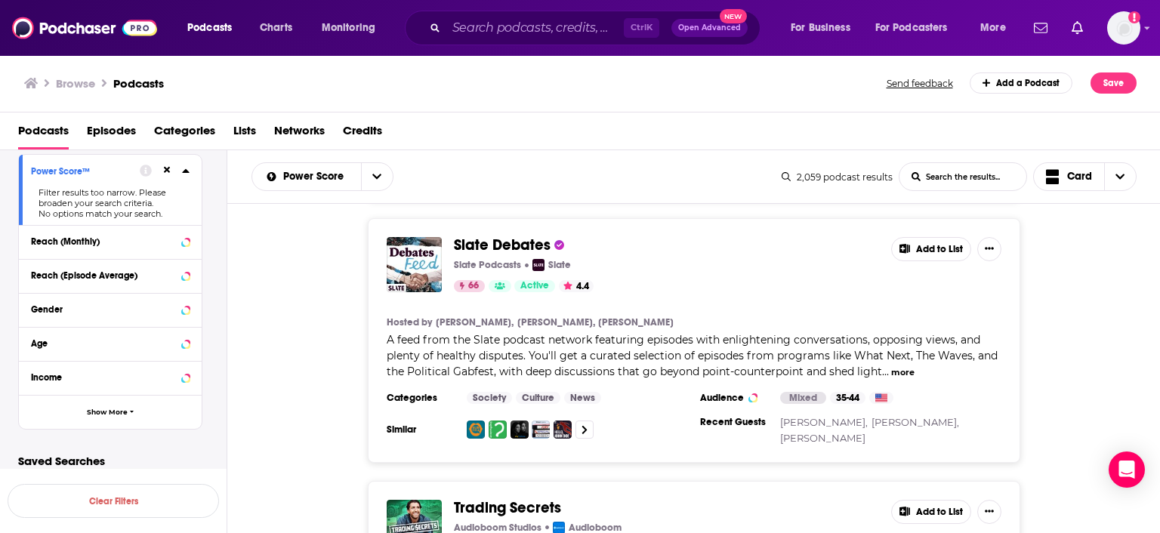
scroll to position [61684, 0]
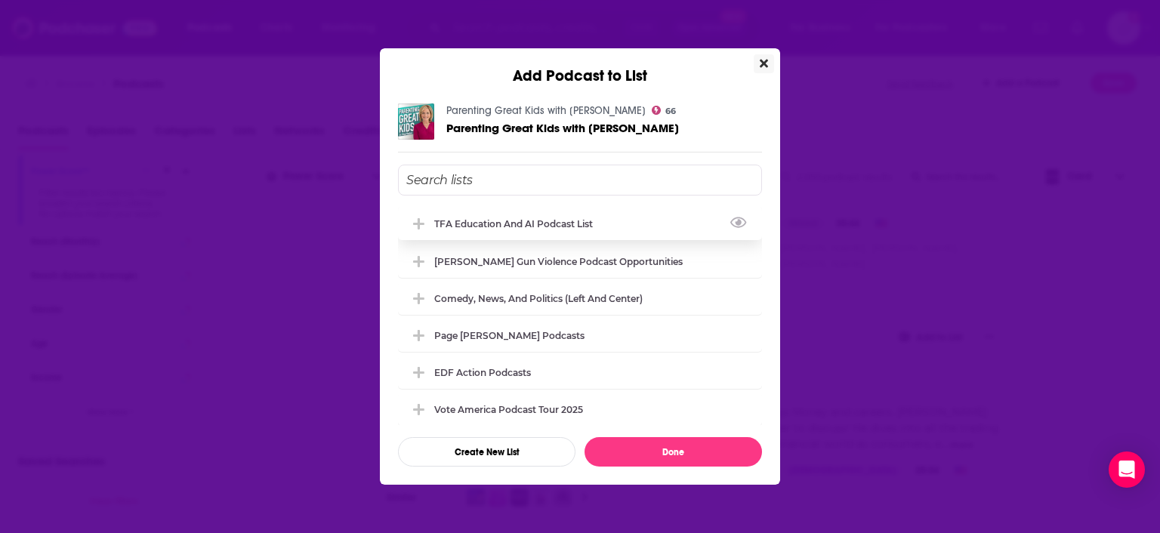
click at [520, 228] on div "TFA Education and AI Podcast List" at bounding box center [518, 223] width 168 height 11
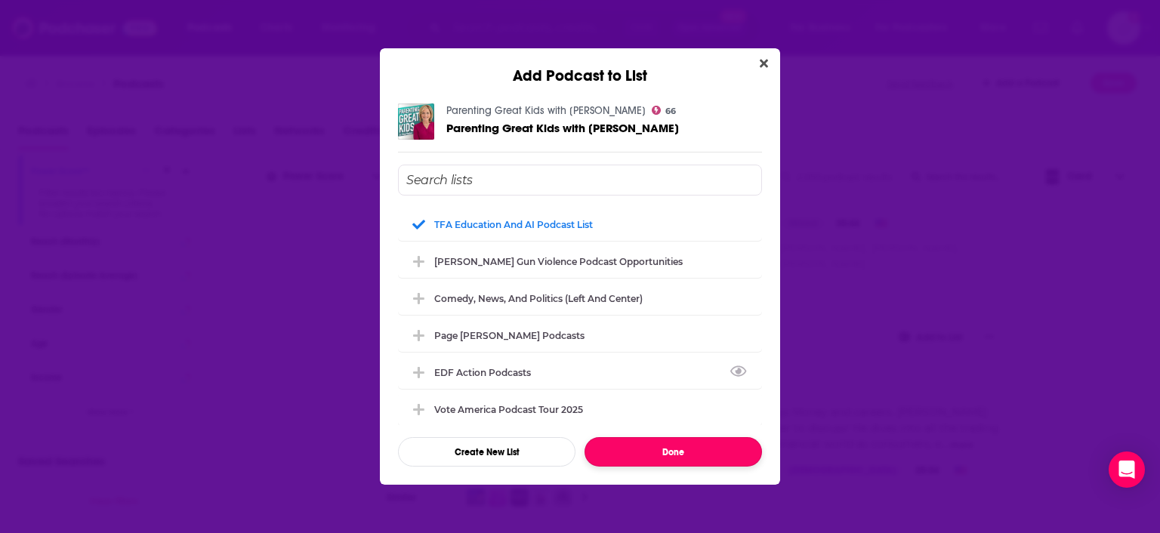
click at [658, 452] on button "Done" at bounding box center [674, 451] width 178 height 29
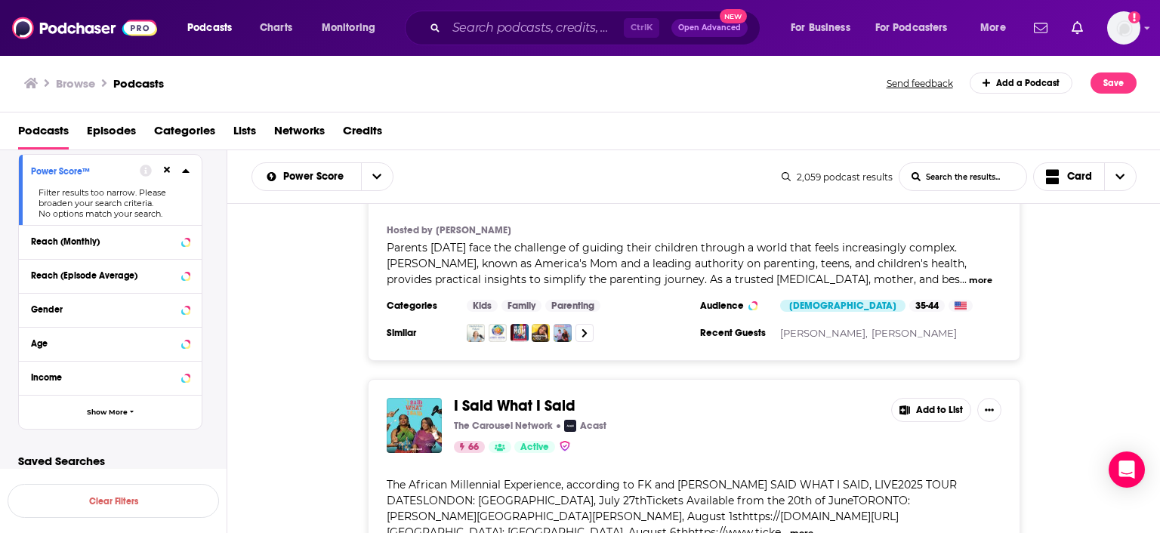
scroll to position [63162, 0]
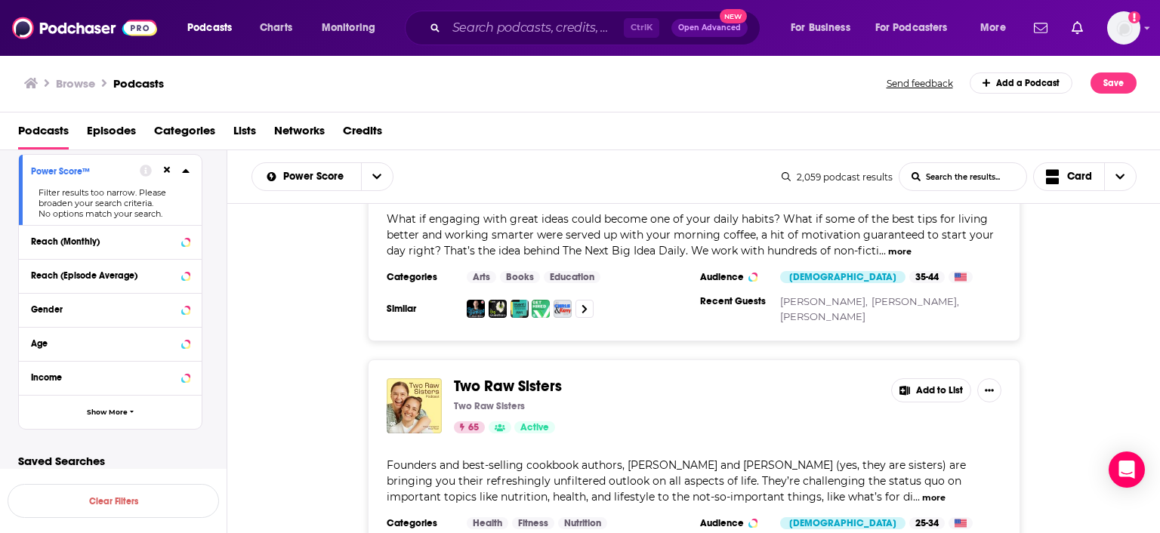
scroll to position [69275, 0]
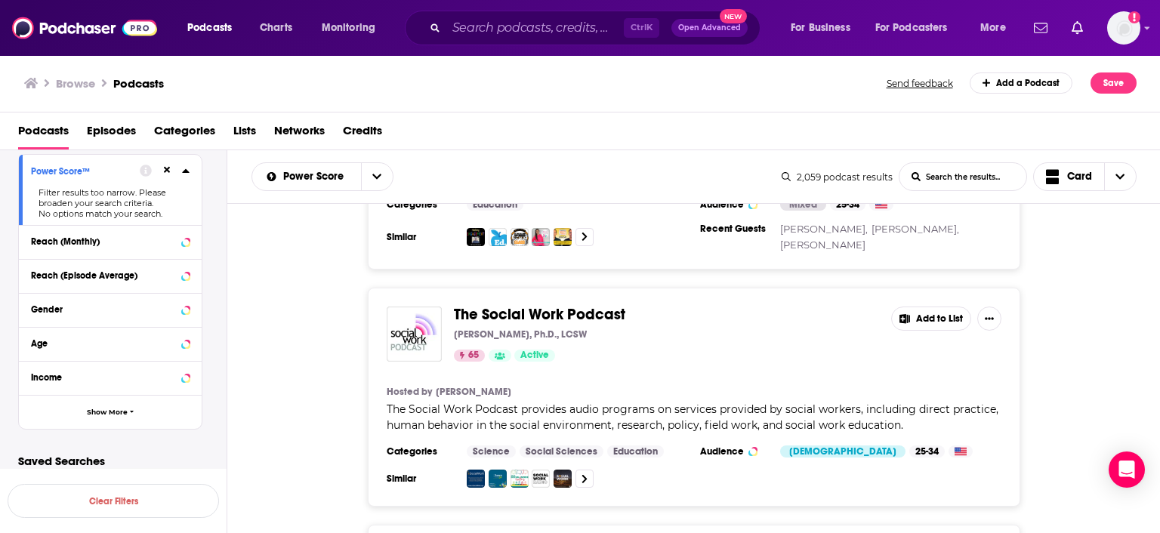
scroll to position [70668, 0]
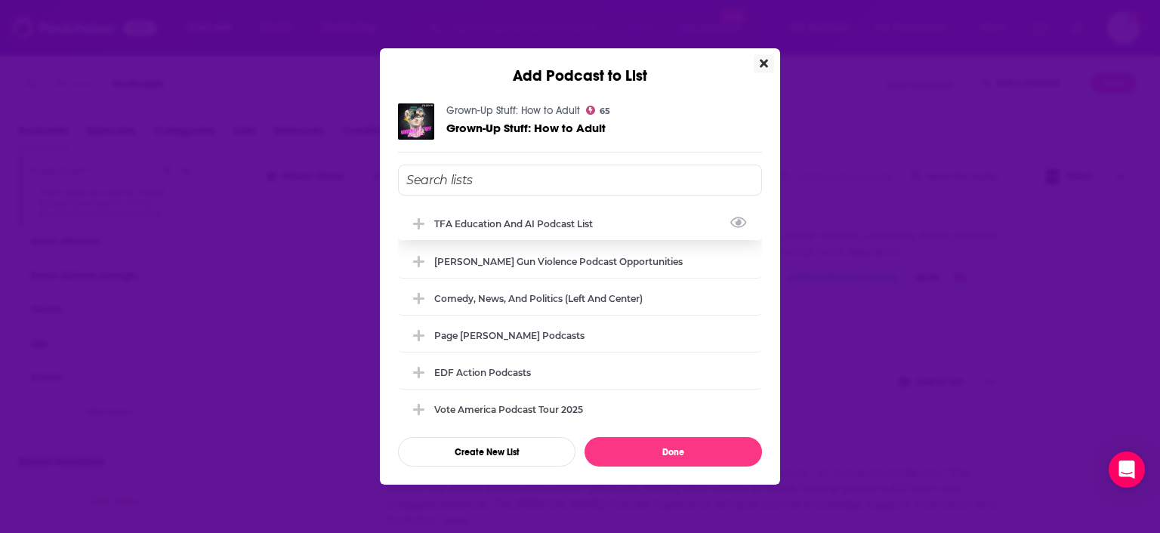
click at [536, 221] on div "TFA Education and AI Podcast List" at bounding box center [518, 223] width 168 height 11
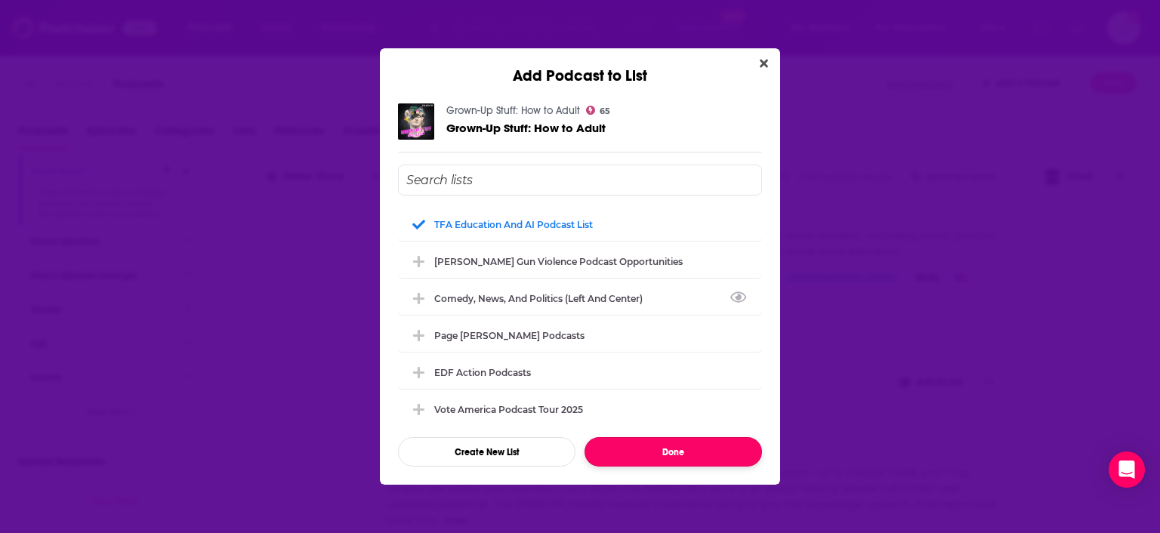
click at [688, 453] on button "Done" at bounding box center [674, 451] width 178 height 29
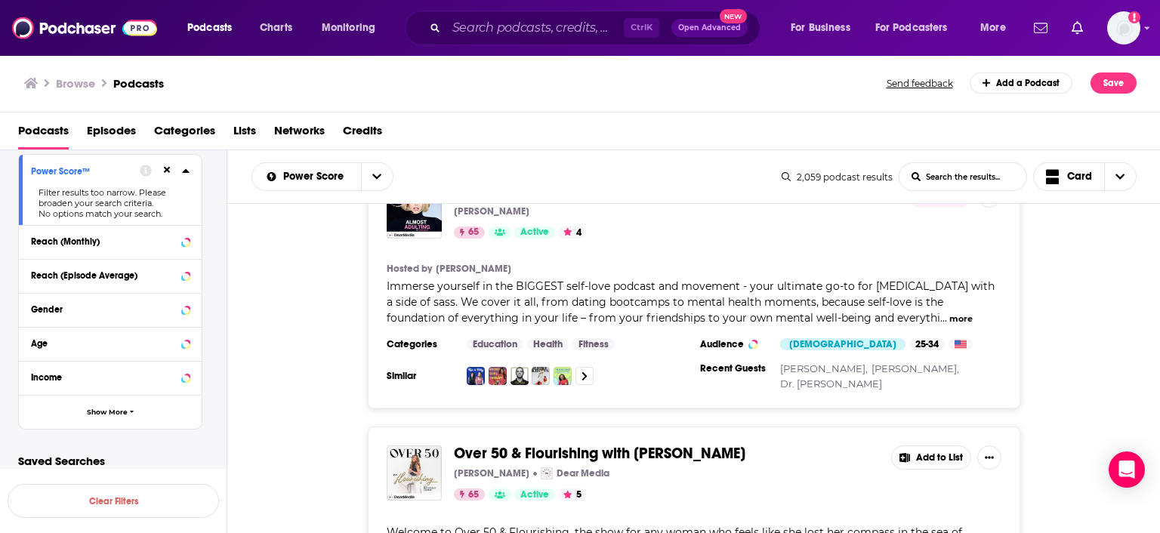
scroll to position [75424, 0]
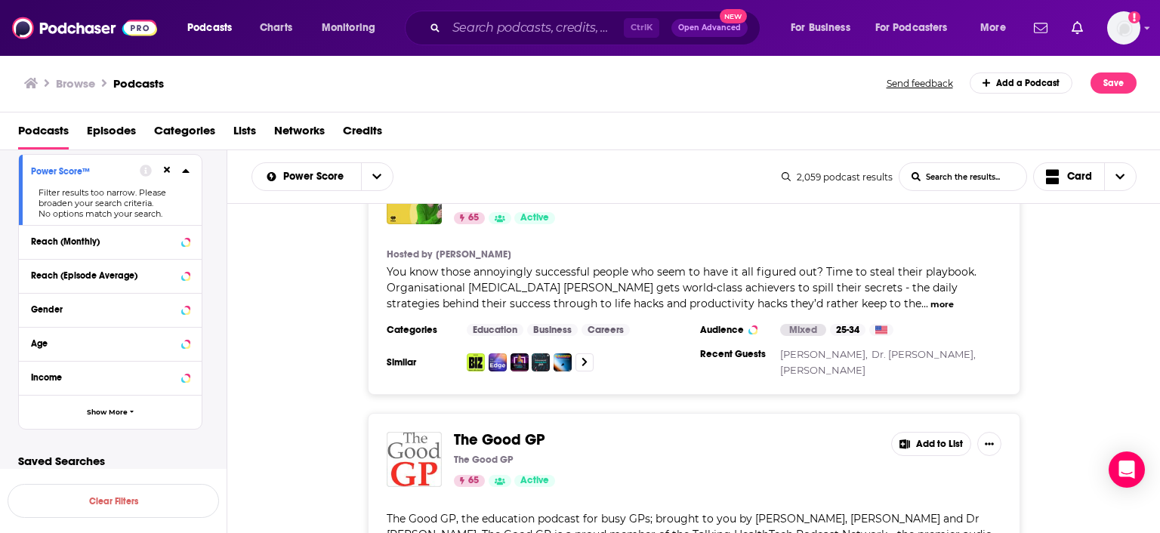
scroll to position [76468, 0]
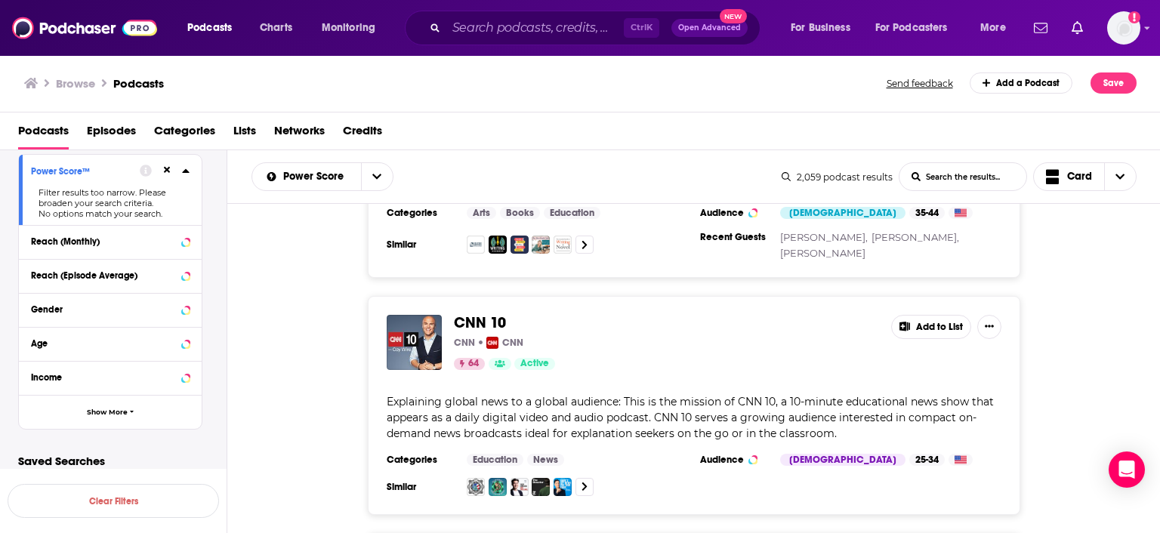
scroll to position [77077, 0]
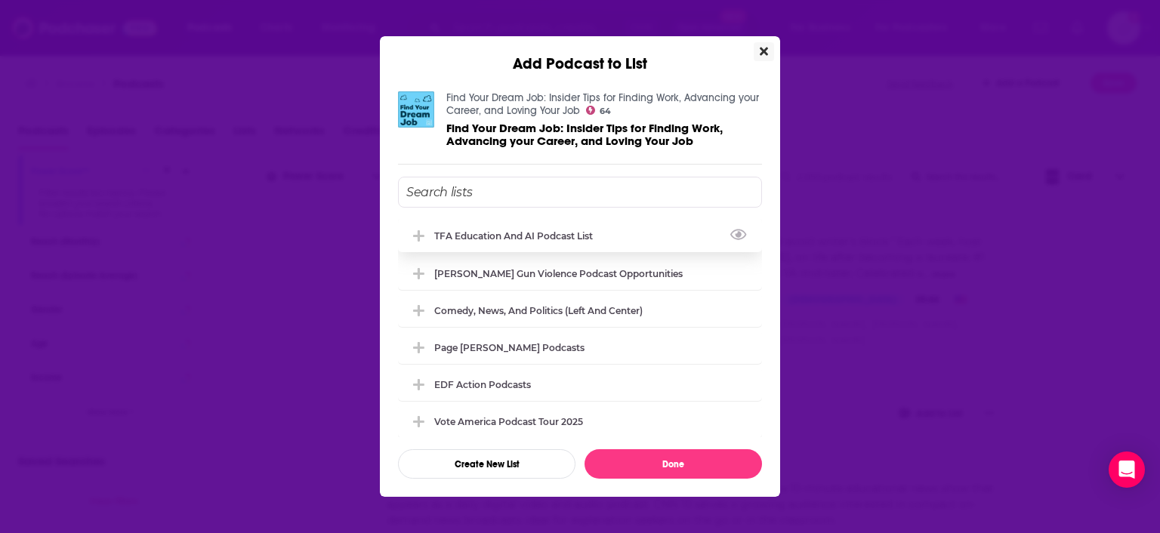
click at [520, 240] on div "TFA Education and AI Podcast List" at bounding box center [518, 235] width 168 height 11
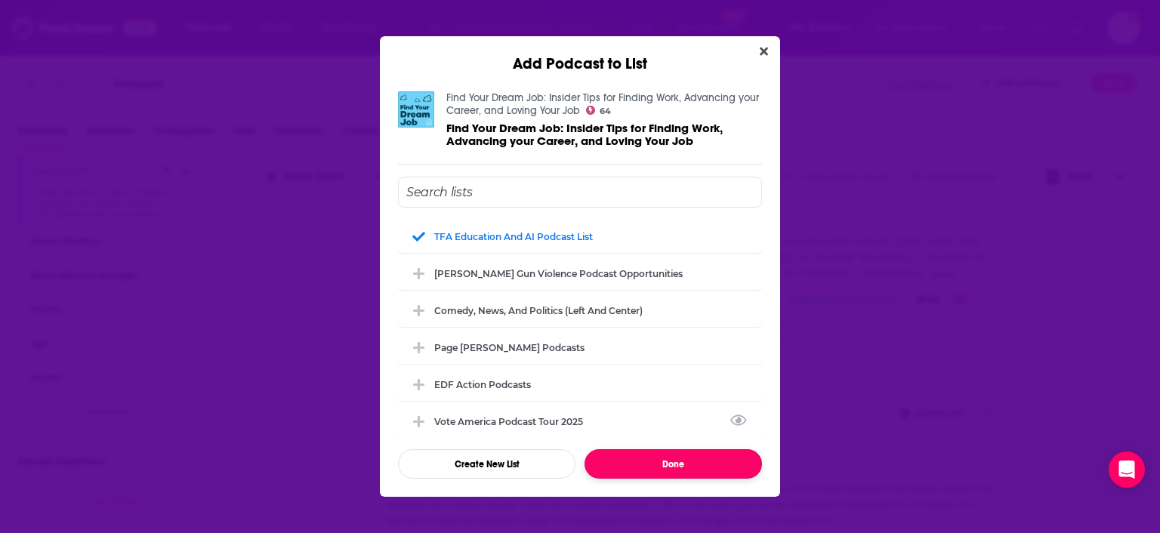
click at [653, 458] on button "Done" at bounding box center [674, 463] width 178 height 29
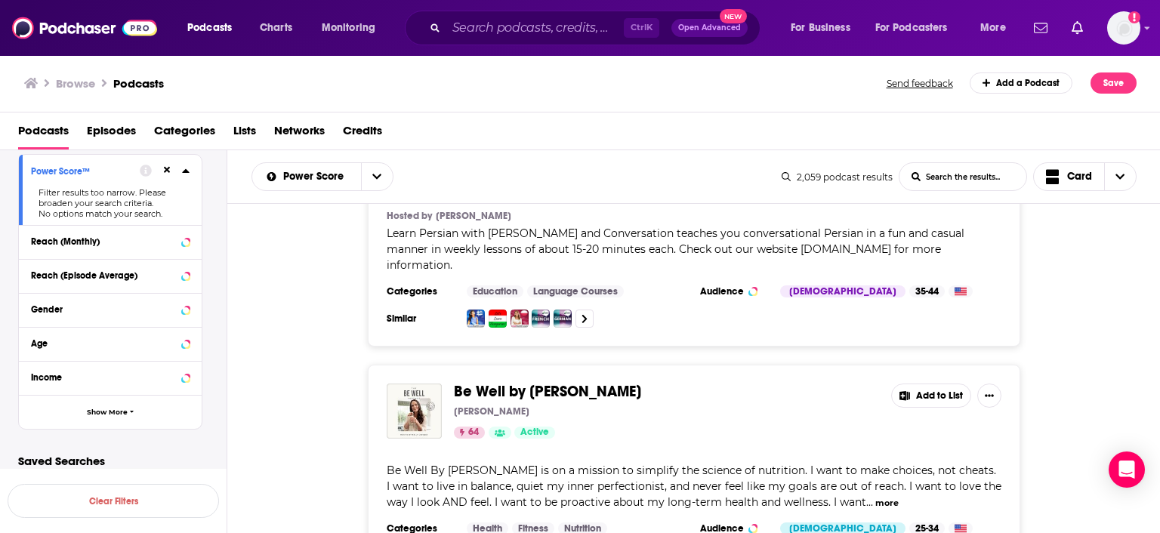
scroll to position [81484, 0]
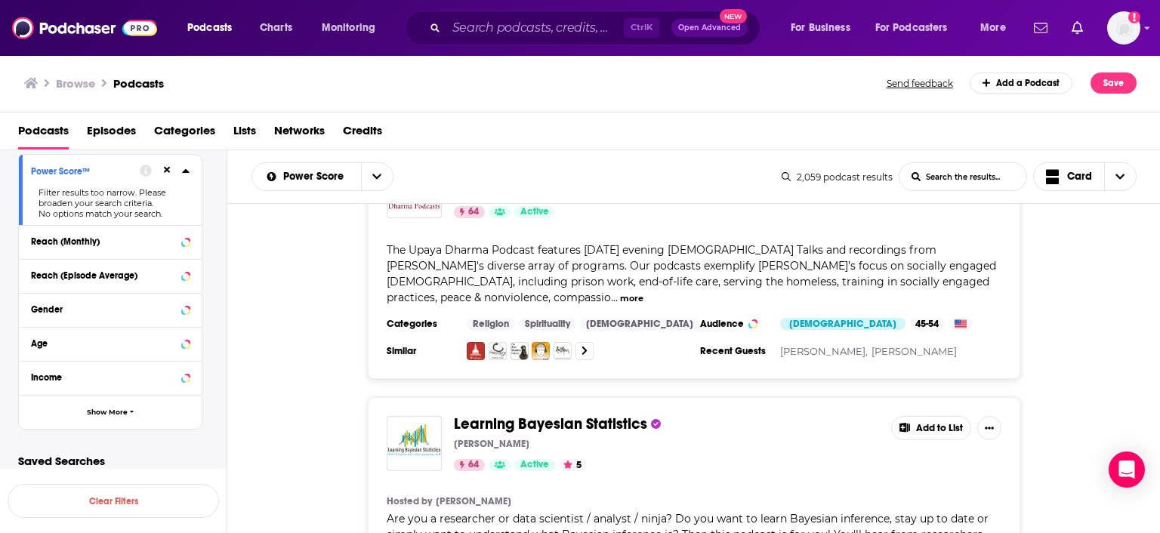
scroll to position [87492, 0]
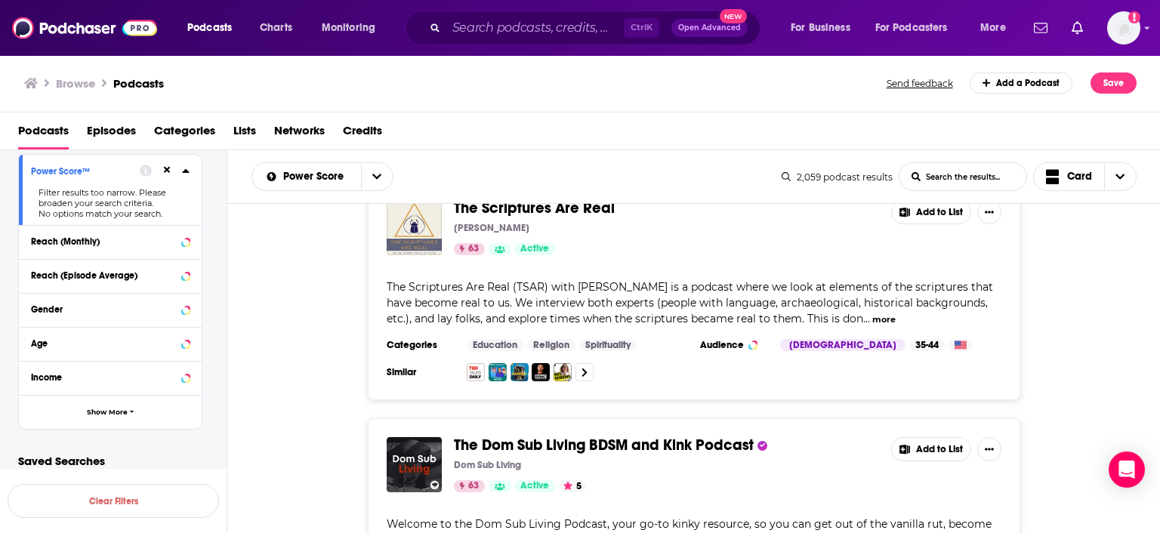
scroll to position [91321, 0]
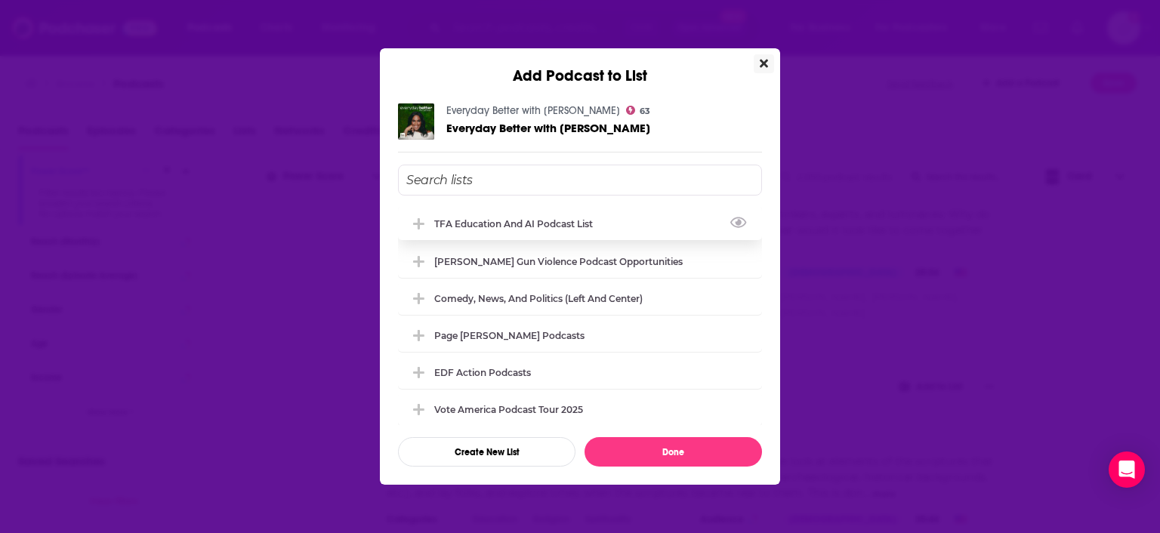
click at [533, 227] on div "TFA Education and AI Podcast List" at bounding box center [518, 223] width 168 height 11
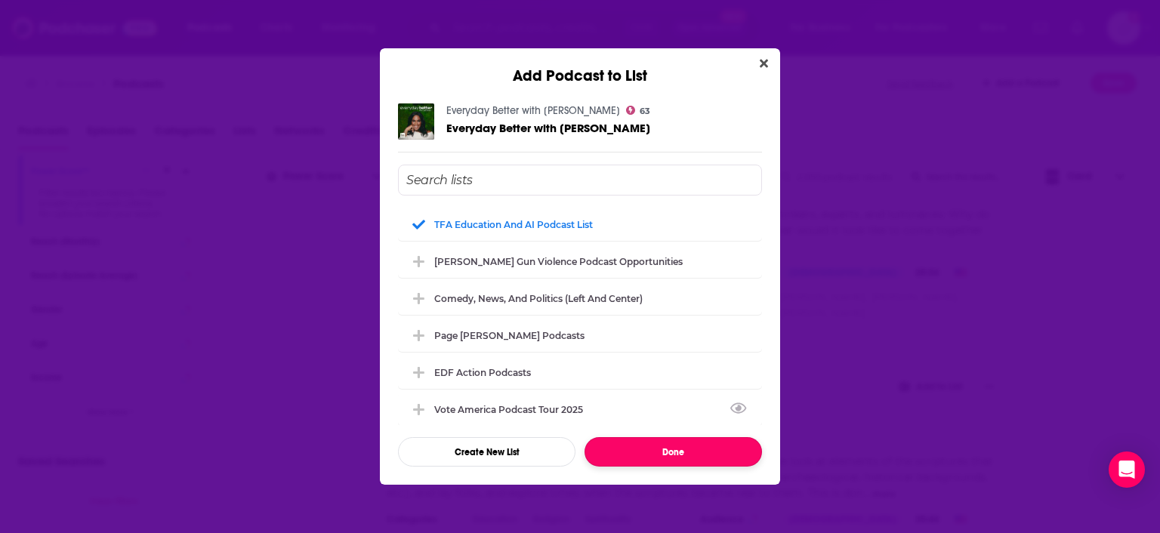
click at [647, 448] on button "Done" at bounding box center [674, 451] width 178 height 29
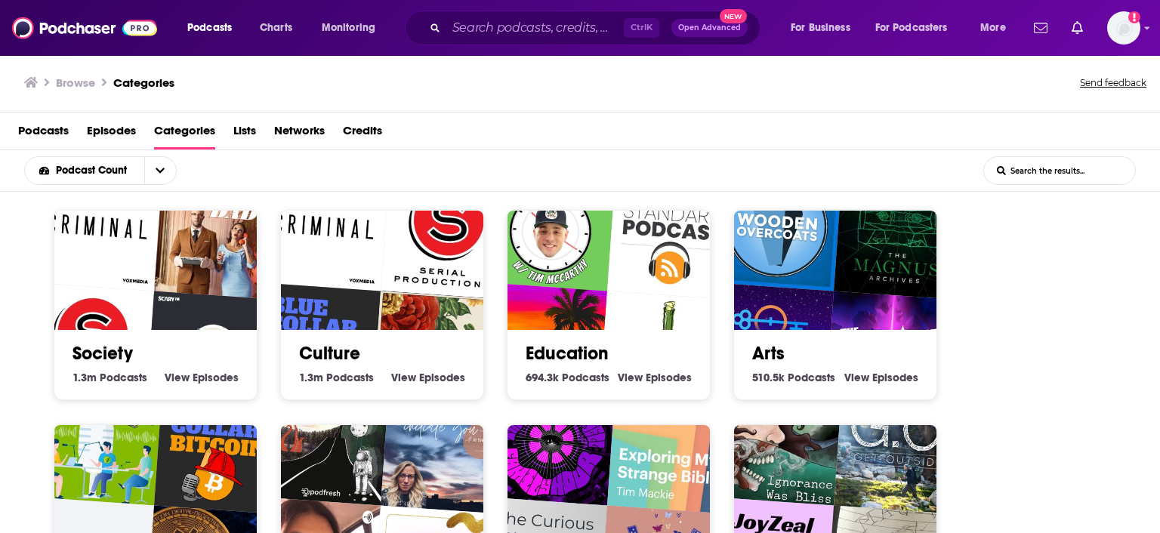
click at [598, 284] on img "20TIMinutes: A Mental Health Podcast" at bounding box center [551, 227] width 130 height 130
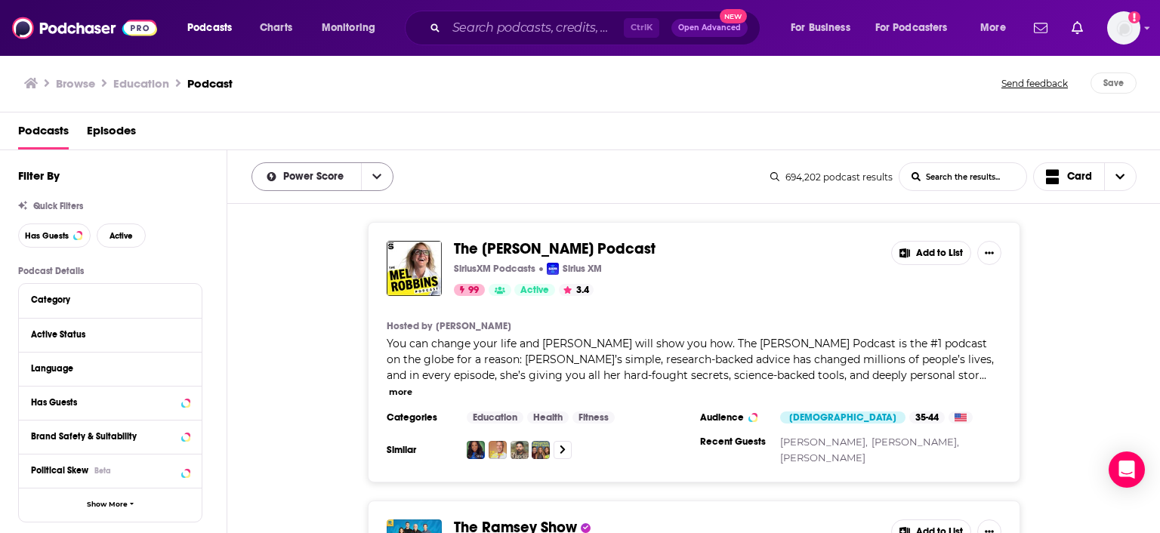
click at [326, 184] on div "Power Score" at bounding box center [323, 176] width 142 height 29
click at [377, 184] on button "open menu" at bounding box center [377, 176] width 32 height 27
click at [685, 172] on div "Power Score By Rating Trending New Power Score List Search Input Search the res…" at bounding box center [511, 176] width 519 height 29
click at [971, 180] on input "List Search Input" at bounding box center [963, 176] width 127 height 27
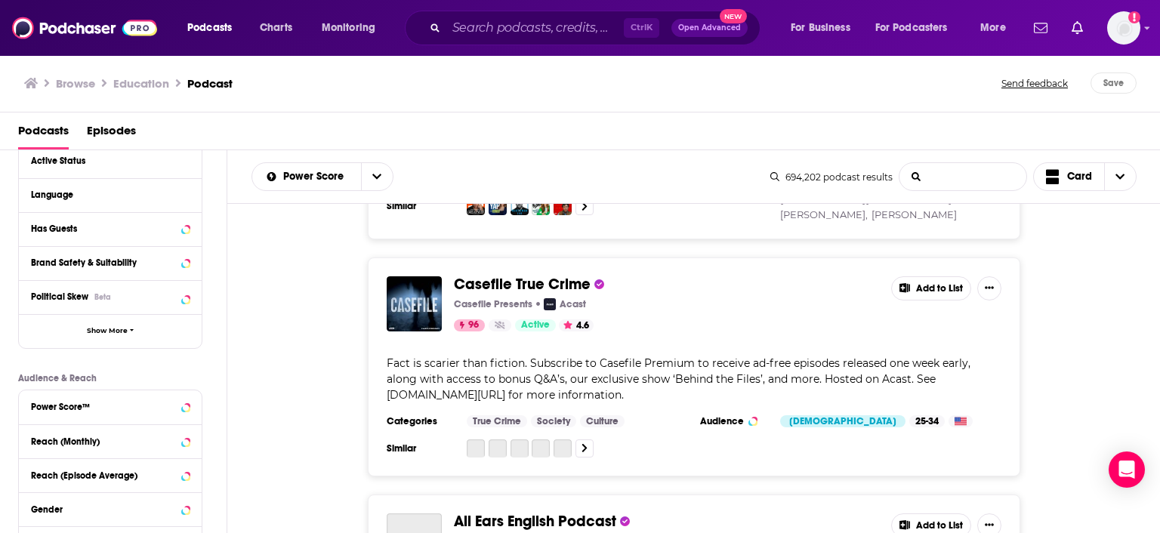
scroll to position [1392, 0]
